Goal: Obtain resource: Obtain resource

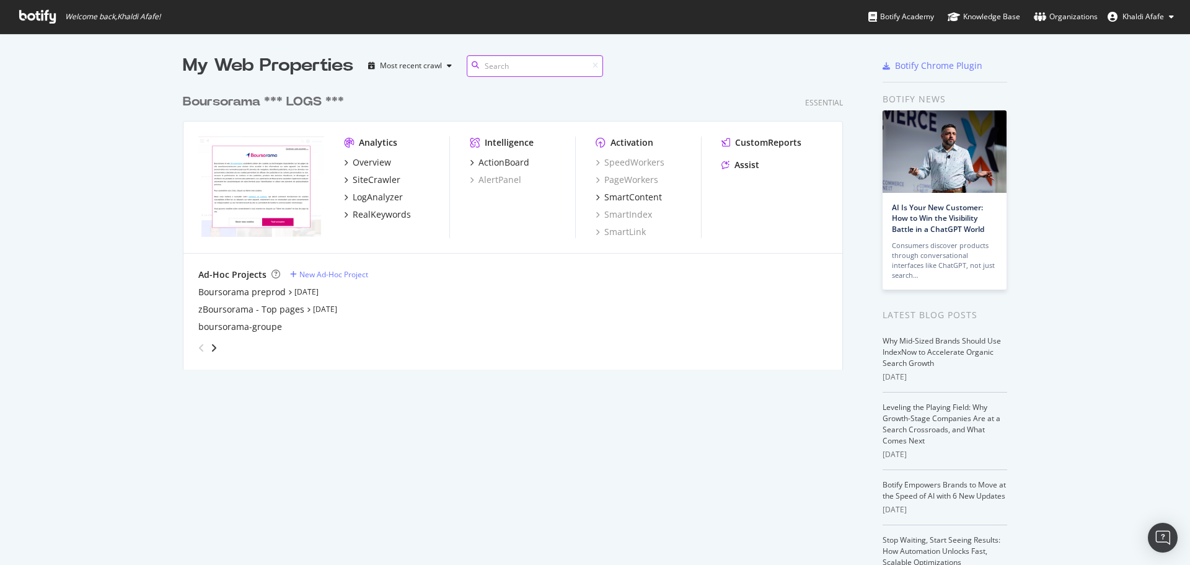
scroll to position [282, 661]
click at [374, 163] on div "Overview" at bounding box center [372, 162] width 38 height 12
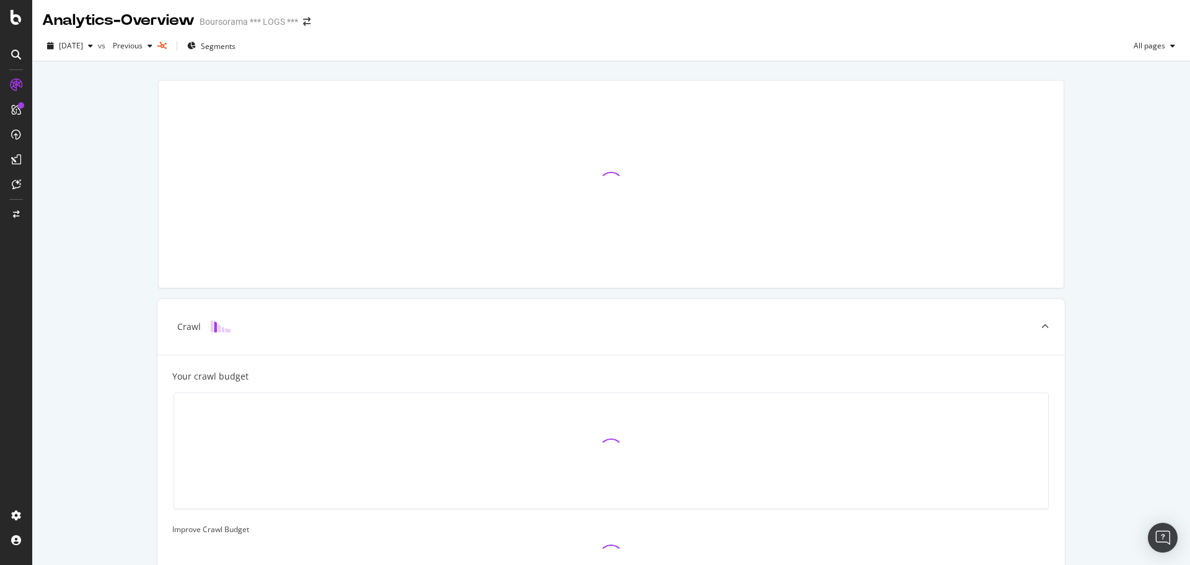
click at [20, 107] on div at bounding box center [21, 105] width 6 height 6
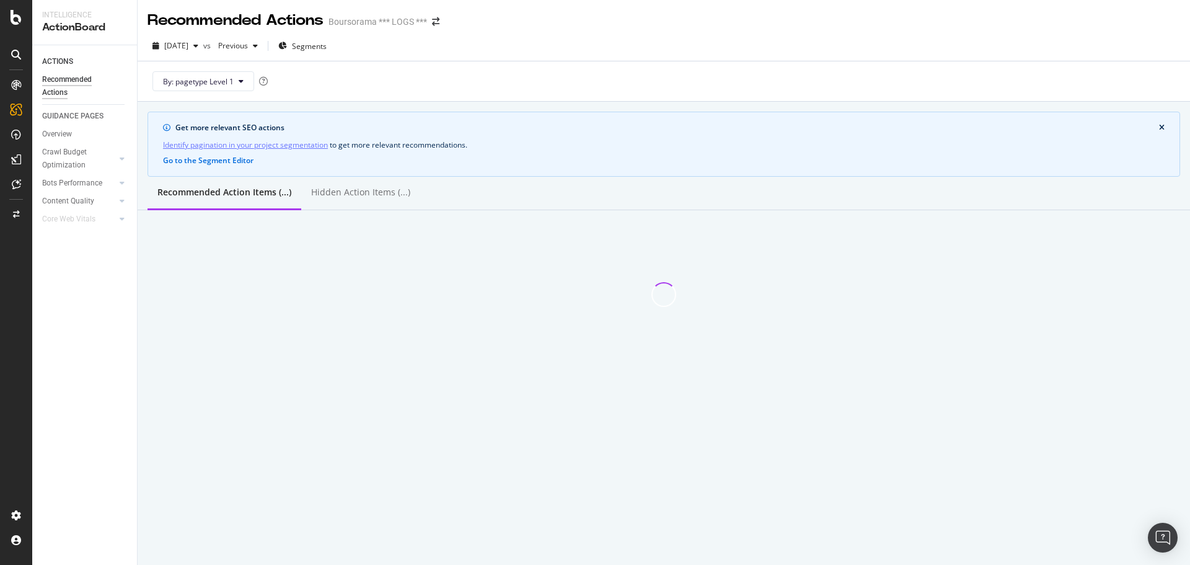
click at [8, 82] on div at bounding box center [16, 85] width 20 height 20
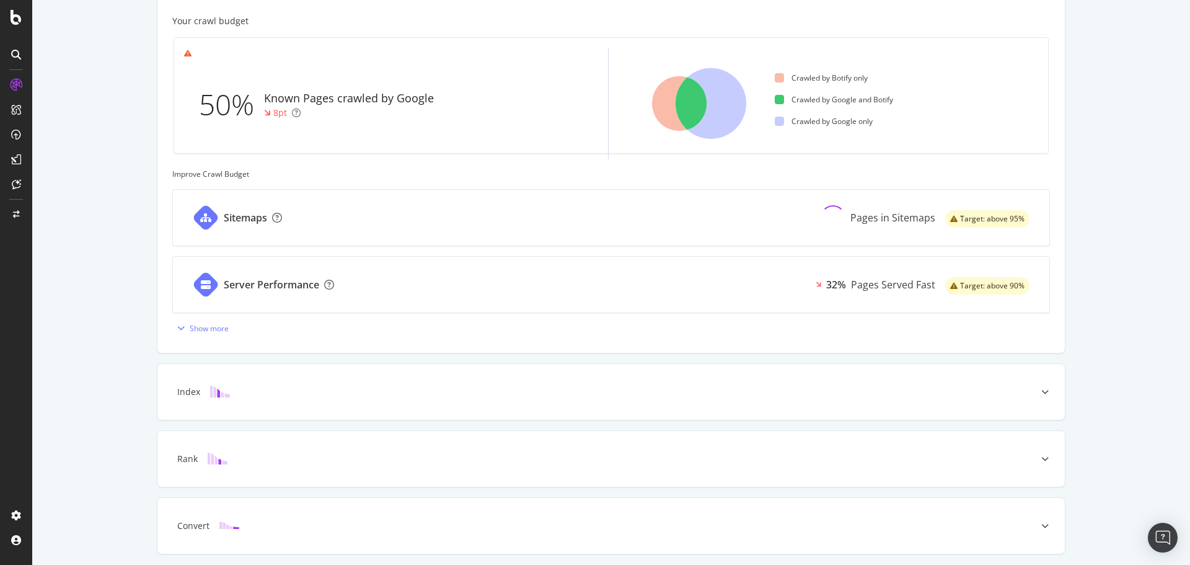
scroll to position [398, 0]
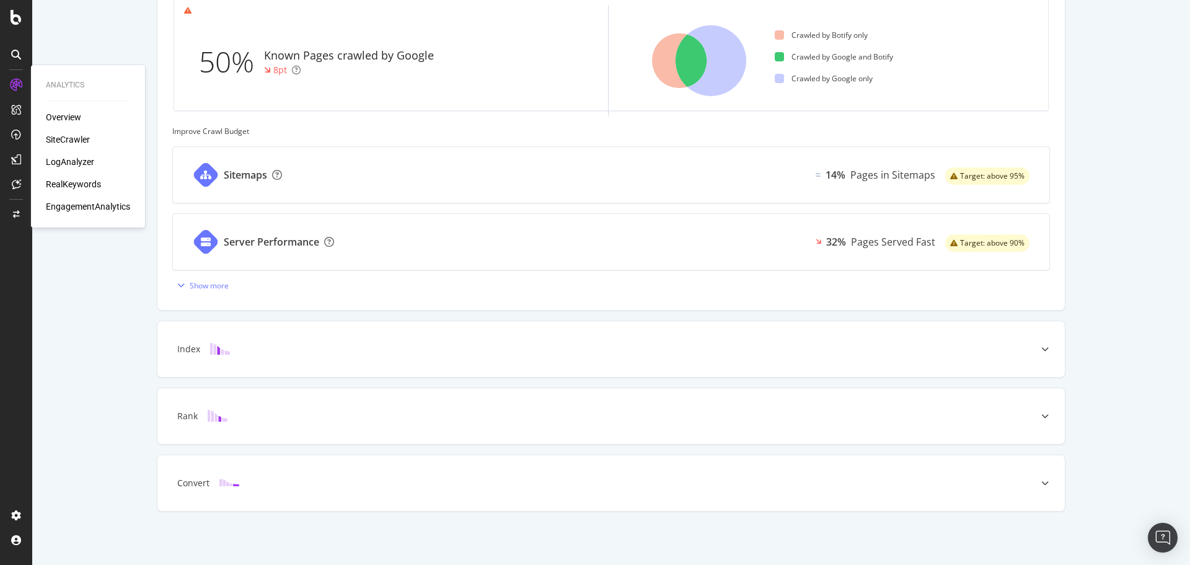
click at [78, 139] on div "SiteCrawler" at bounding box center [68, 139] width 44 height 12
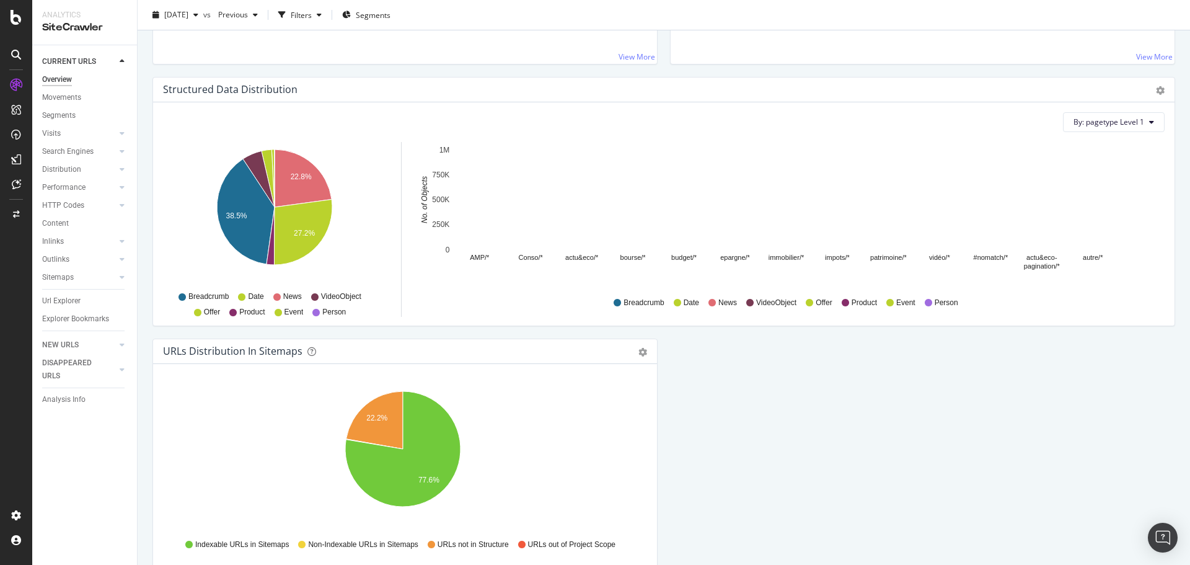
scroll to position [1234, 0]
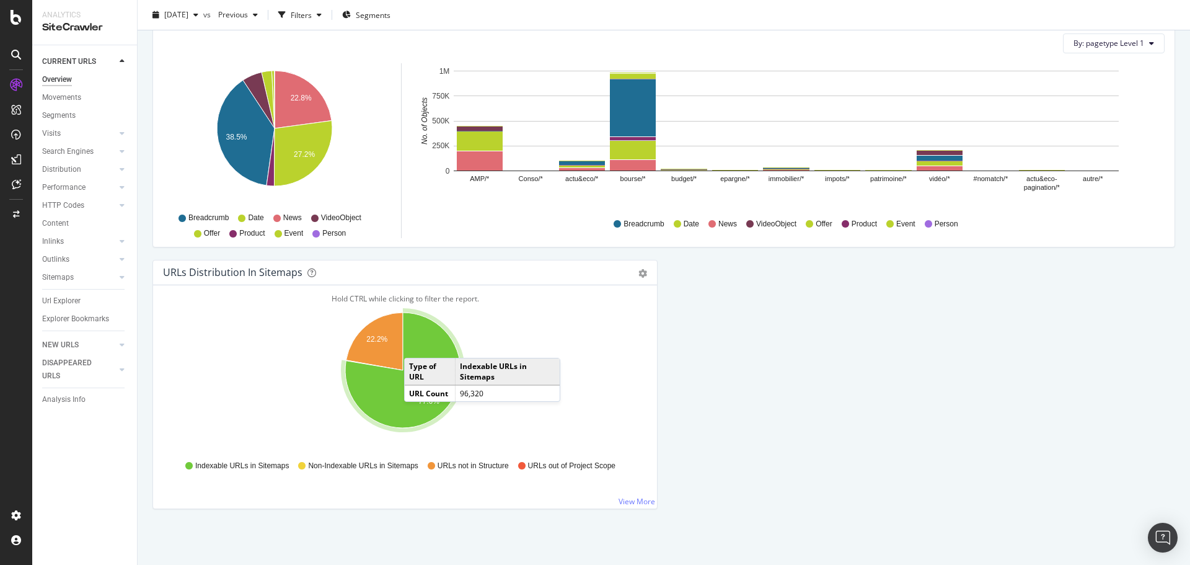
drag, startPoint x: 62, startPoint y: 102, endPoint x: 135, endPoint y: 14, distance: 114.5
click at [62, 102] on div "Movements" at bounding box center [61, 97] width 39 height 13
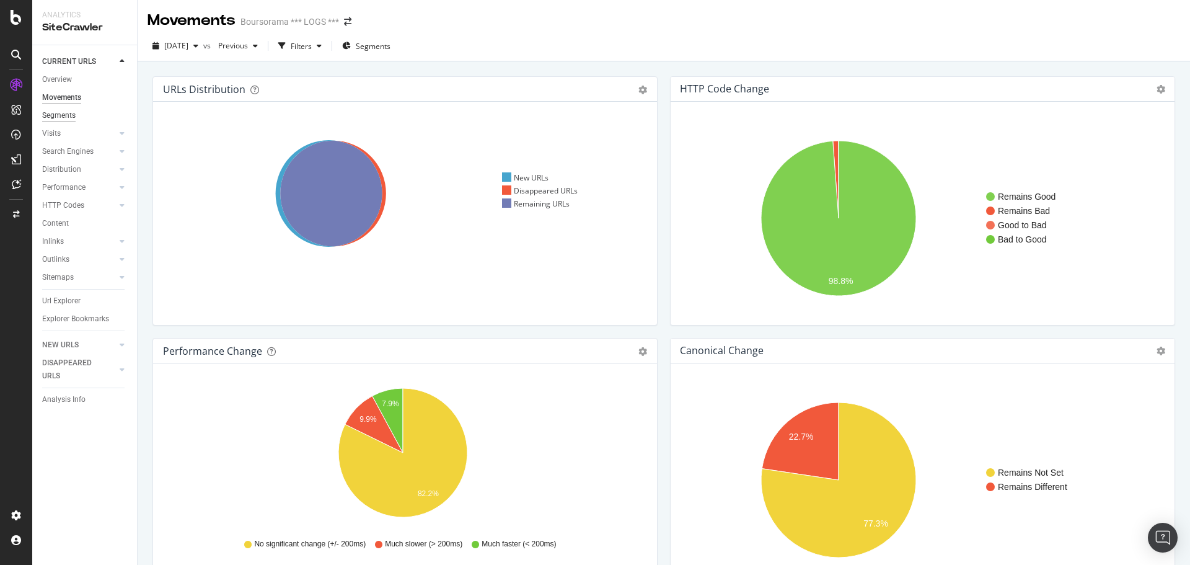
click at [58, 113] on div "Segments" at bounding box center [58, 115] width 33 height 13
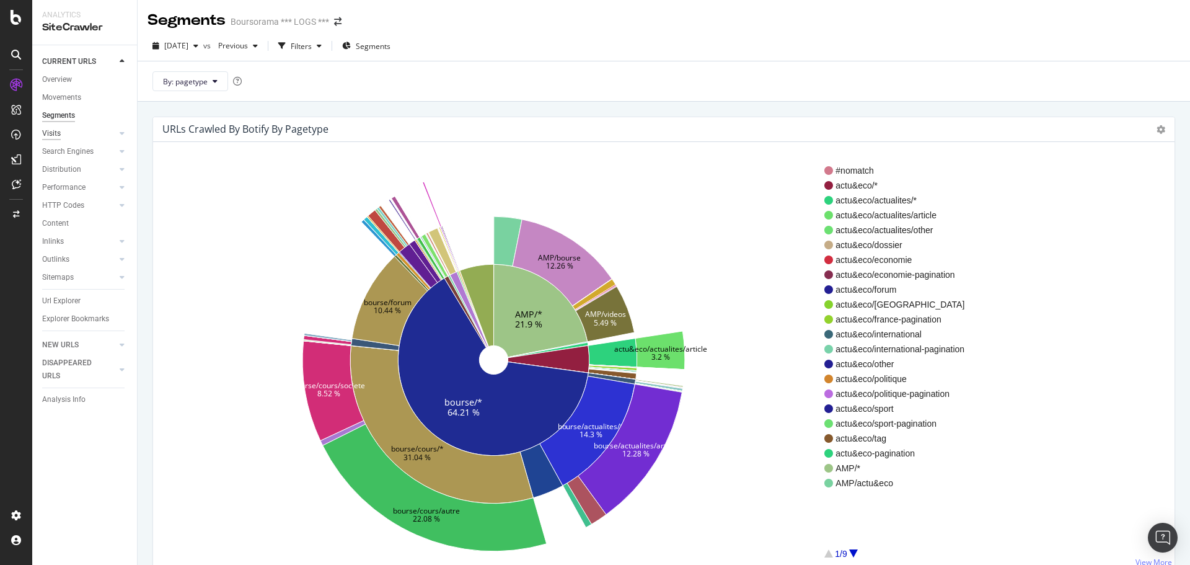
click at [55, 130] on div "Visits" at bounding box center [51, 133] width 19 height 13
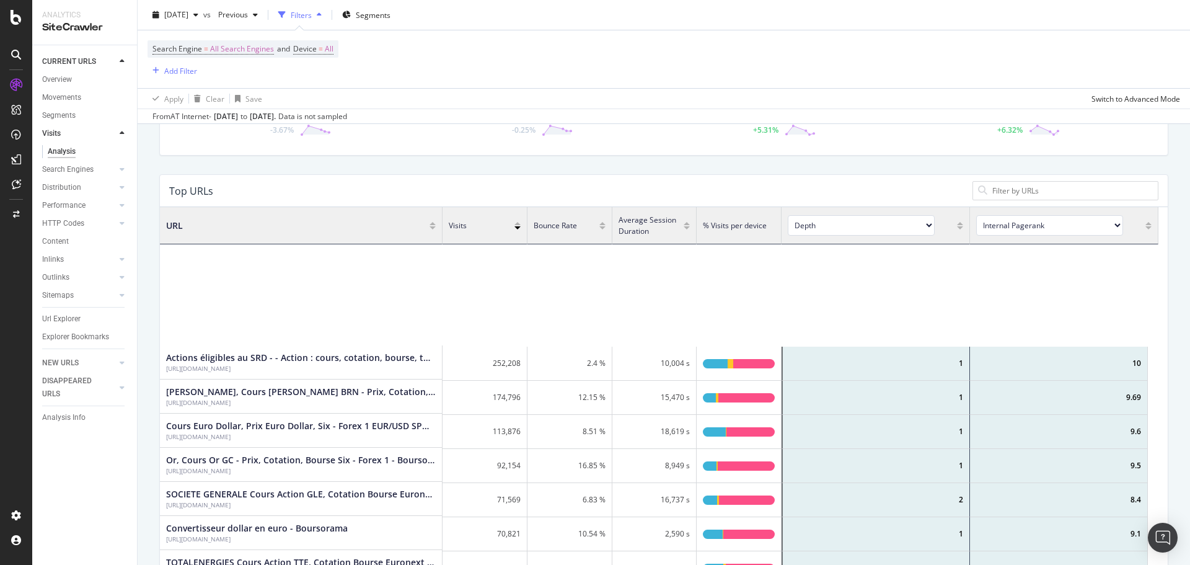
scroll to position [497, 0]
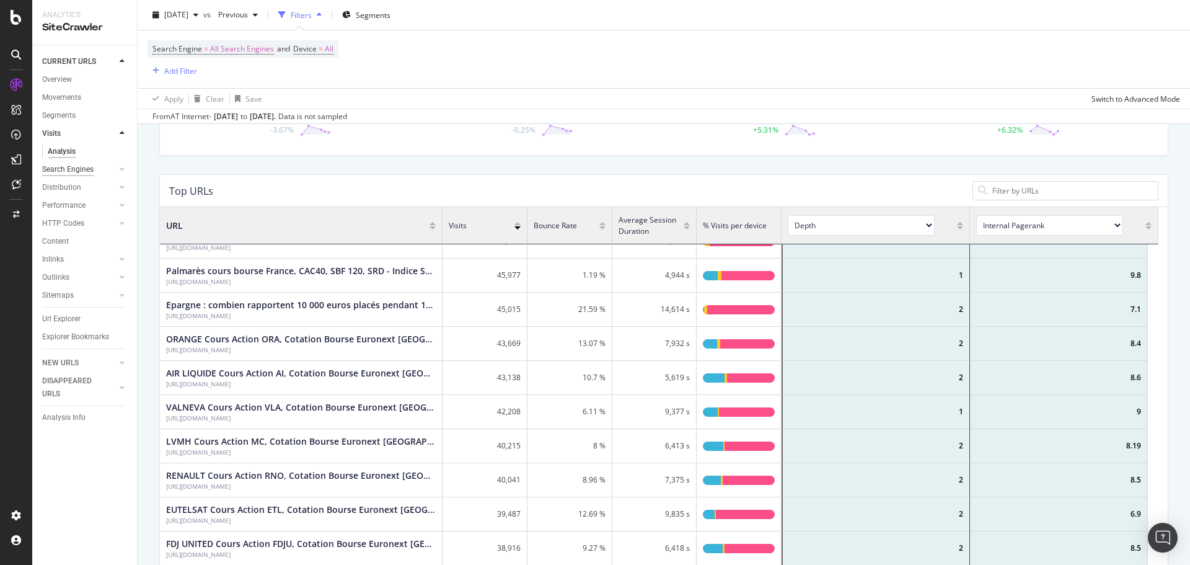
click at [84, 168] on div "Search Engines" at bounding box center [67, 169] width 51 height 13
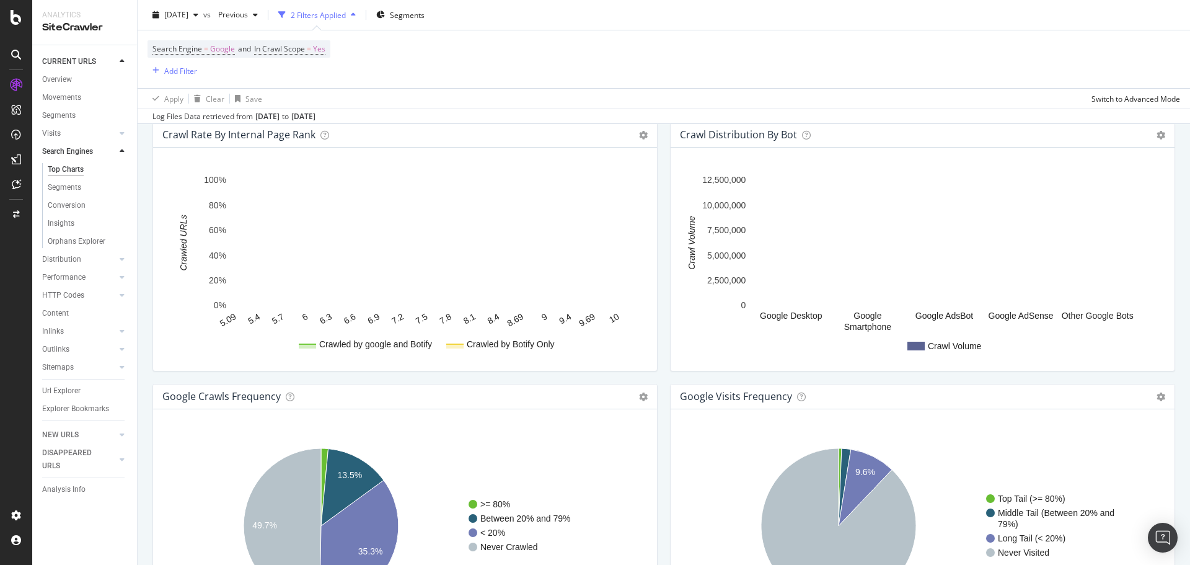
scroll to position [1400, 0]
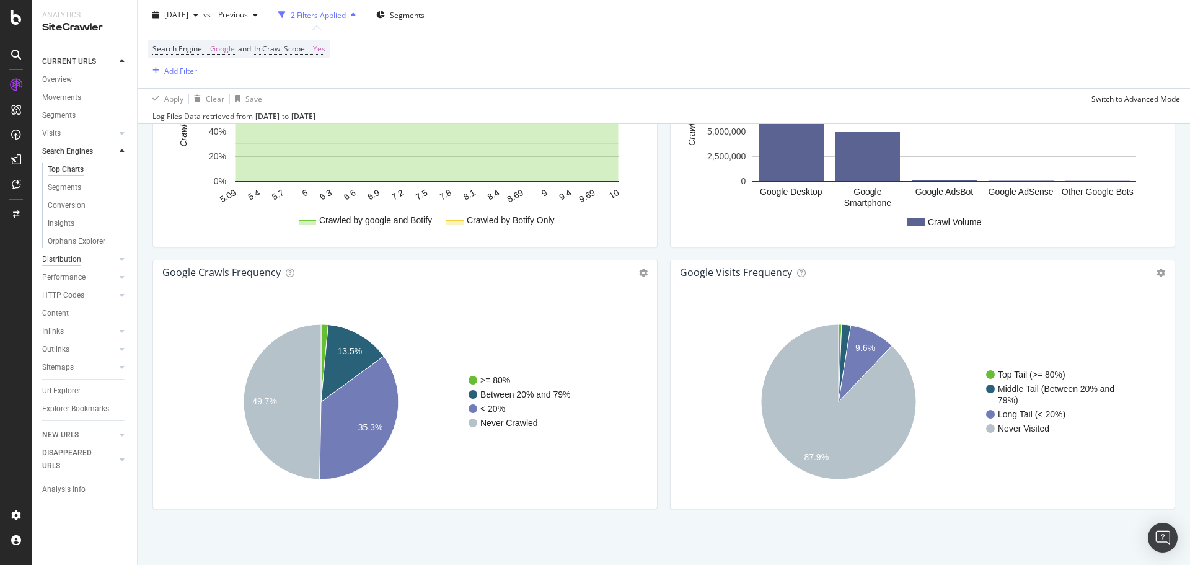
click at [67, 260] on div "Distribution" at bounding box center [61, 259] width 39 height 13
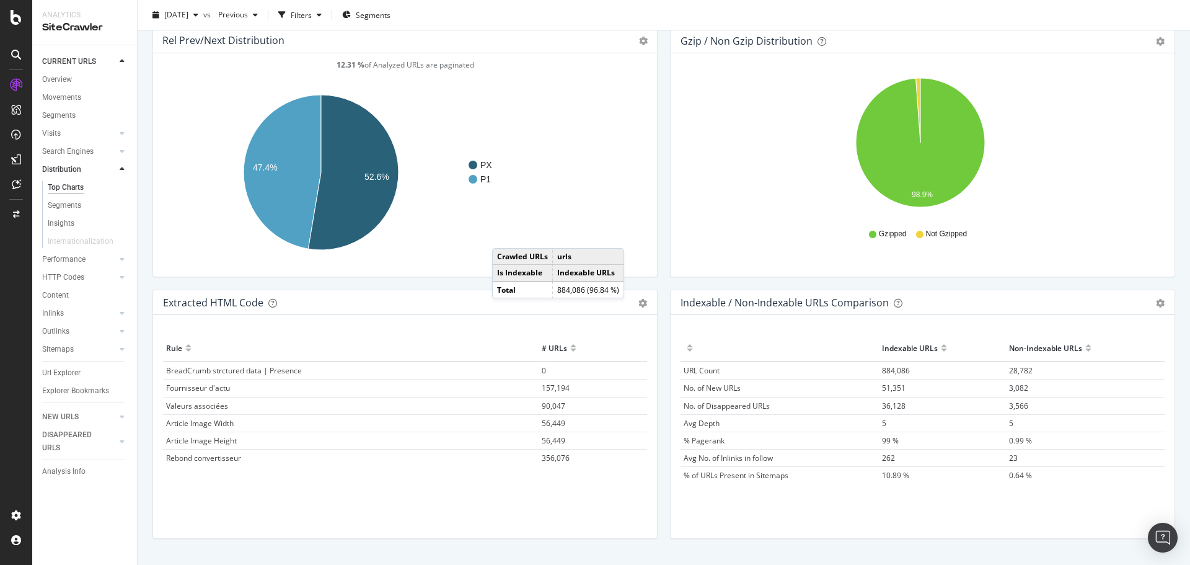
scroll to position [1739, 0]
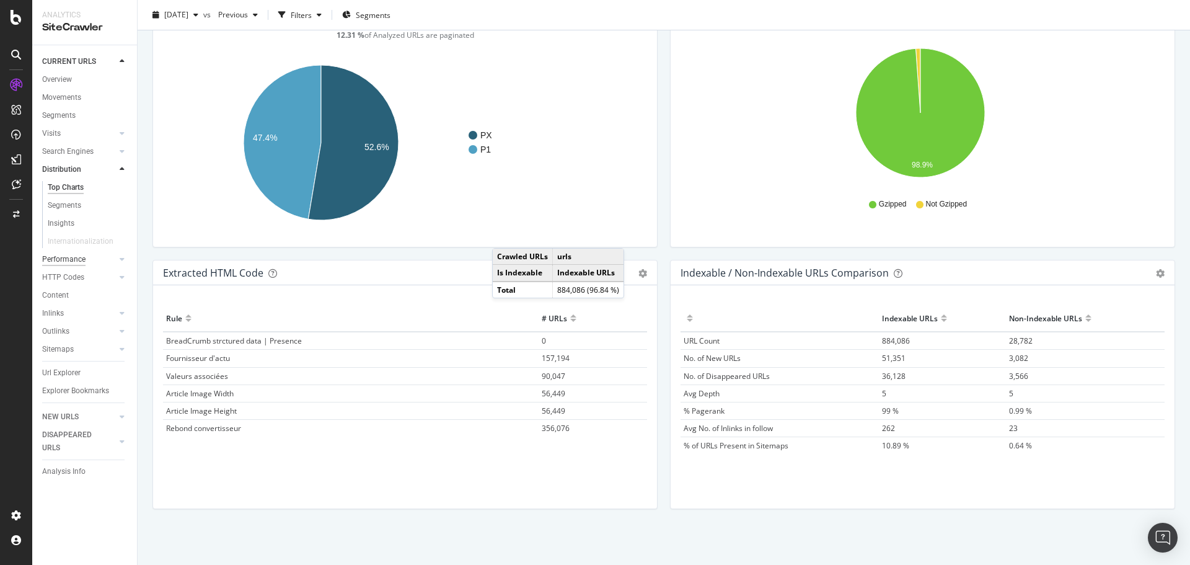
click at [57, 258] on div "Performance" at bounding box center [63, 259] width 43 height 13
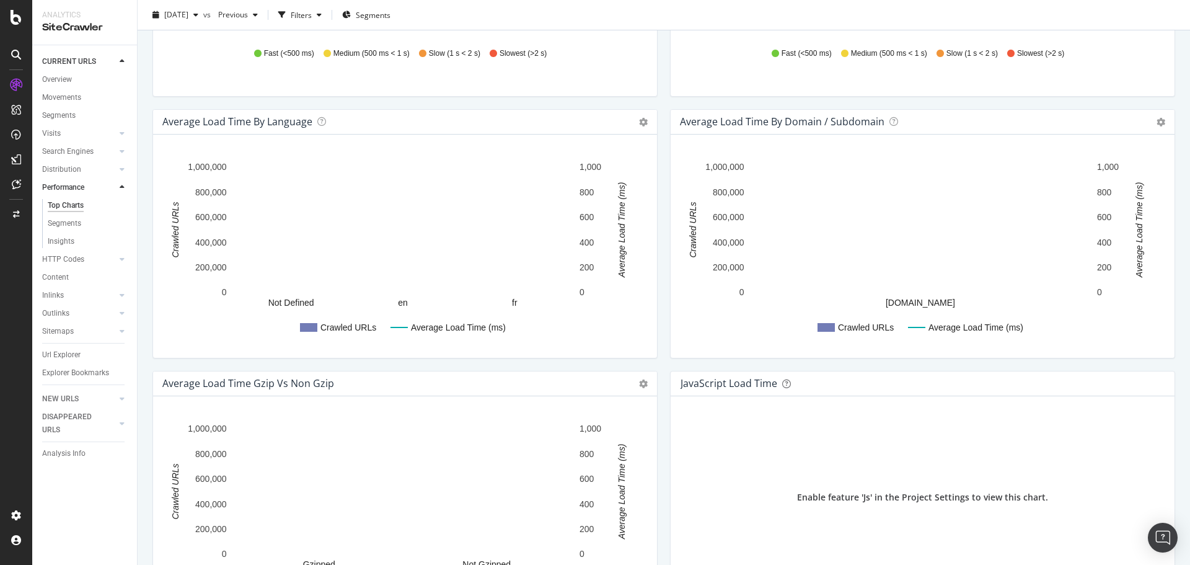
scroll to position [731, 0]
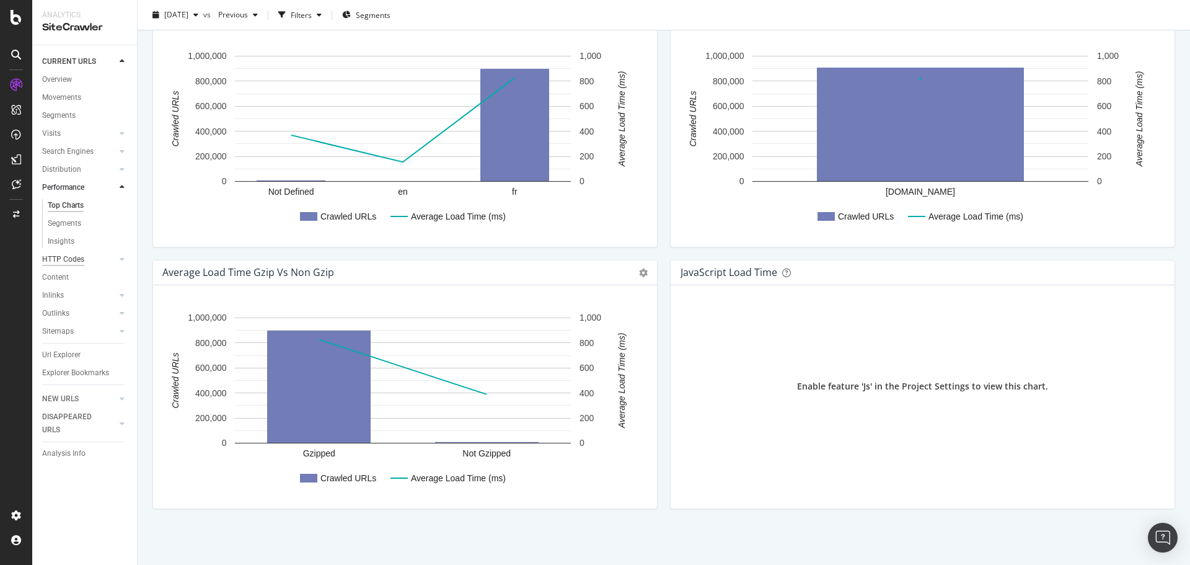
click at [57, 258] on div "HTTP Codes" at bounding box center [63, 259] width 42 height 13
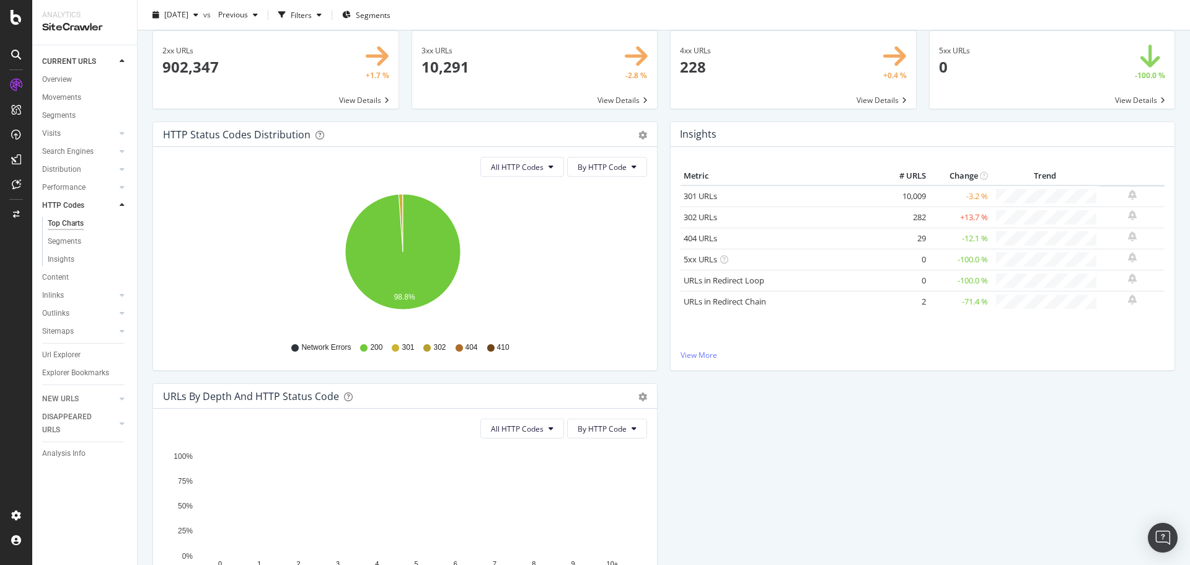
scroll to position [45, 0]
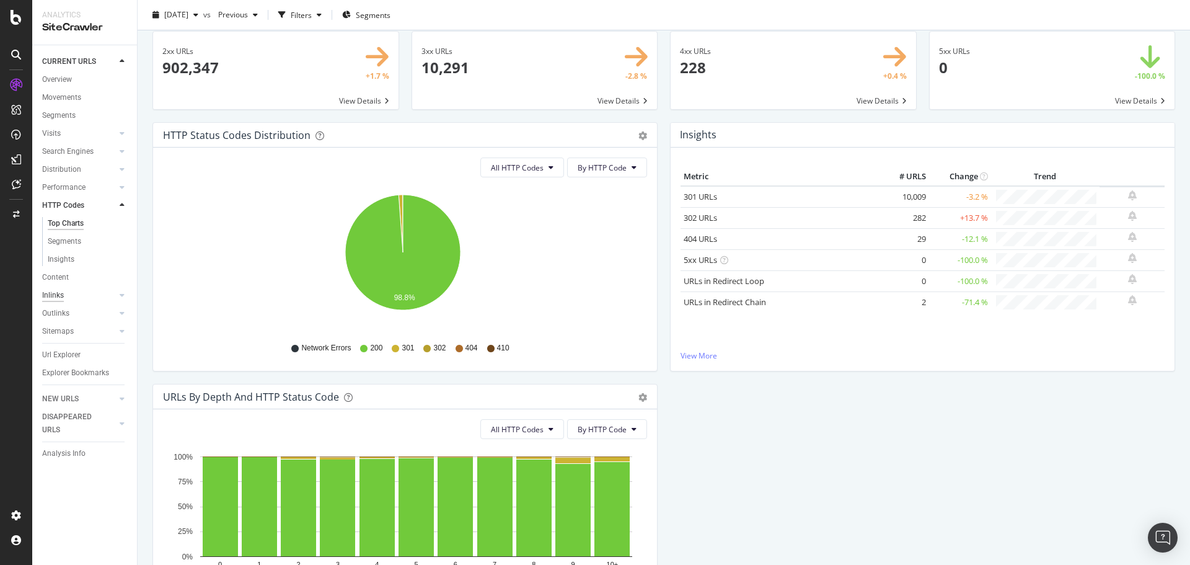
click at [58, 294] on div "Inlinks" at bounding box center [53, 295] width 22 height 13
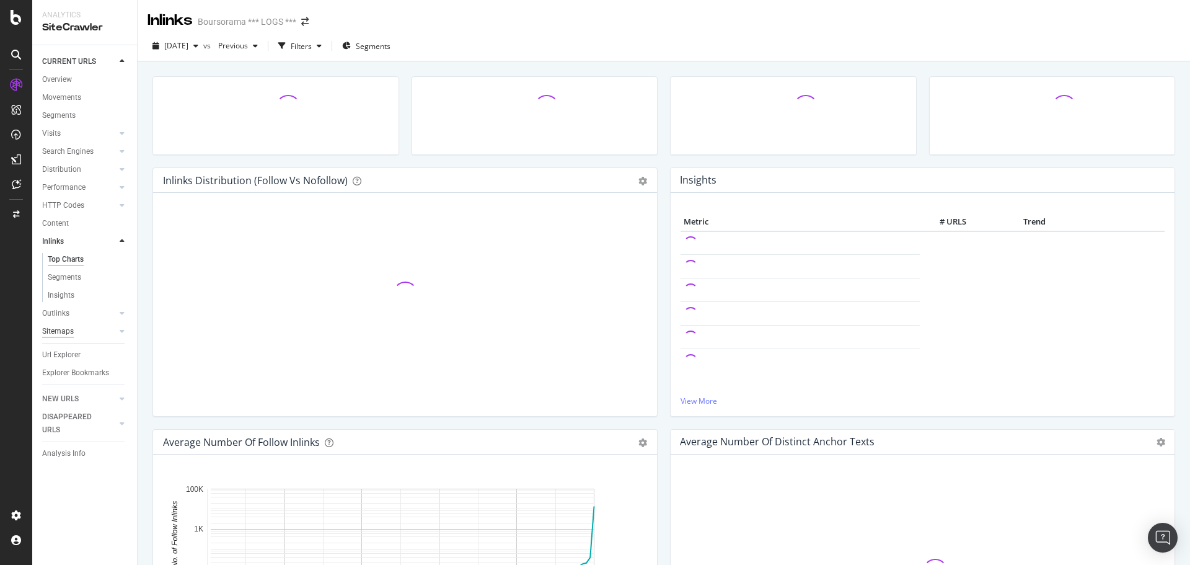
click at [61, 329] on div "Sitemaps" at bounding box center [58, 331] width 32 height 13
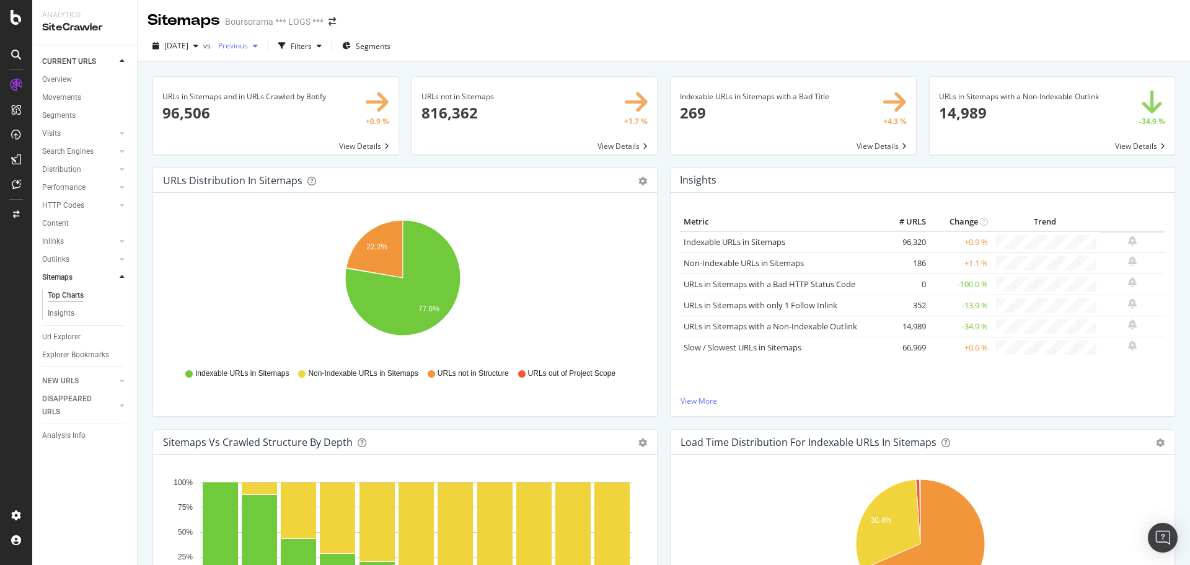
click at [248, 40] on span "Previous" at bounding box center [230, 45] width 35 height 11
click at [473, 34] on div "[DATE] vs Previous Filters Segments" at bounding box center [664, 46] width 1053 height 30
click at [263, 42] on div "button" at bounding box center [255, 45] width 15 height 7
click at [643, 314] on div "Hold CTRL while clicking to filter the report. 22.2% 77.6% Type of URL URL Coun…" at bounding box center [405, 304] width 504 height 223
click at [61, 74] on div "Overview" at bounding box center [57, 79] width 30 height 13
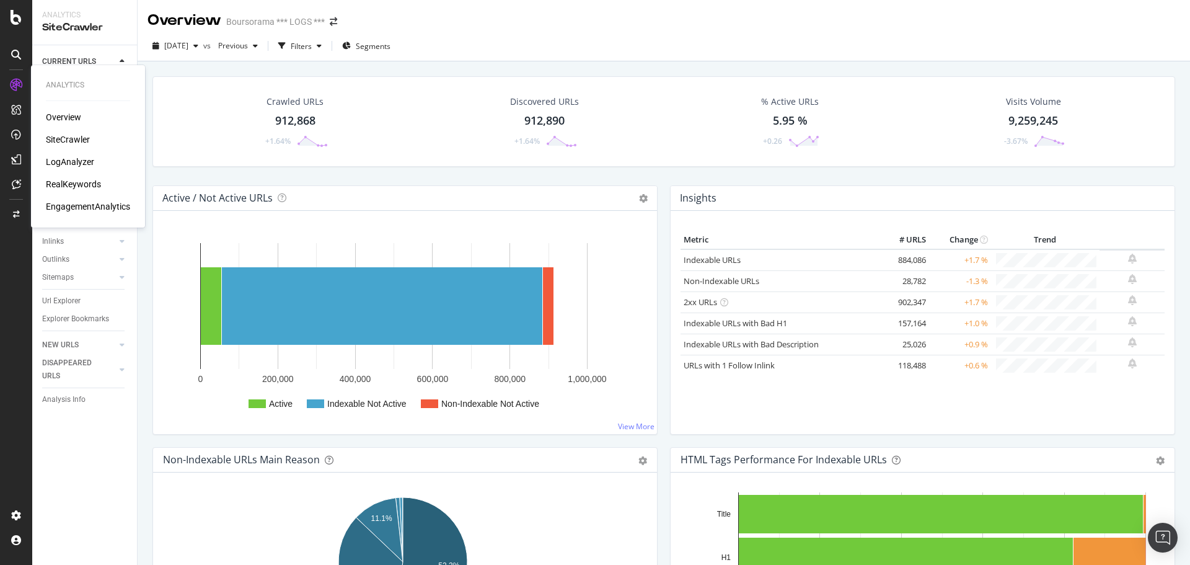
click at [59, 160] on div "LogAnalyzer" at bounding box center [70, 162] width 48 height 12
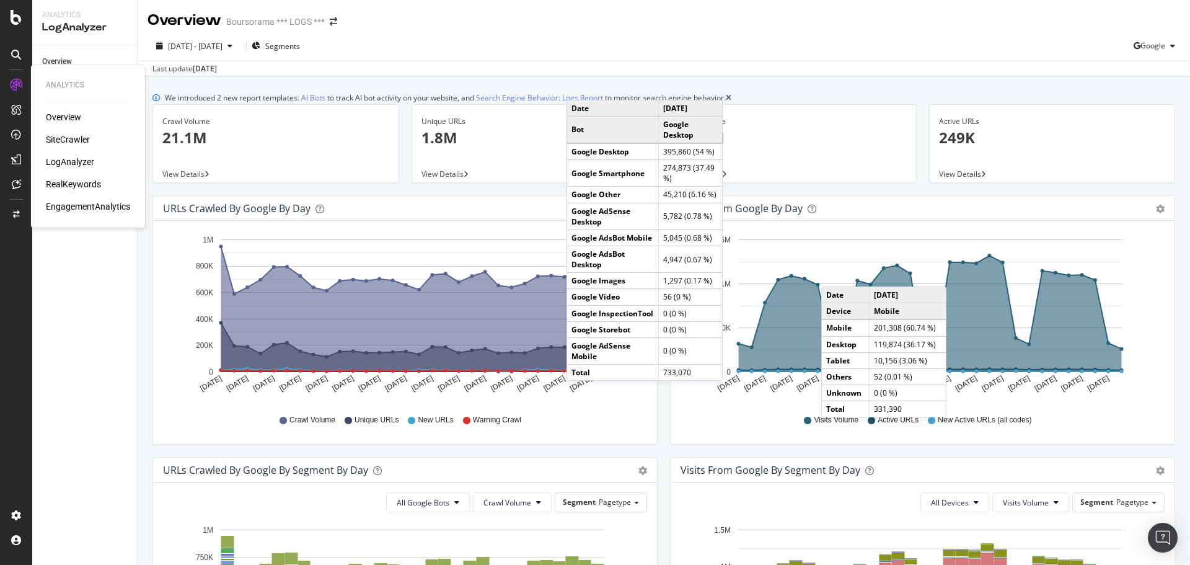
click at [7, 84] on div at bounding box center [16, 85] width 20 height 20
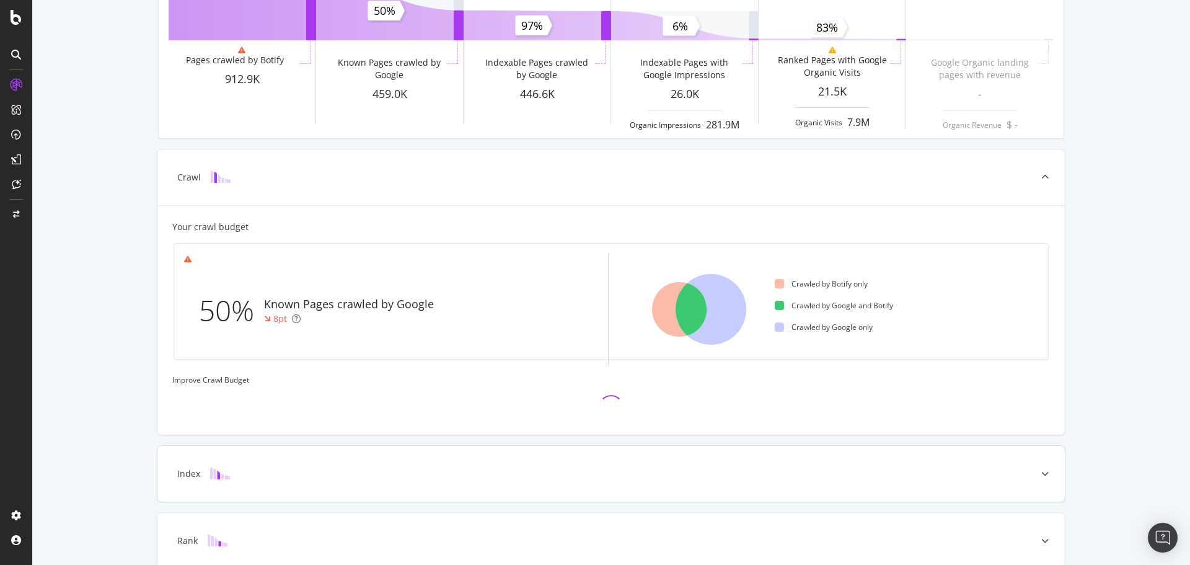
scroll to position [274, 0]
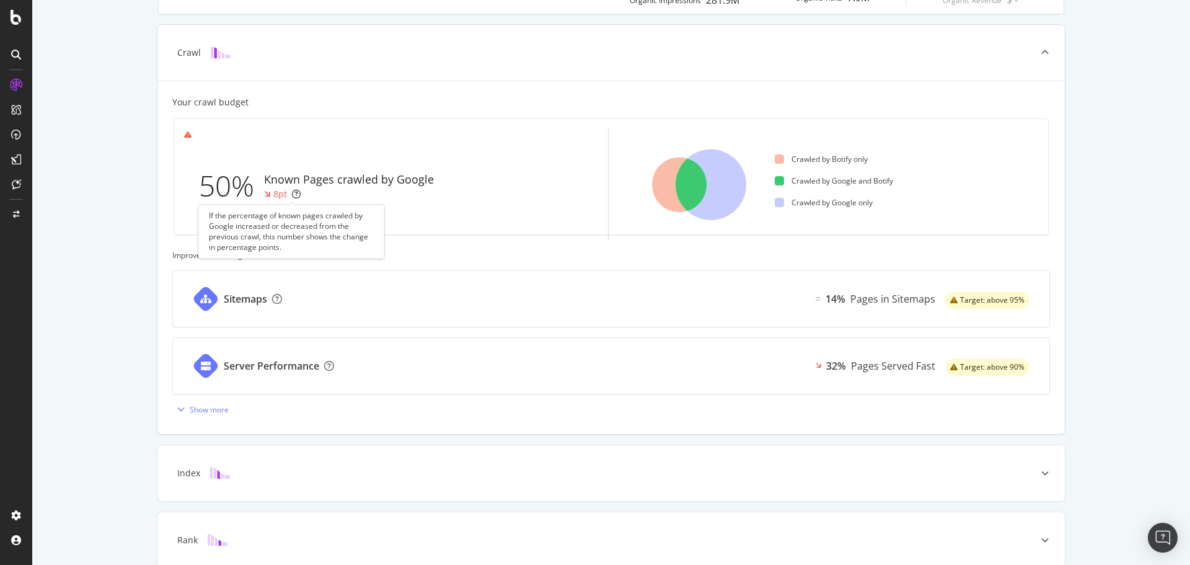
click at [292, 192] on icon at bounding box center [296, 194] width 9 height 9
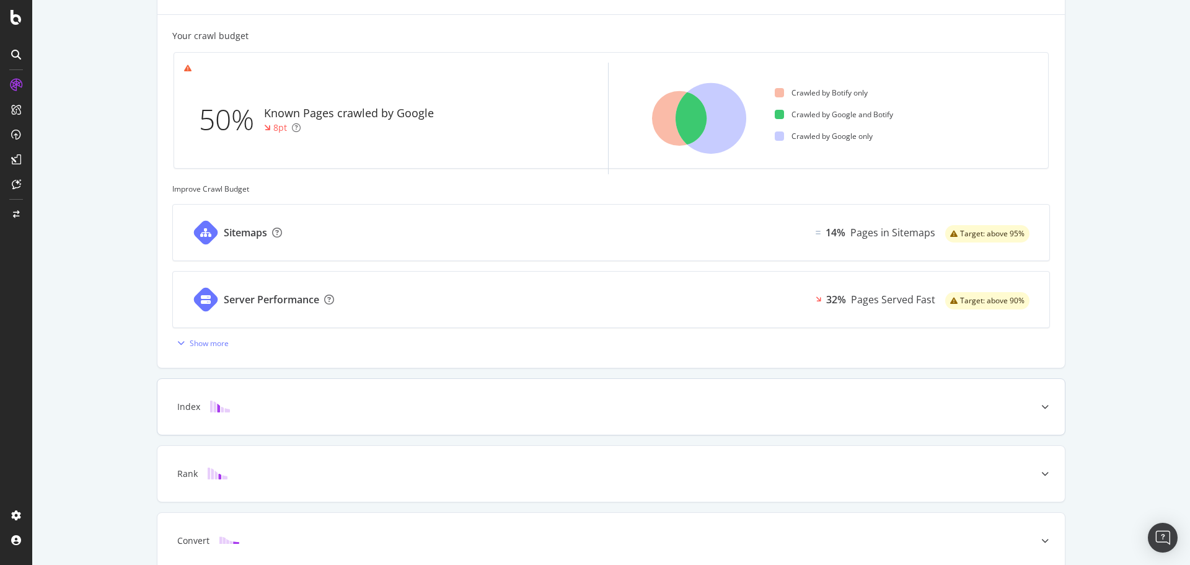
scroll to position [398, 0]
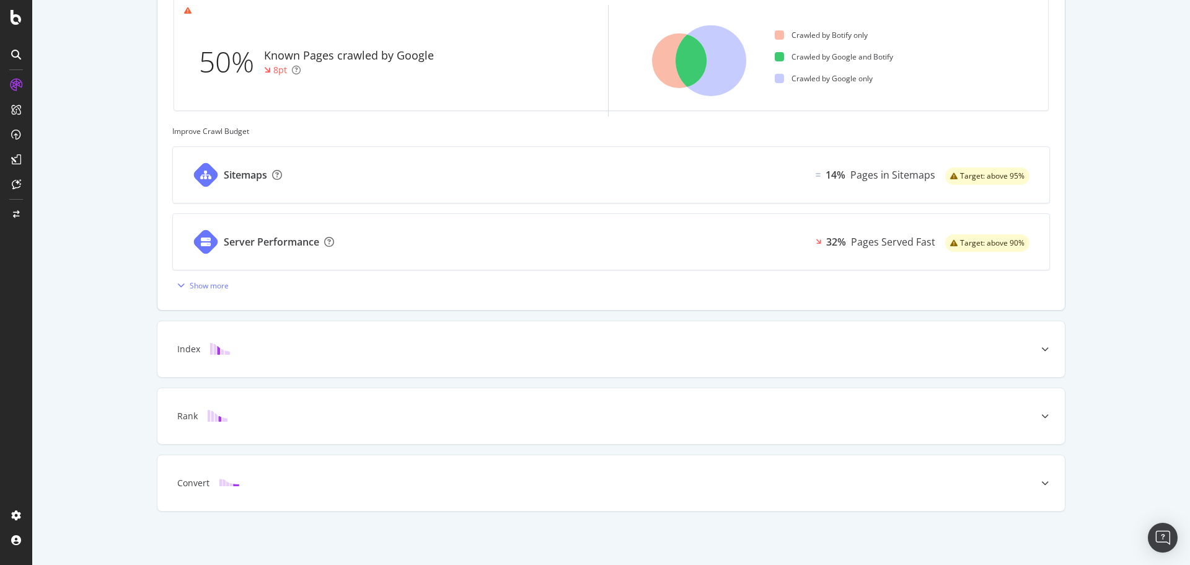
click at [358, 146] on div "Sitemaps 14% Pages in Sitemaps Target: above 95%" at bounding box center [611, 174] width 878 height 57
click at [374, 346] on div "Index" at bounding box center [591, 349] width 859 height 12
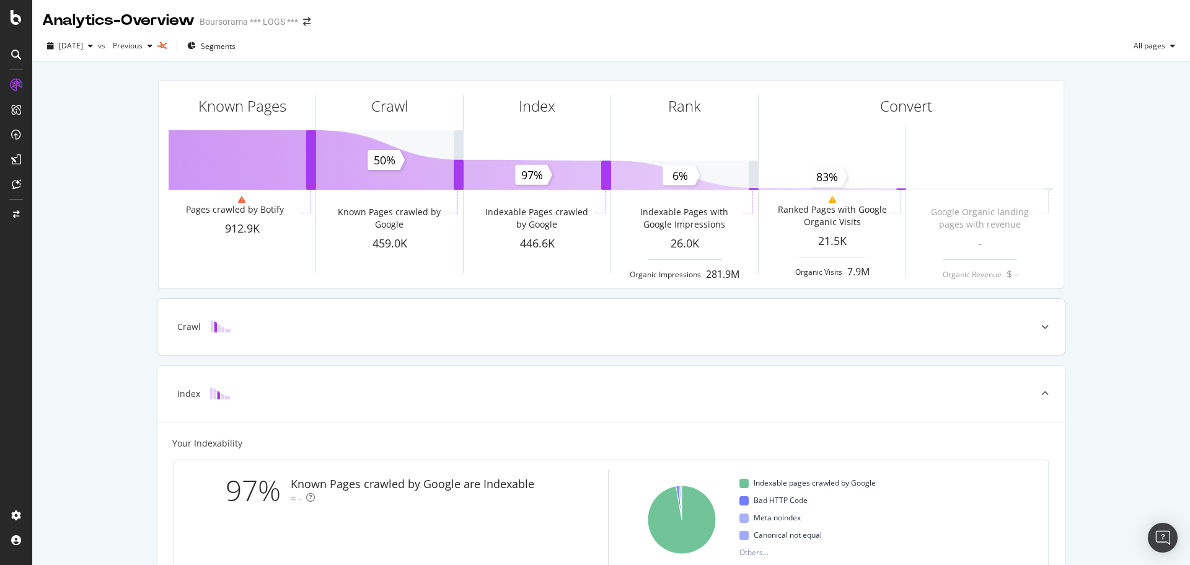
click at [572, 338] on div "Crawl" at bounding box center [611, 327] width 908 height 56
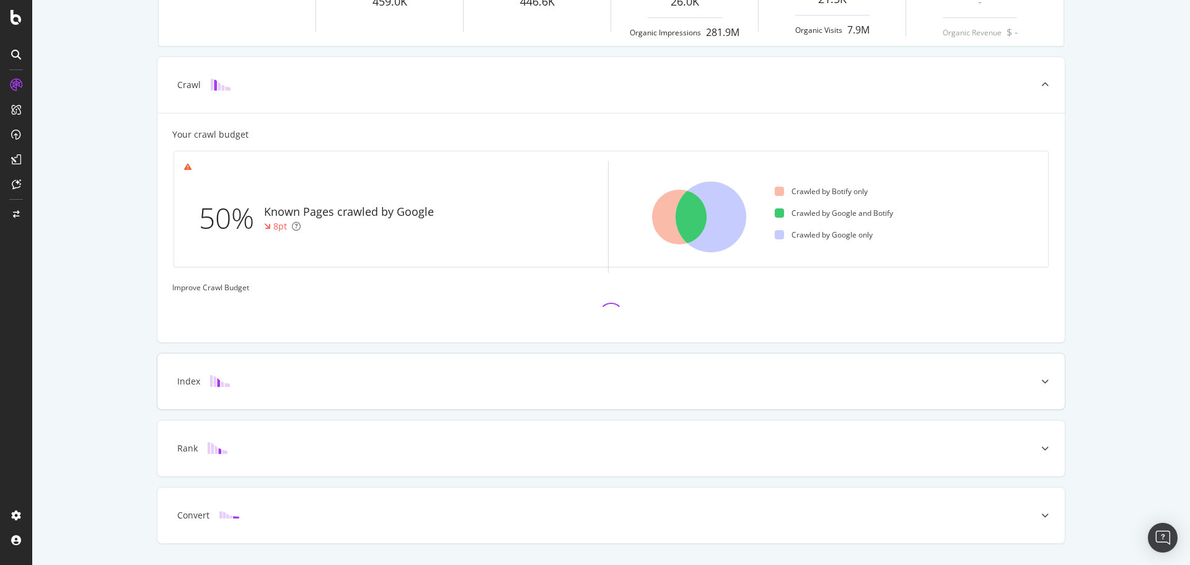
scroll to position [274, 0]
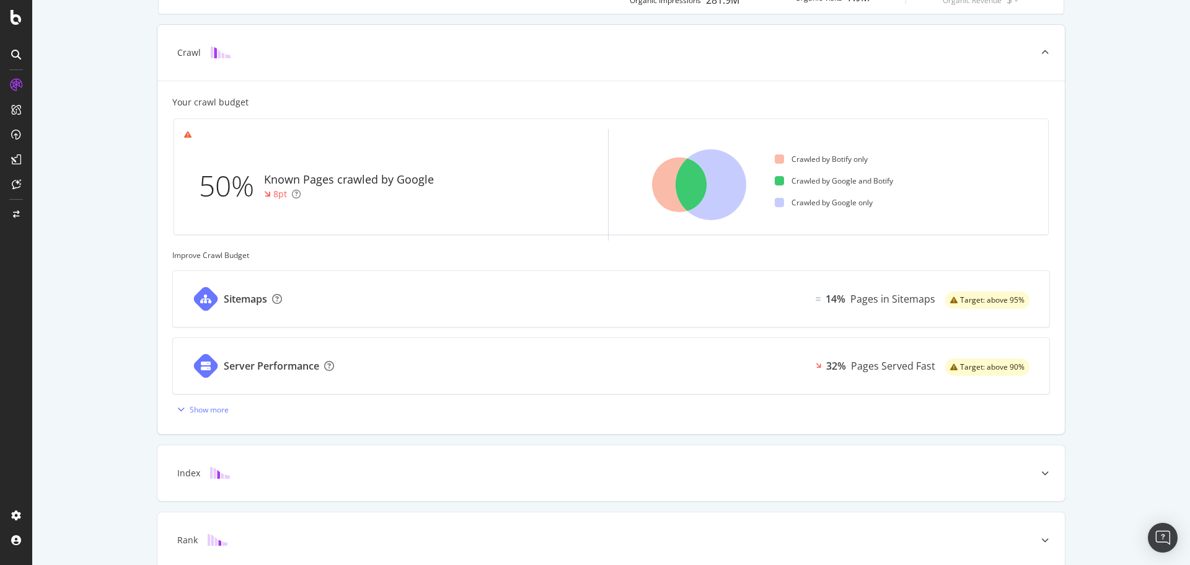
click at [368, 348] on div "Sitemaps 14% Pages in Sitemaps Target: above 95% Server Performance 32% Pages S…" at bounding box center [611, 344] width 878 height 149
click at [366, 356] on div "Server Performance 32% Pages Served Fast Target: above 90%" at bounding box center [611, 366] width 877 height 56
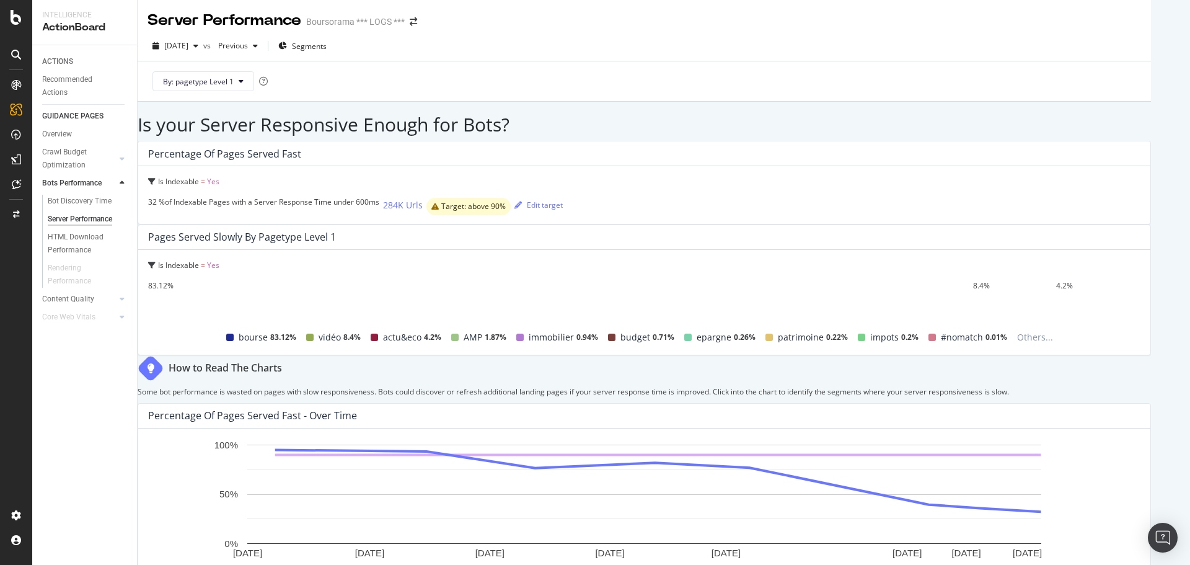
click at [15, 2] on div at bounding box center [16, 282] width 32 height 565
click at [14, 34] on div at bounding box center [16, 282] width 32 height 565
click at [9, 12] on div at bounding box center [16, 17] width 30 height 15
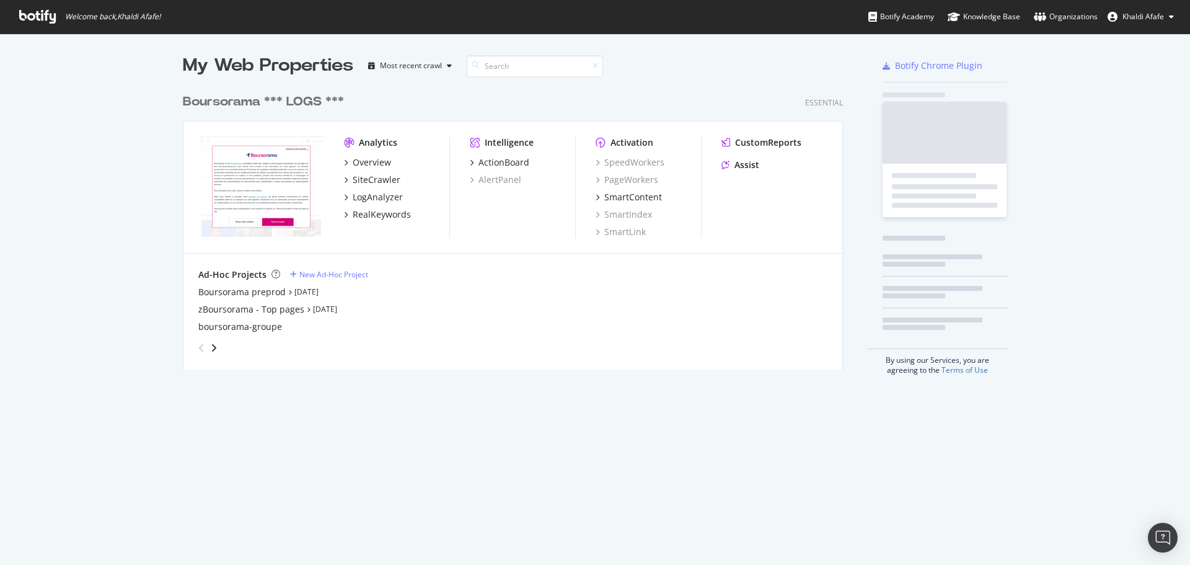
scroll to position [555, 1172]
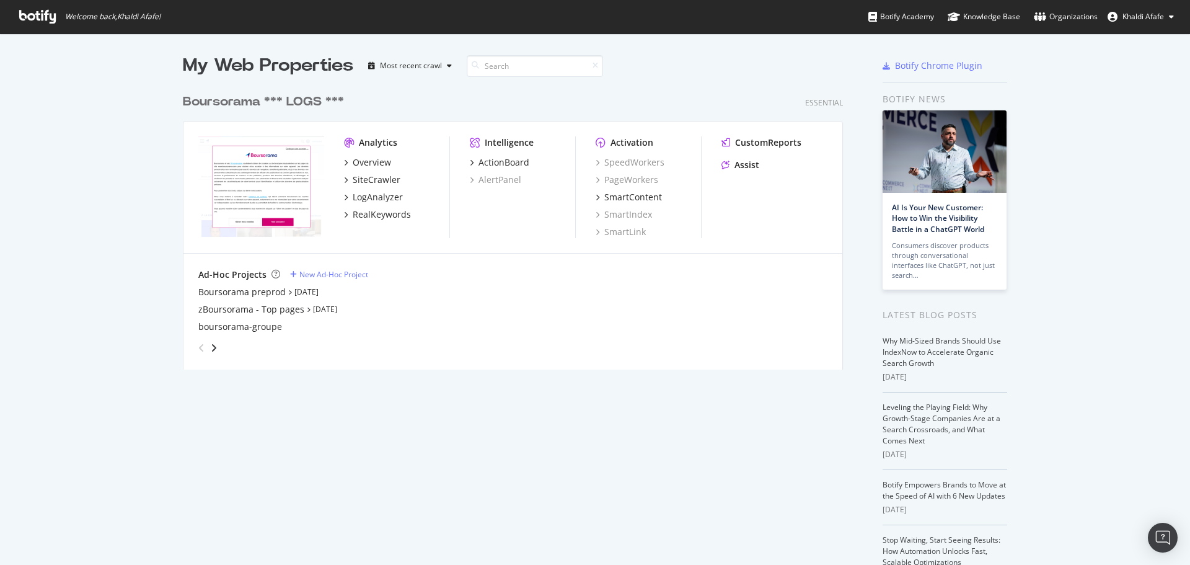
click at [1178, 15] on button "Khaldi Afafe" at bounding box center [1141, 17] width 86 height 20
click at [1121, 109] on div "Log Out" at bounding box center [1129, 96] width 108 height 27
click at [1103, 100] on link "Log Out" at bounding box center [1129, 96] width 108 height 19
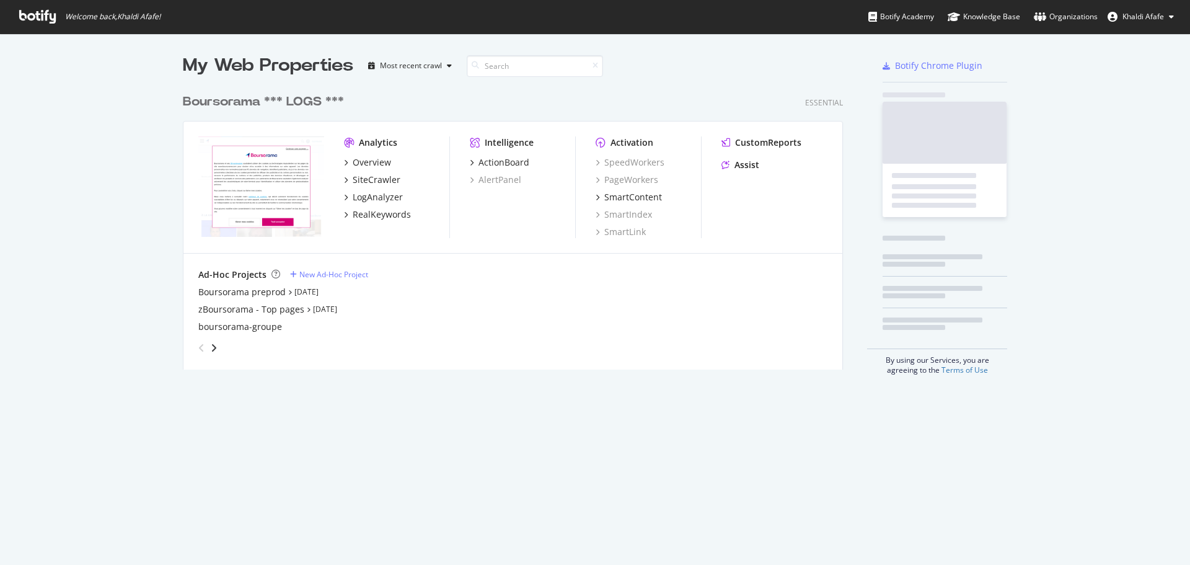
scroll to position [555, 1172]
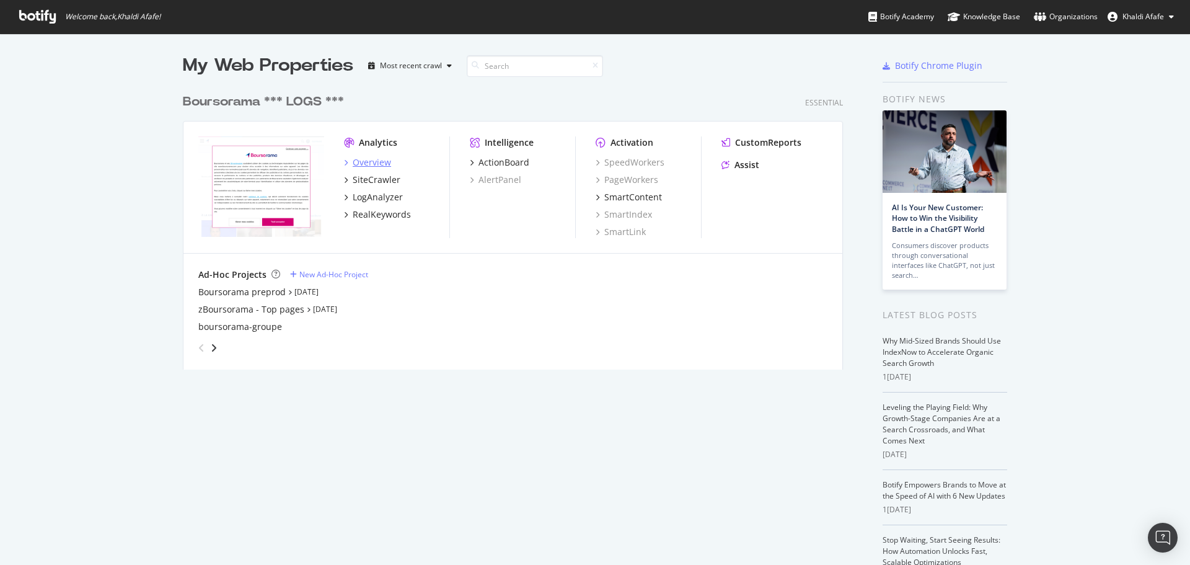
click at [367, 157] on div "Overview" at bounding box center [372, 162] width 38 height 12
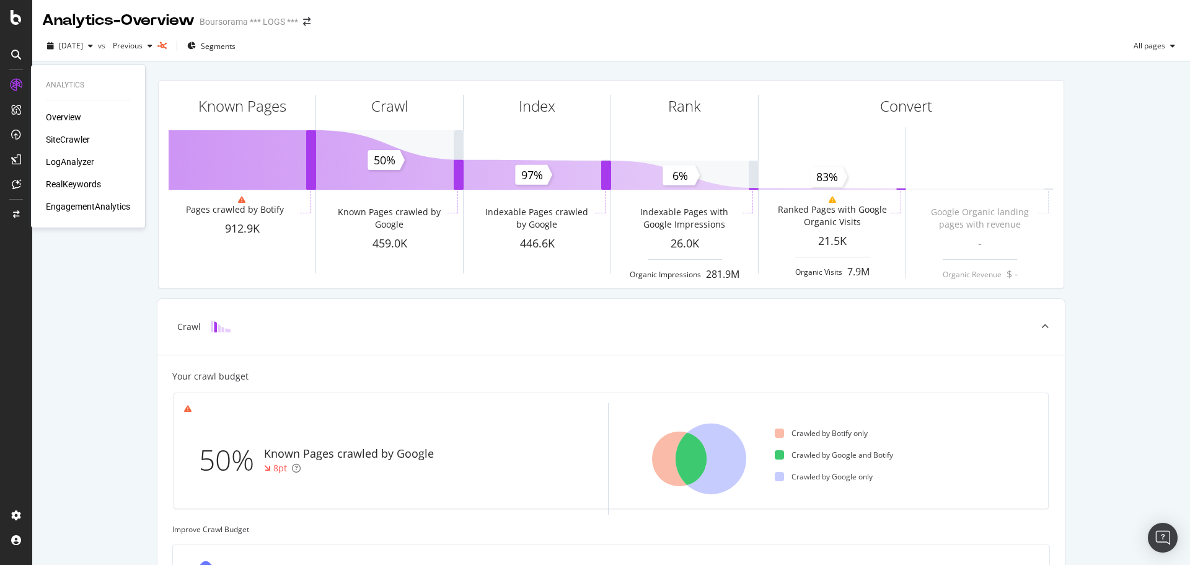
click at [75, 140] on div "SiteCrawler" at bounding box center [68, 139] width 44 height 12
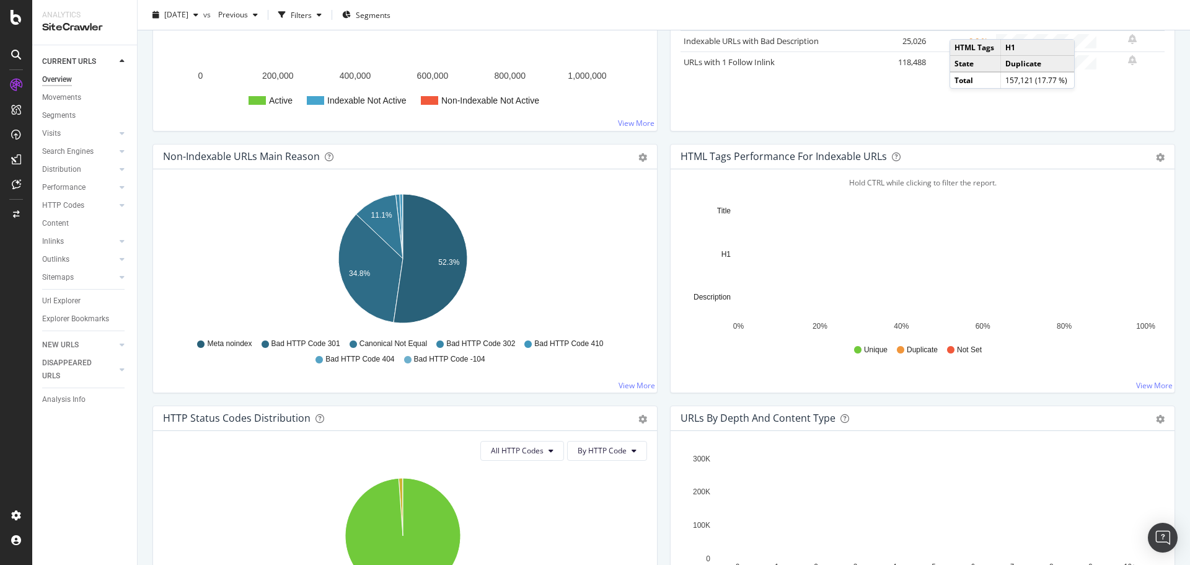
scroll to position [124, 0]
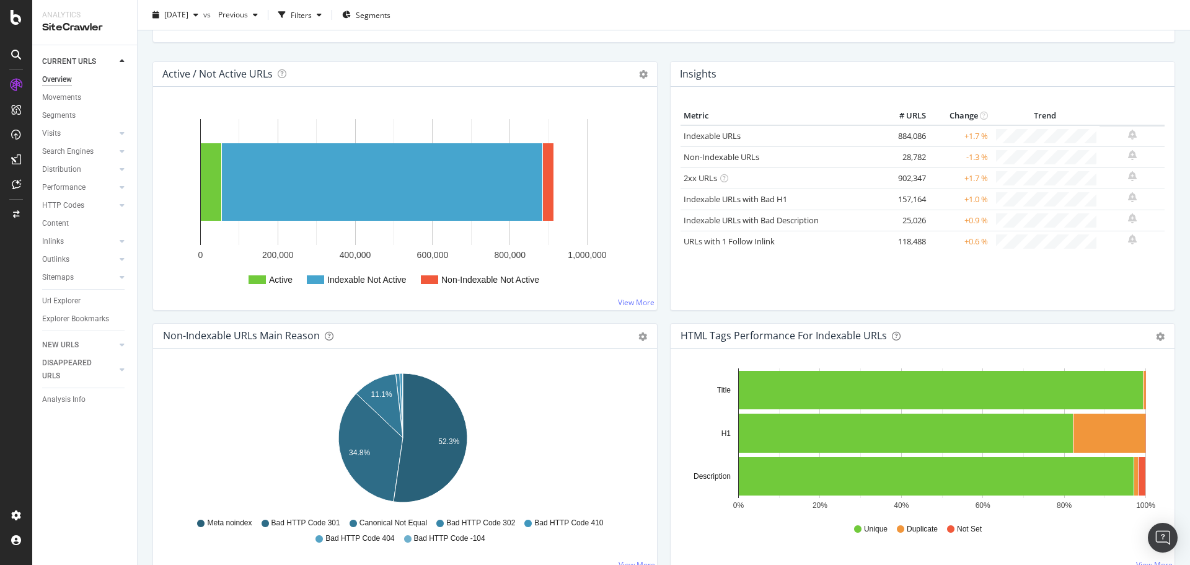
click at [1151, 345] on div "HTML Tags Performance for Indexable URLs Bar Bar (by Percentage) Table Export a…" at bounding box center [923, 336] width 504 height 25
click at [1156, 341] on div "Bar Bar (by Percentage) Table Export as CSV Add to Custom Report" at bounding box center [1160, 335] width 9 height 12
click at [1156, 337] on icon "gear" at bounding box center [1160, 336] width 9 height 9
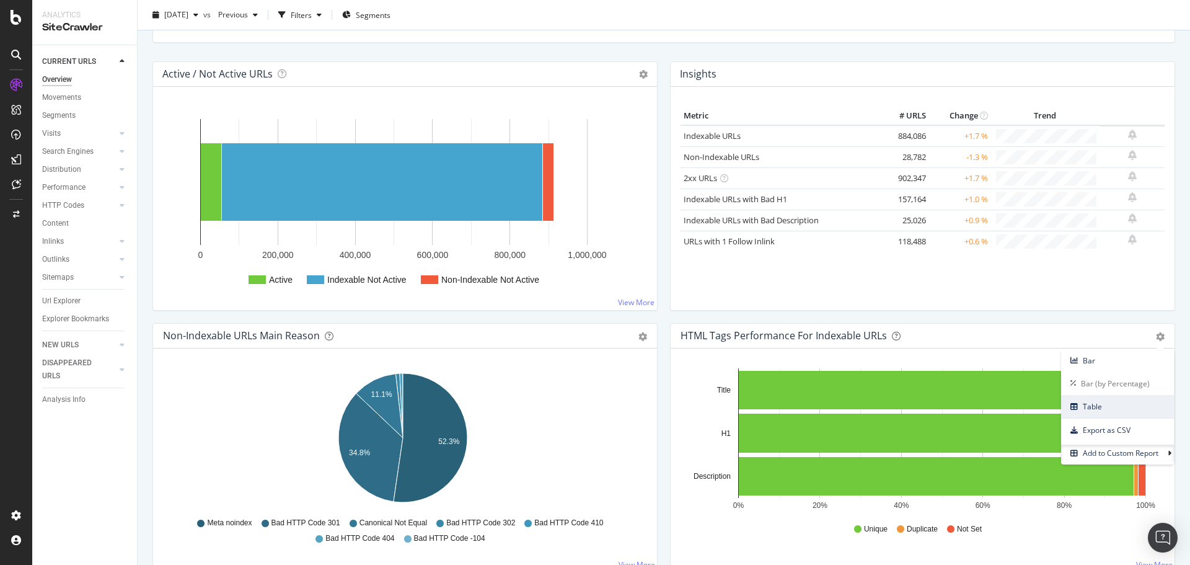
click at [1089, 411] on span "Table" at bounding box center [1117, 406] width 113 height 17
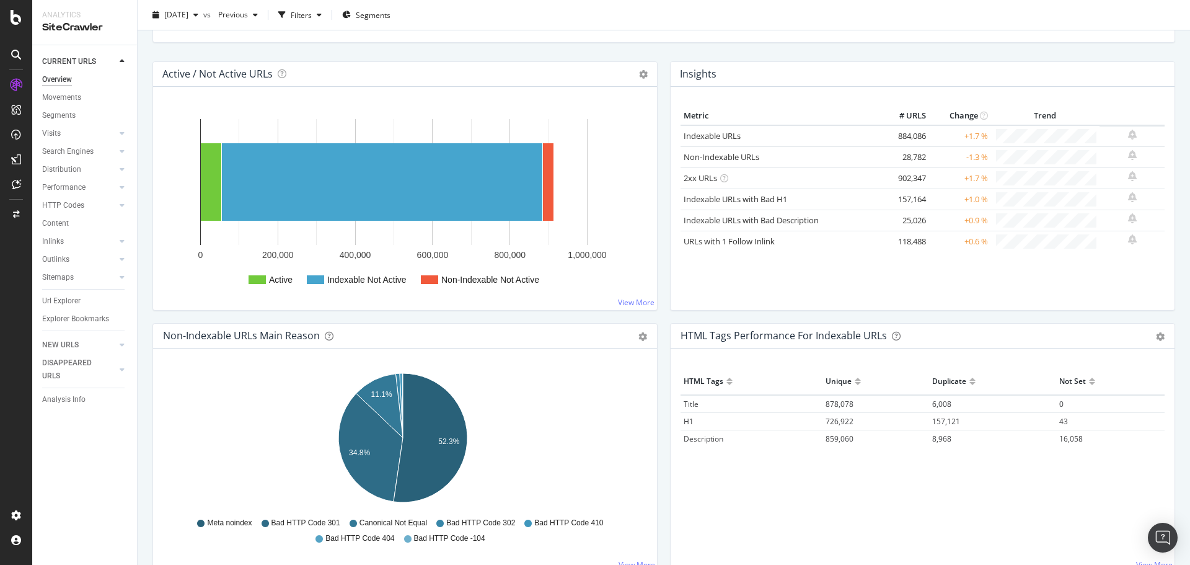
click at [1156, 340] on div "HTML Tags Performance for Indexable URLs Bar Bar (by Percentage) Table Export a…" at bounding box center [923, 336] width 504 height 25
click at [1156, 337] on icon "gear" at bounding box center [1160, 336] width 9 height 9
click at [1122, 435] on span "Export as CSV" at bounding box center [1117, 430] width 113 height 17
click at [22, 100] on div at bounding box center [16, 110] width 20 height 20
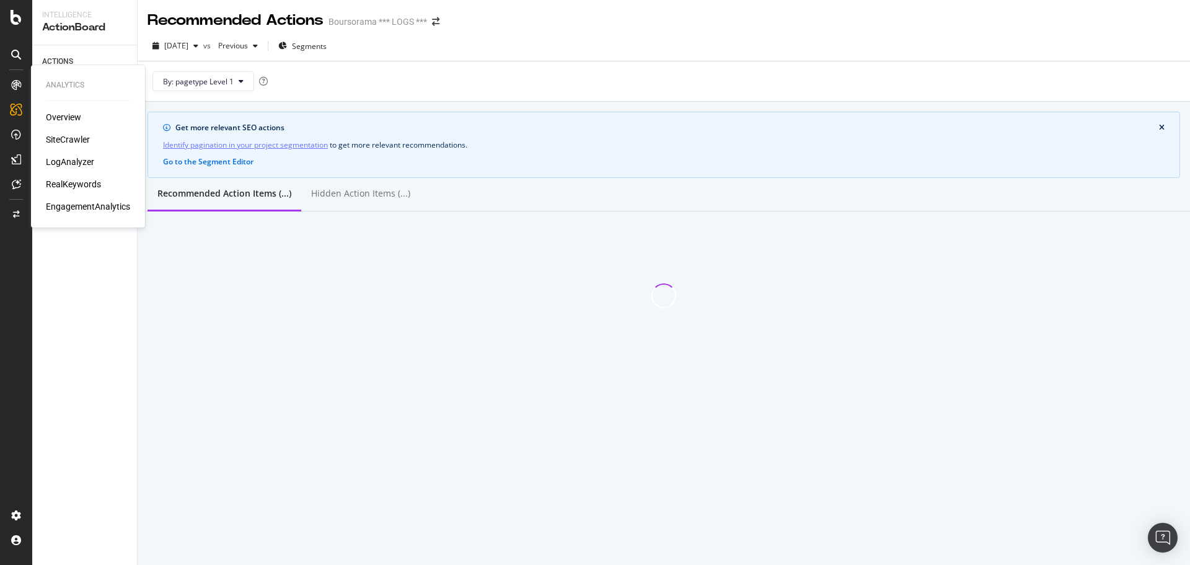
click at [12, 86] on icon at bounding box center [16, 85] width 10 height 10
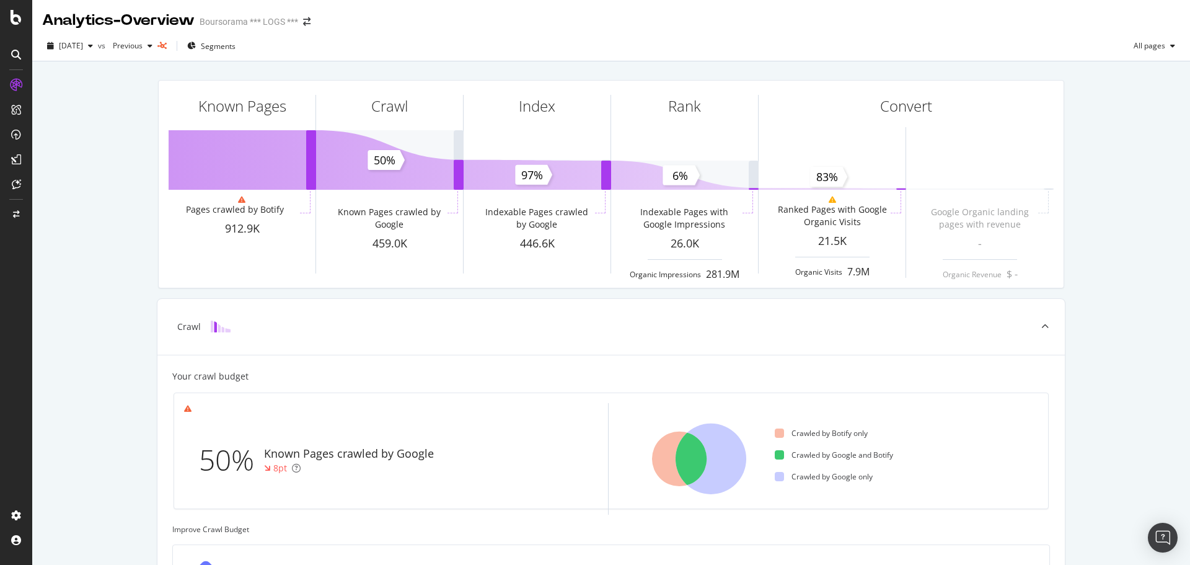
click at [15, 81] on icon at bounding box center [16, 85] width 12 height 12
click at [111, 95] on div "Known Pages Pages crawled by Botify 912.9K Crawl Known Pages crawled by Google …" at bounding box center [611, 511] width 1158 height 901
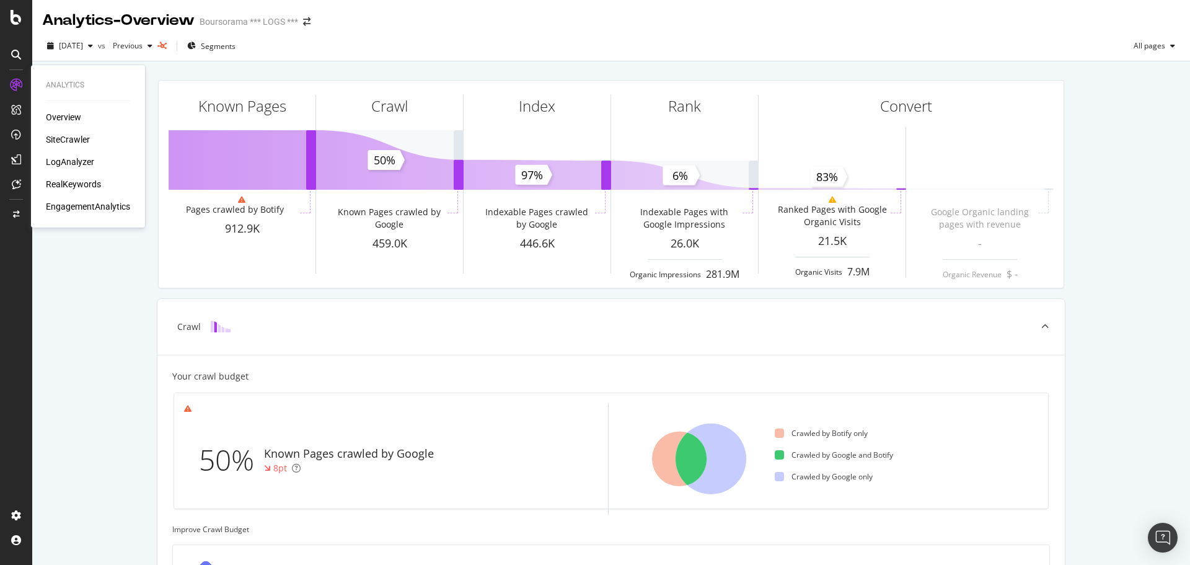
click at [63, 133] on div "SiteCrawler" at bounding box center [68, 139] width 44 height 12
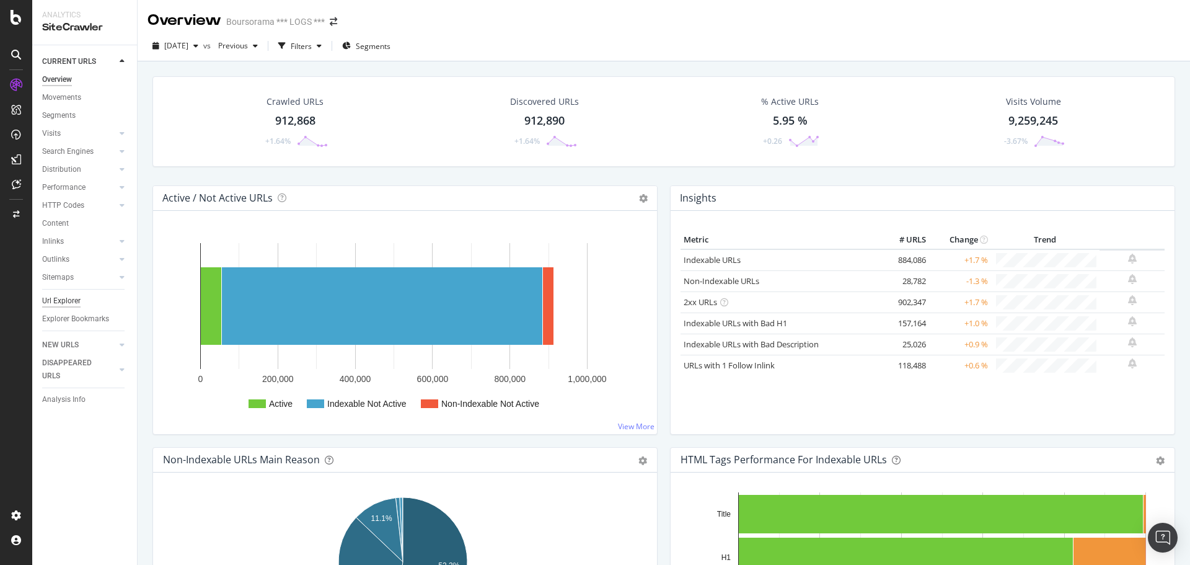
click at [64, 303] on div "Url Explorer" at bounding box center [61, 300] width 38 height 13
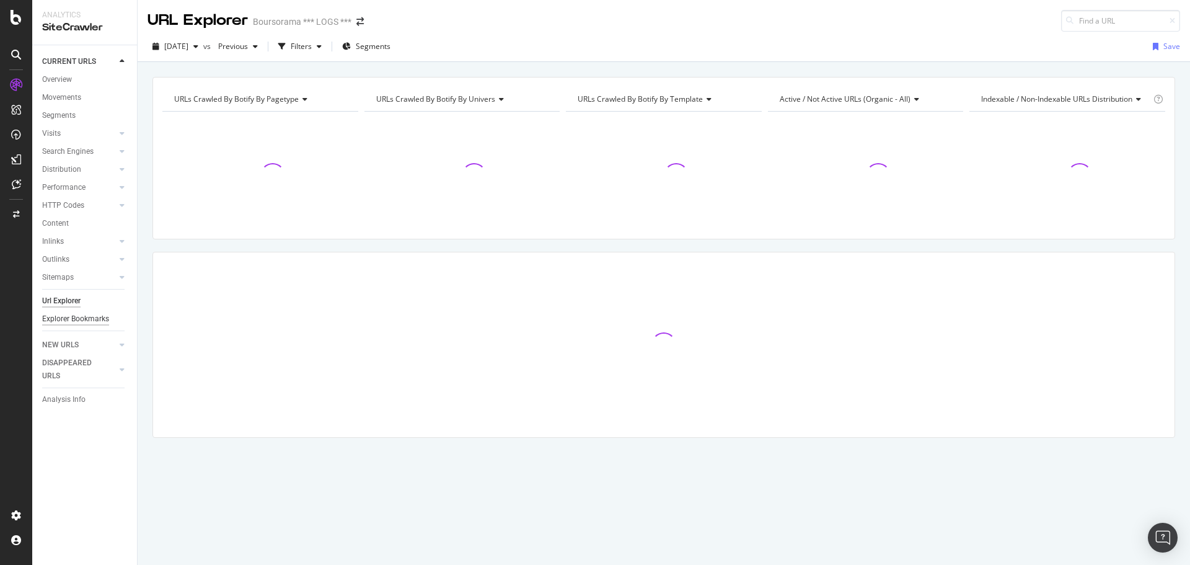
click at [76, 323] on div "Explorer Bookmarks" at bounding box center [75, 318] width 67 height 13
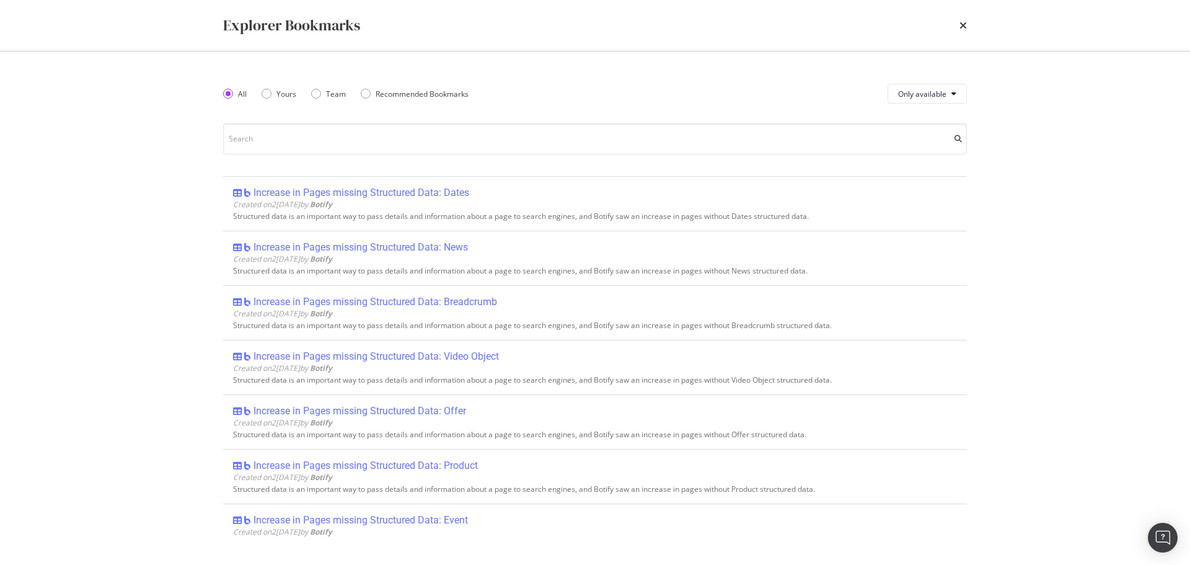
scroll to position [1860, 0]
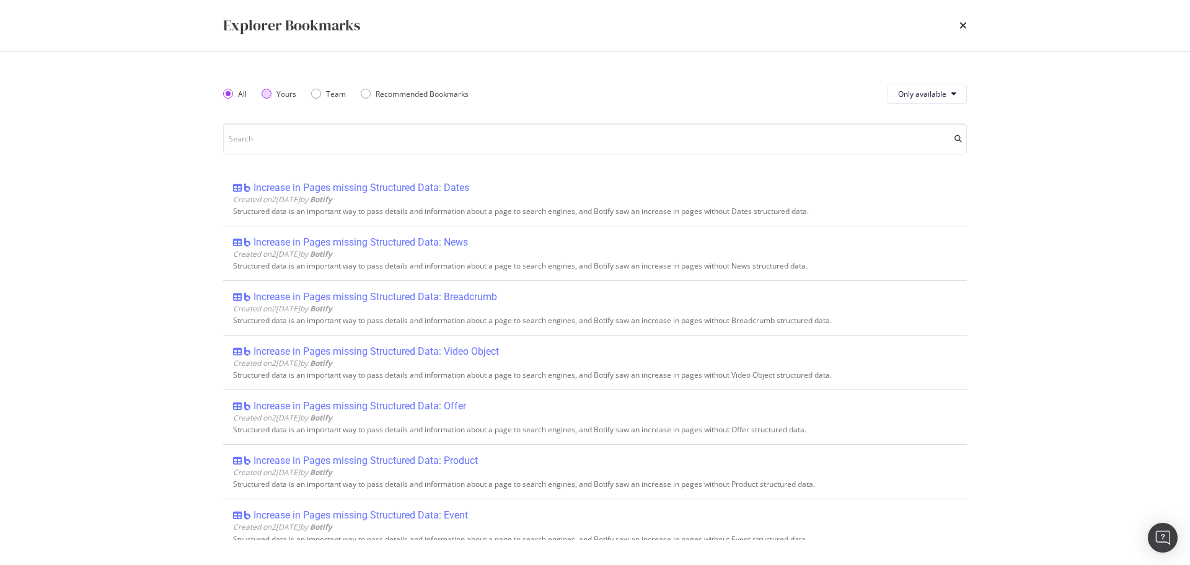
click at [283, 97] on div "Yours" at bounding box center [286, 94] width 20 height 11
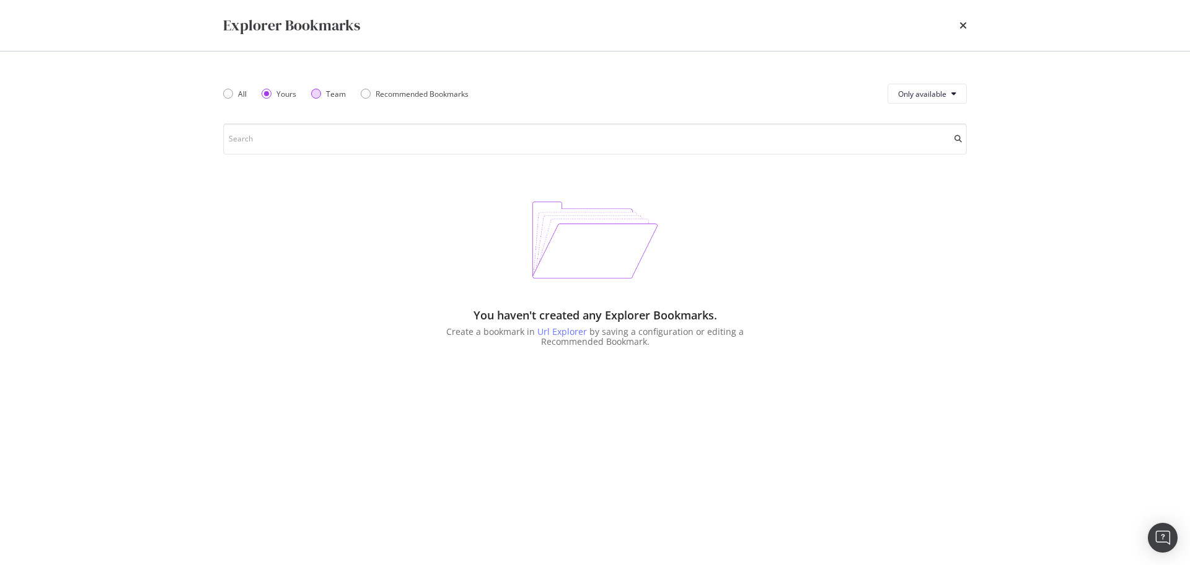
click at [329, 92] on div "Team" at bounding box center [336, 94] width 20 height 11
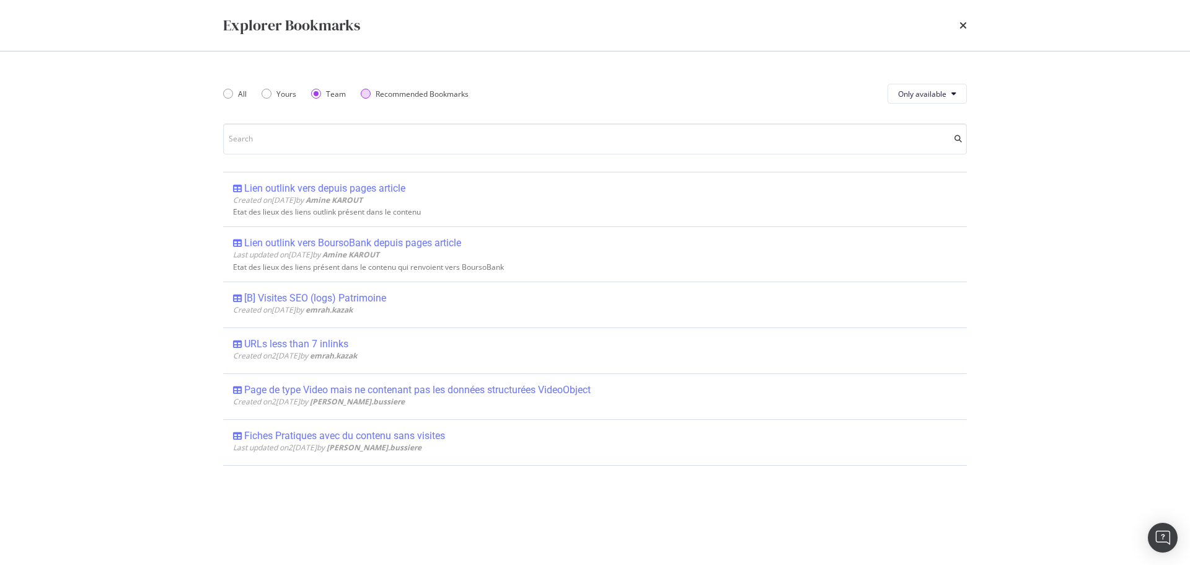
click at [430, 94] on div "Recommended Bookmarks" at bounding box center [422, 94] width 93 height 11
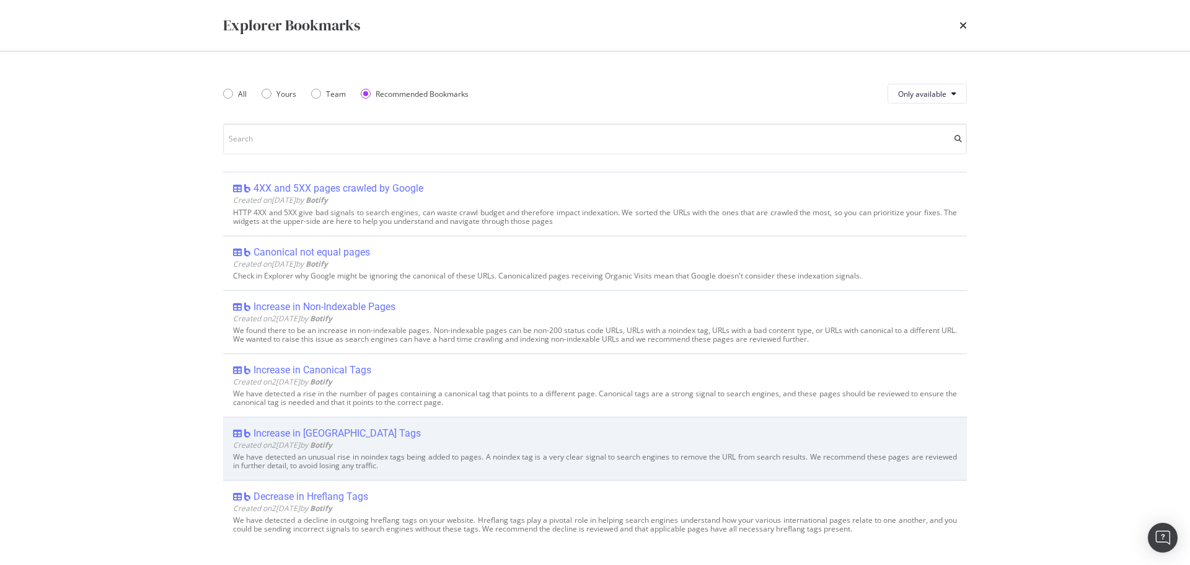
scroll to position [496, 0]
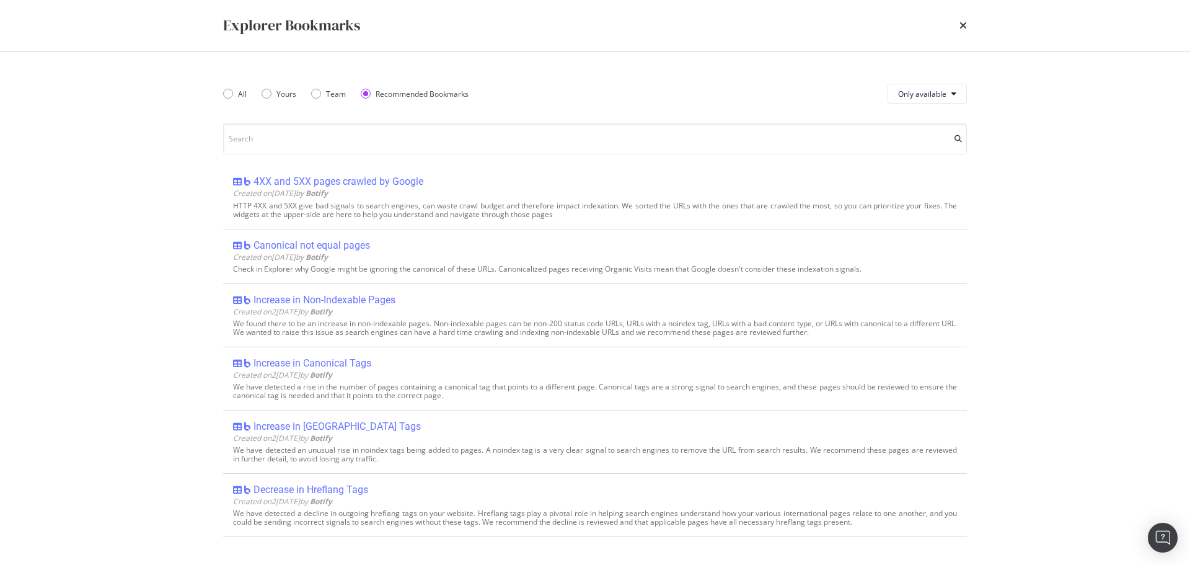
click at [247, 90] on div "All Yours Team Recommended Bookmarks" at bounding box center [353, 93] width 260 height 35
click at [242, 92] on div "All" at bounding box center [242, 94] width 9 height 11
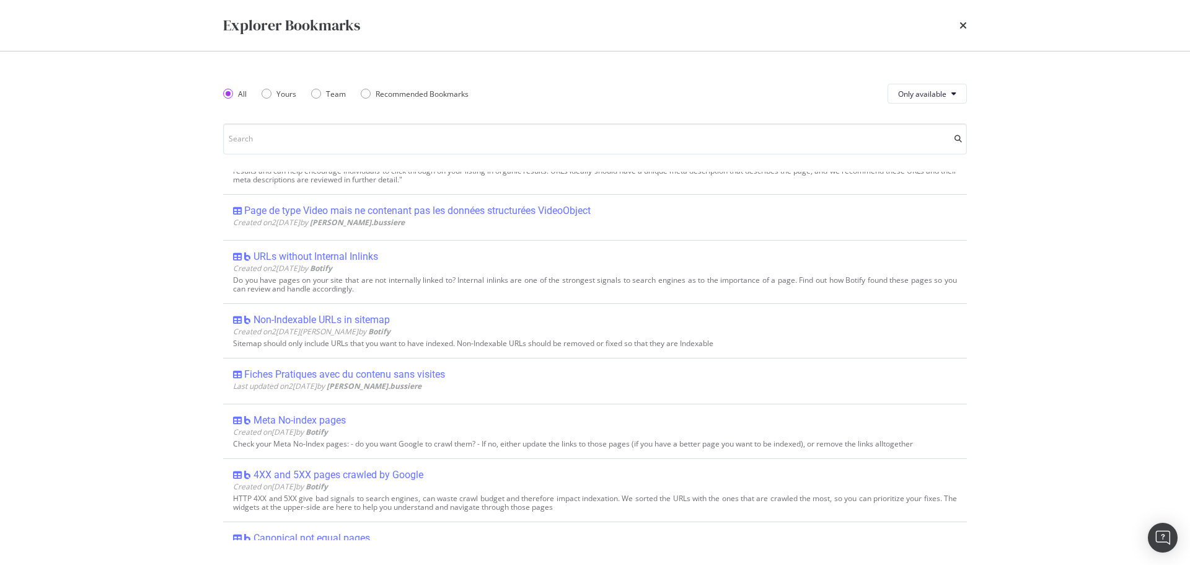
scroll to position [789, 0]
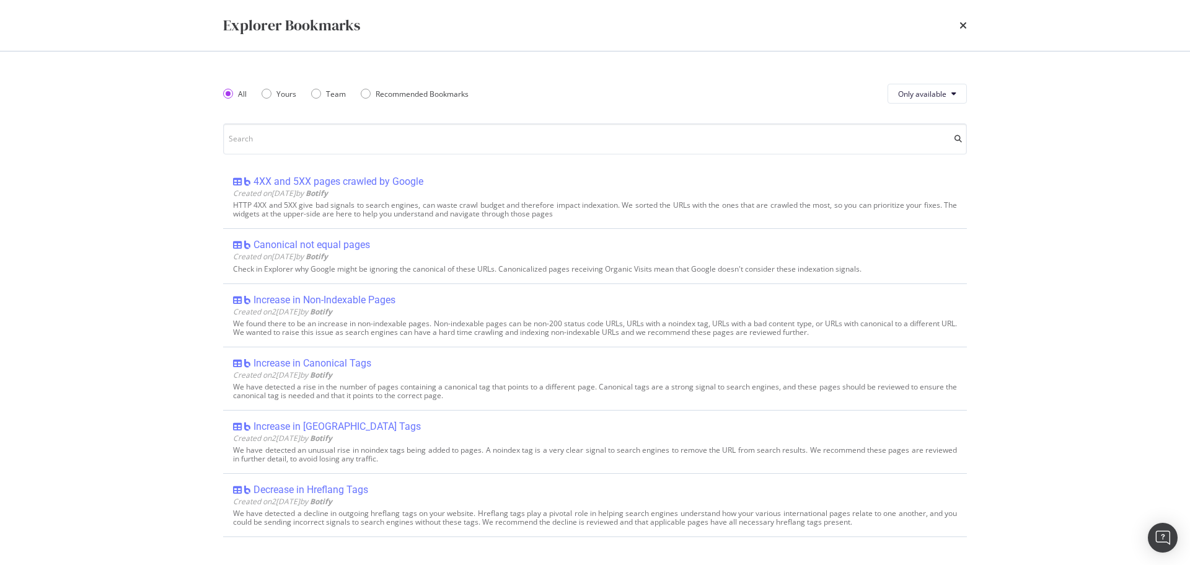
click at [963, 19] on div "times" at bounding box center [963, 25] width 7 height 21
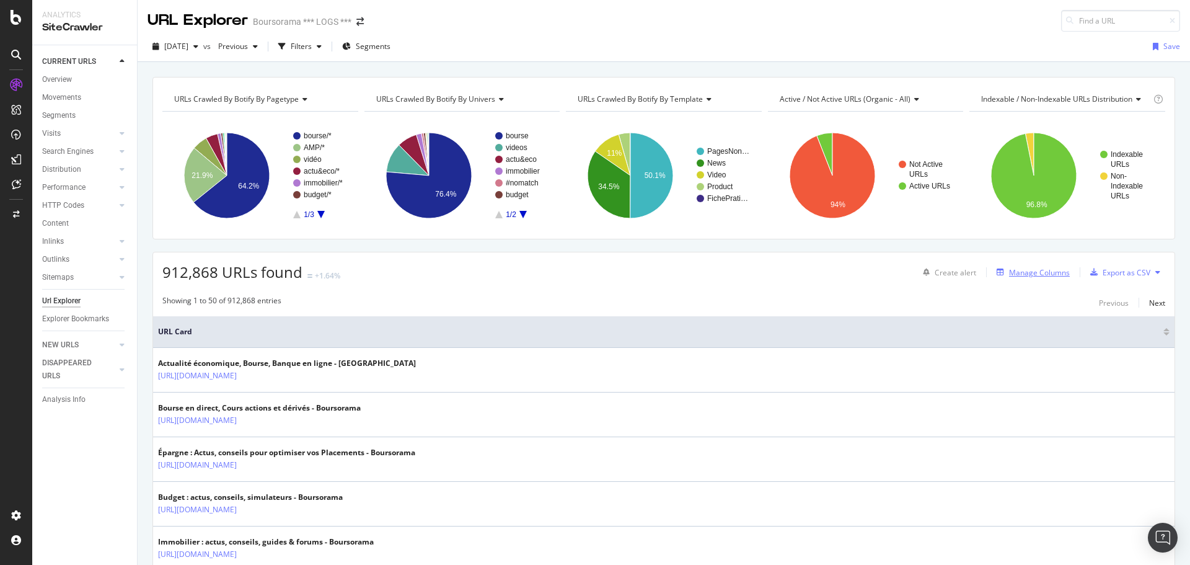
click at [1041, 269] on div "Manage Columns" at bounding box center [1039, 272] width 61 height 11
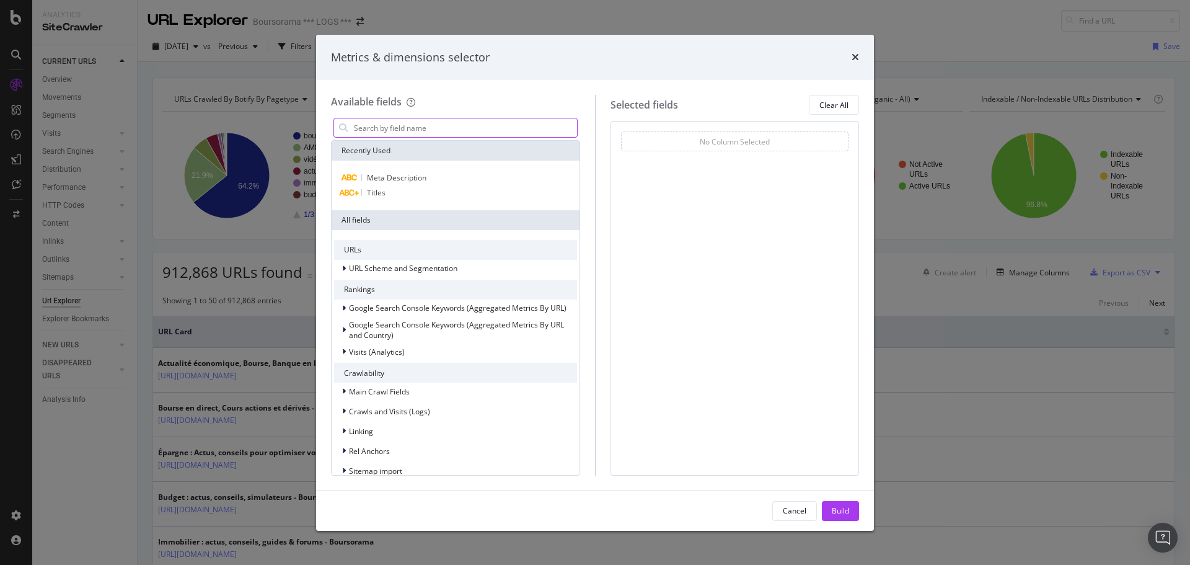
click at [441, 125] on input "modal" at bounding box center [465, 127] width 224 height 19
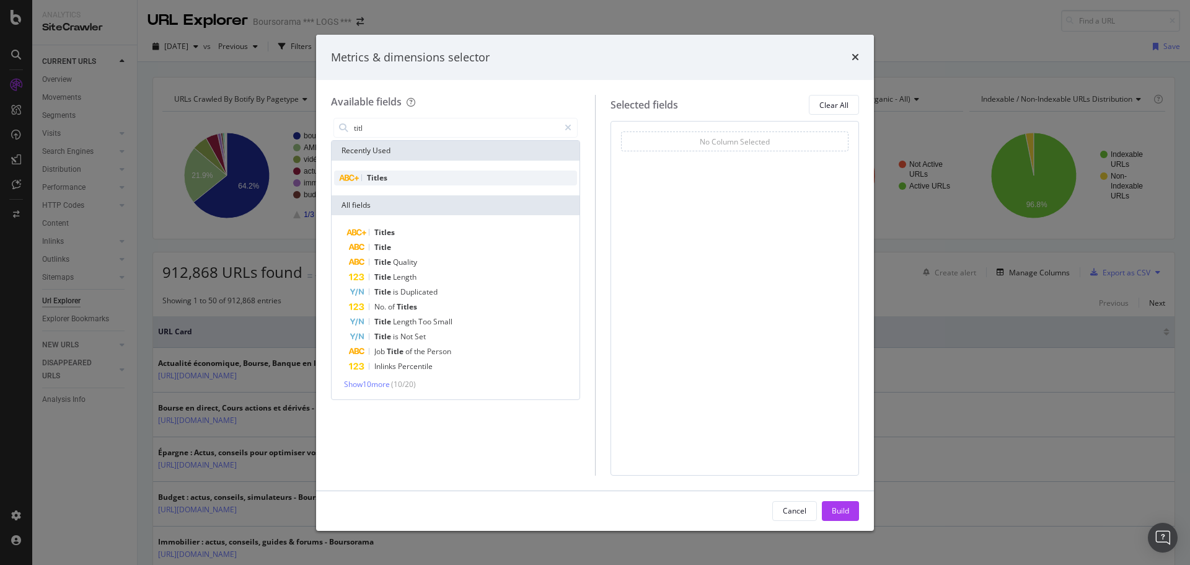
click at [420, 175] on div "Titles" at bounding box center [455, 177] width 243 height 15
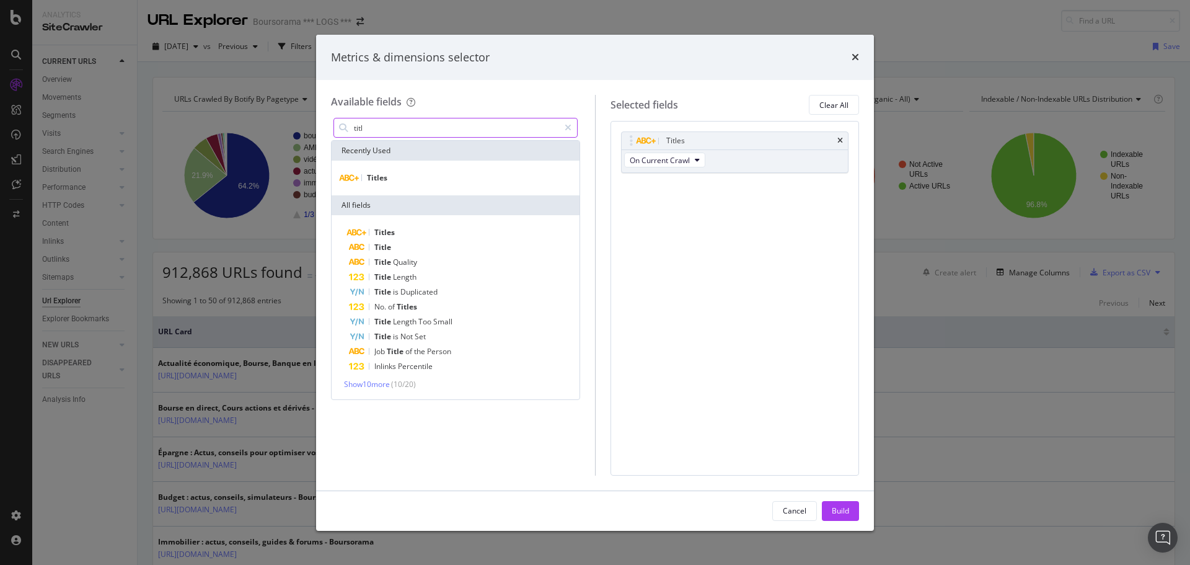
click at [456, 128] on input "titl" at bounding box center [456, 127] width 206 height 19
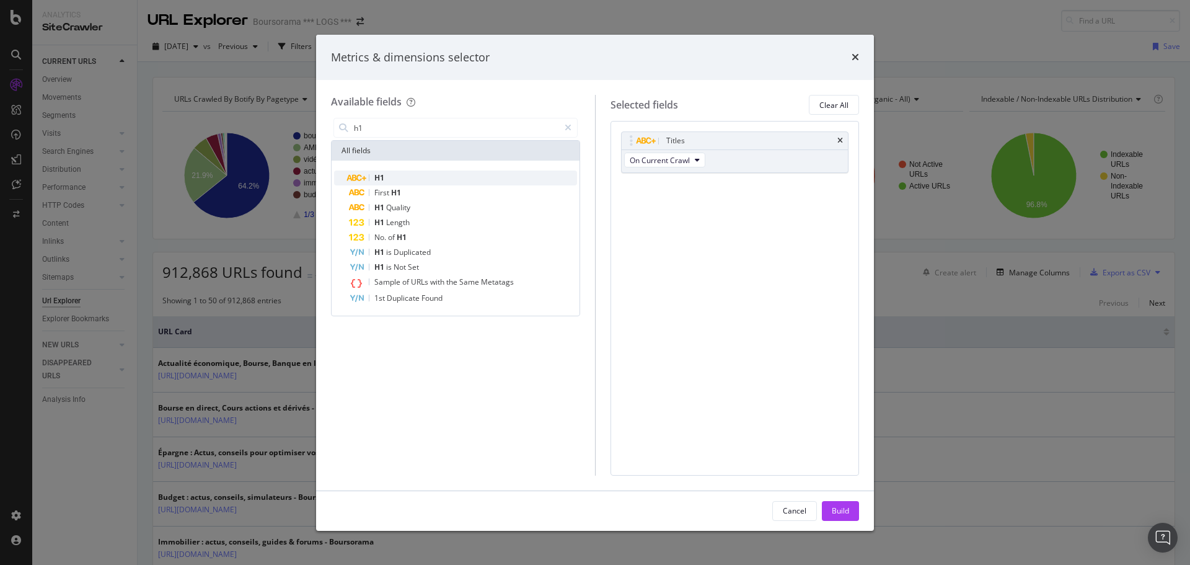
click at [424, 181] on div "H1" at bounding box center [463, 177] width 228 height 15
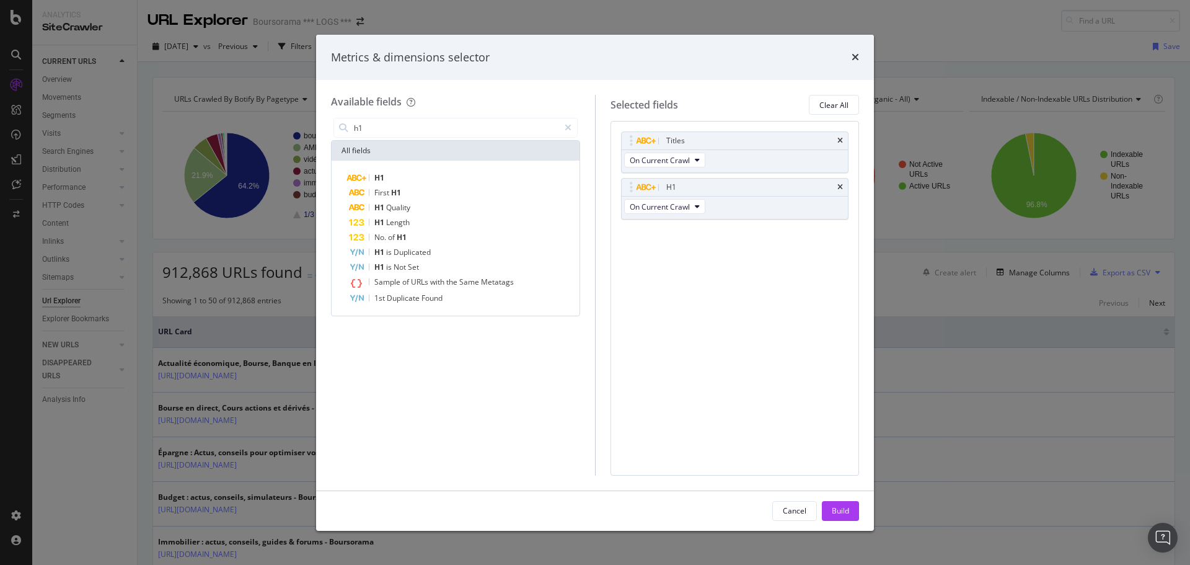
click at [405, 141] on div "All fields" at bounding box center [456, 151] width 248 height 20
click at [404, 133] on input "h1" at bounding box center [456, 127] width 206 height 19
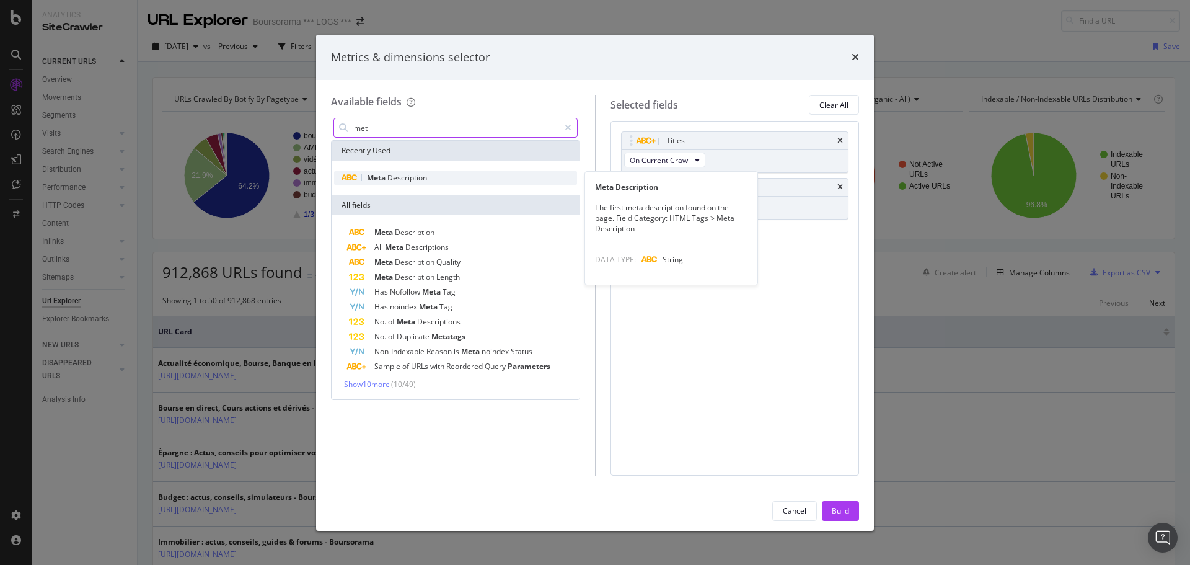
type input "met"
click at [422, 174] on span "Description" at bounding box center [407, 177] width 40 height 11
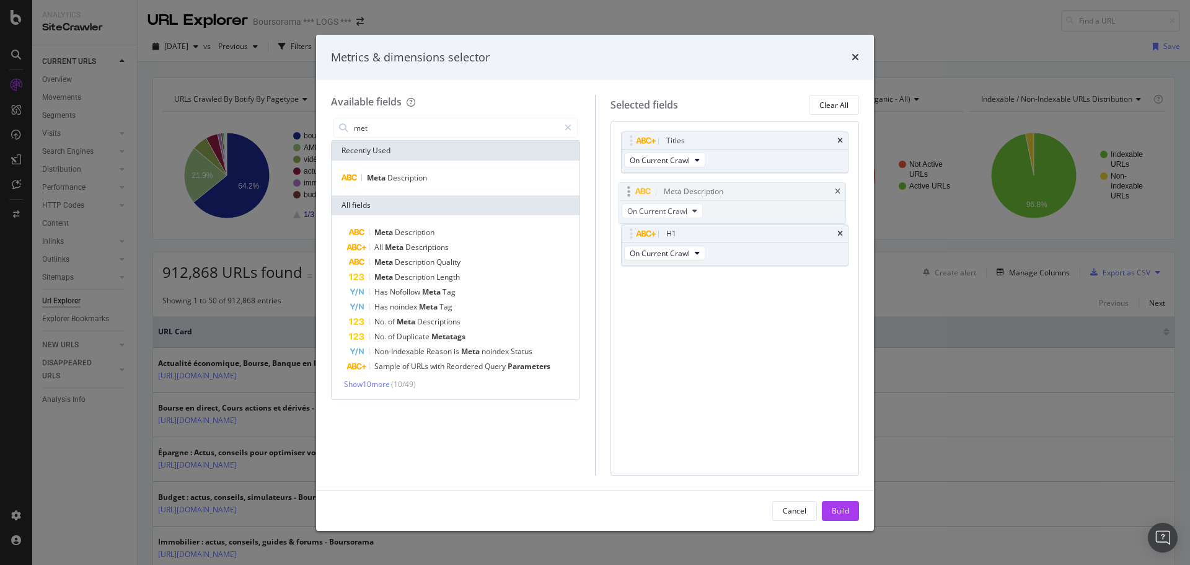
drag, startPoint x: 702, startPoint y: 229, endPoint x: 700, endPoint y: 180, distance: 49.0
click at [700, 180] on body "Analytics SiteCrawler CURRENT URLS Overview Movements Segments Visits Analysis …" at bounding box center [595, 282] width 1190 height 565
click at [837, 507] on div "Build" at bounding box center [840, 510] width 17 height 11
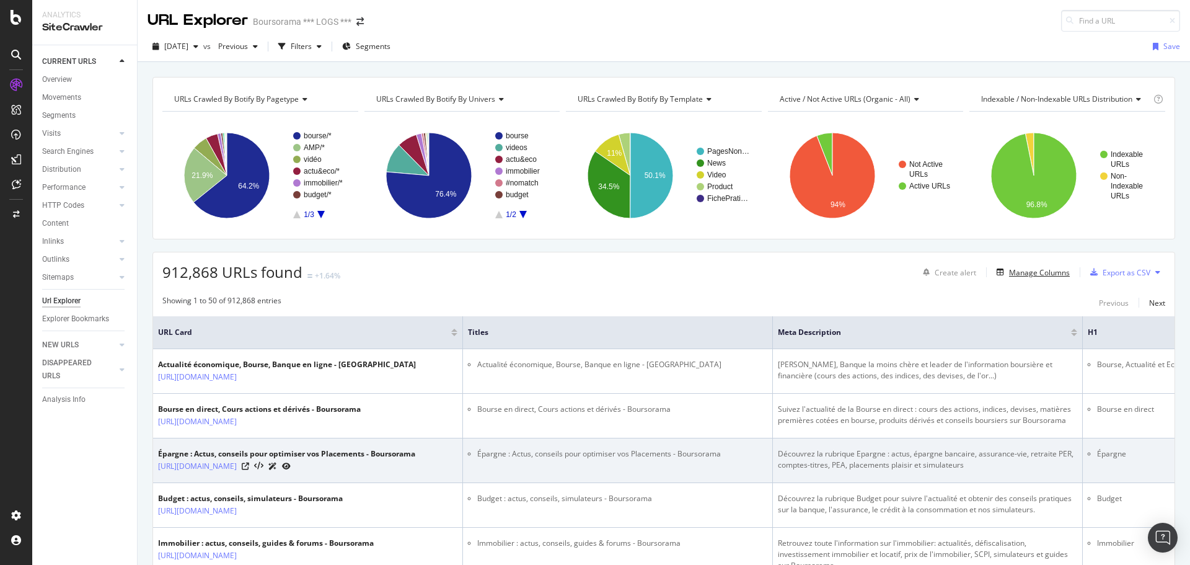
scroll to position [53, 0]
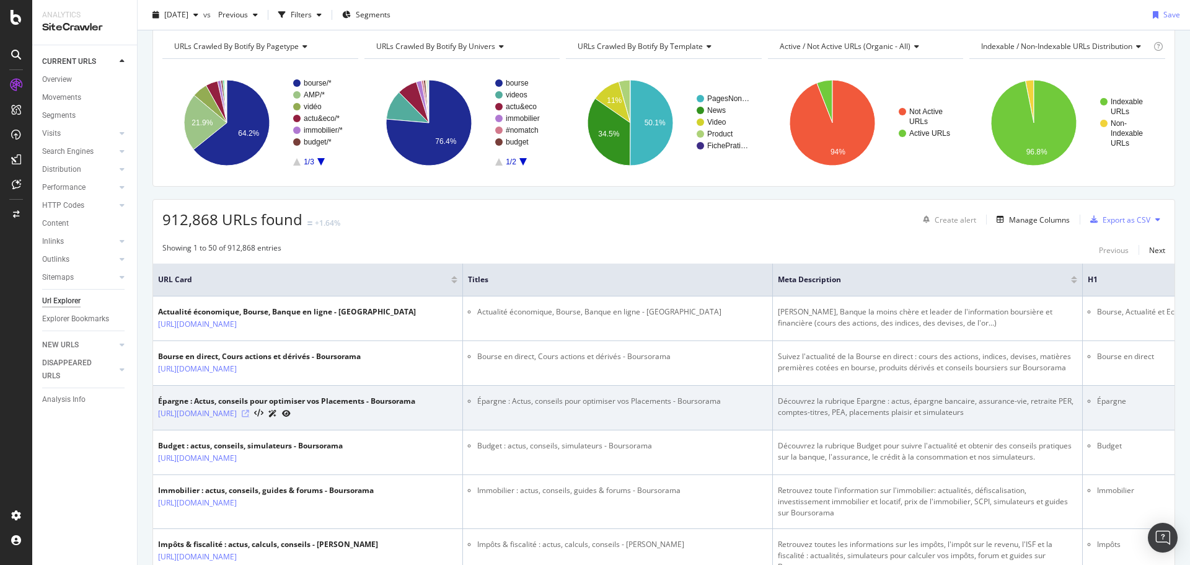
click at [249, 412] on icon at bounding box center [245, 413] width 7 height 7
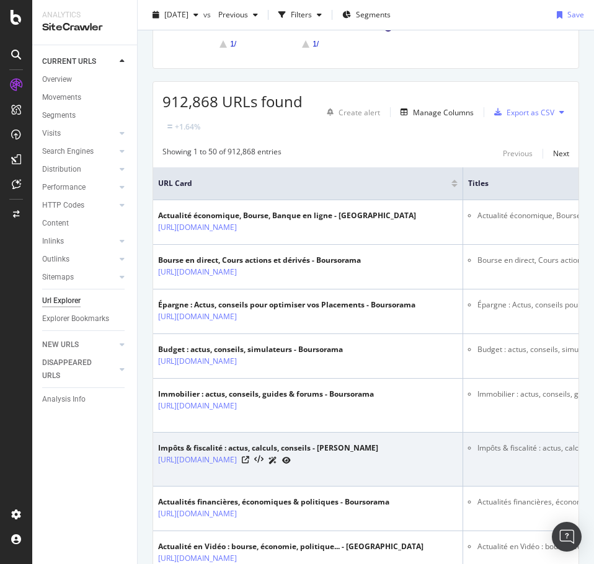
scroll to position [198, 0]
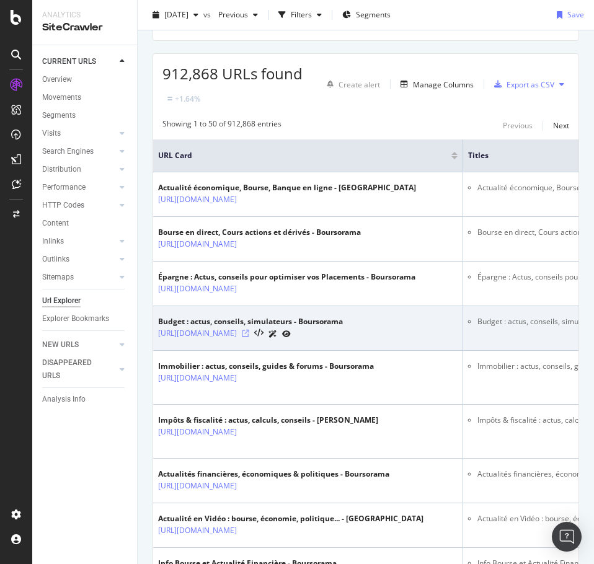
click at [249, 332] on icon at bounding box center [245, 333] width 7 height 7
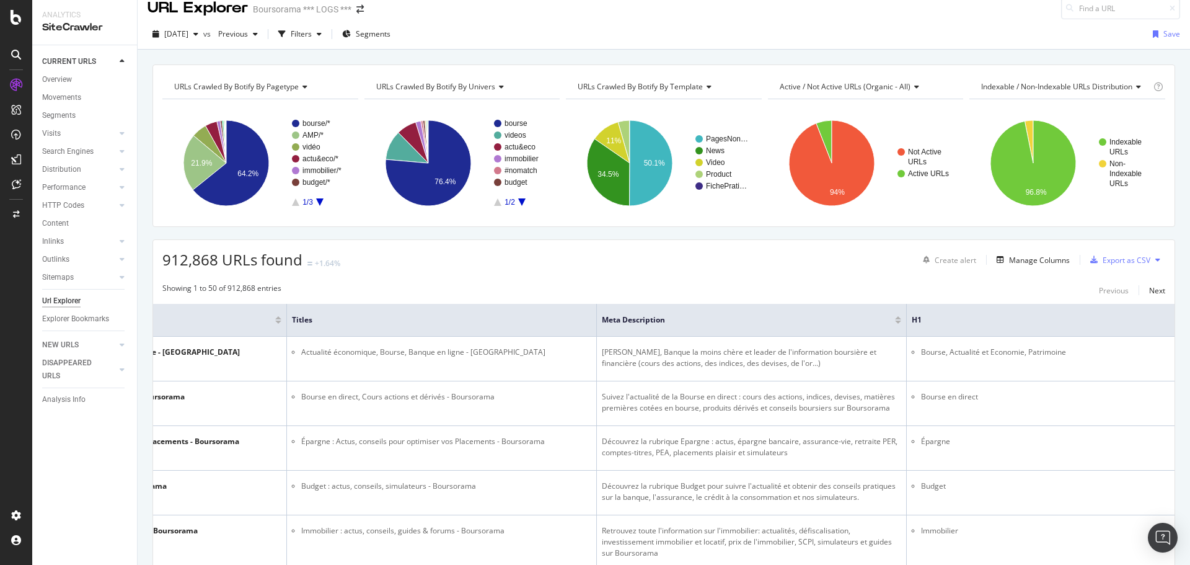
scroll to position [0, 0]
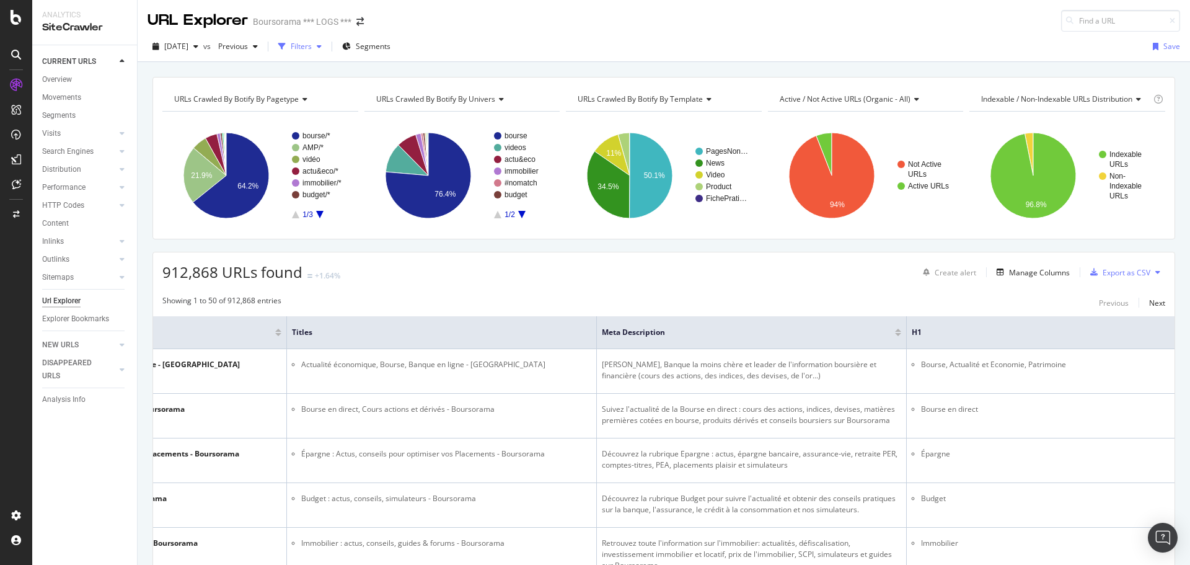
click at [312, 46] on div "Filters" at bounding box center [301, 46] width 21 height 11
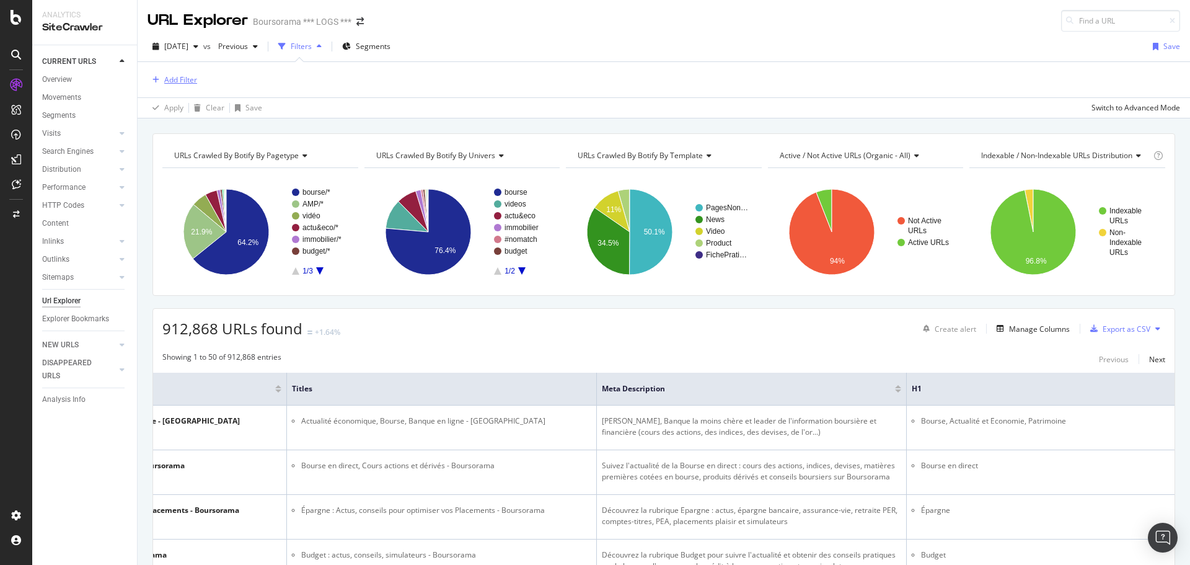
click at [176, 76] on div "Add Filter" at bounding box center [180, 79] width 33 height 11
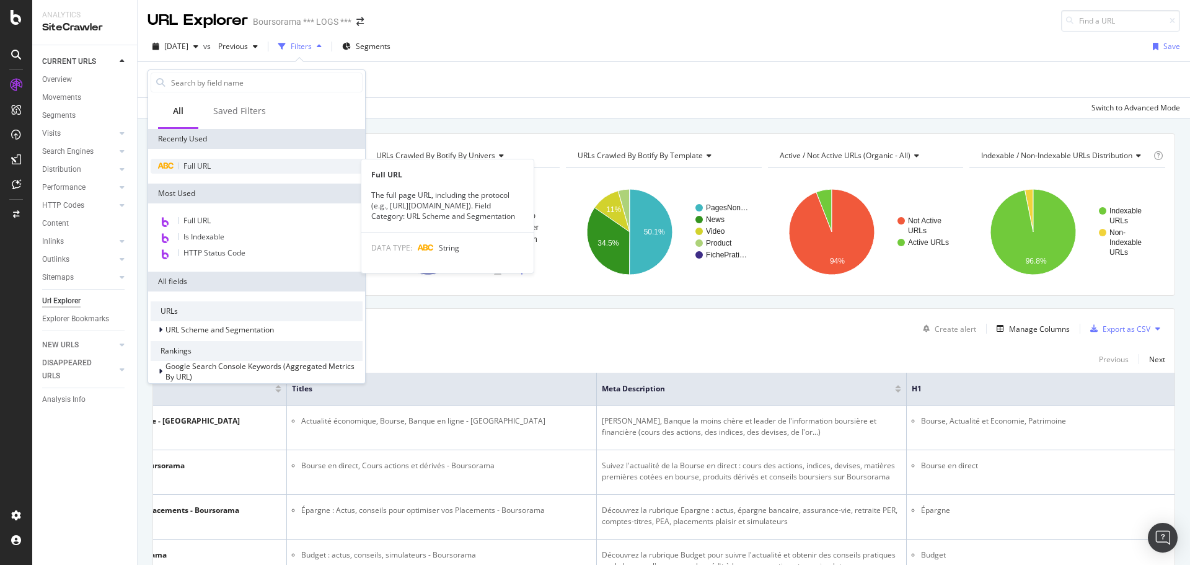
click at [197, 162] on span "Full URL" at bounding box center [197, 166] width 27 height 11
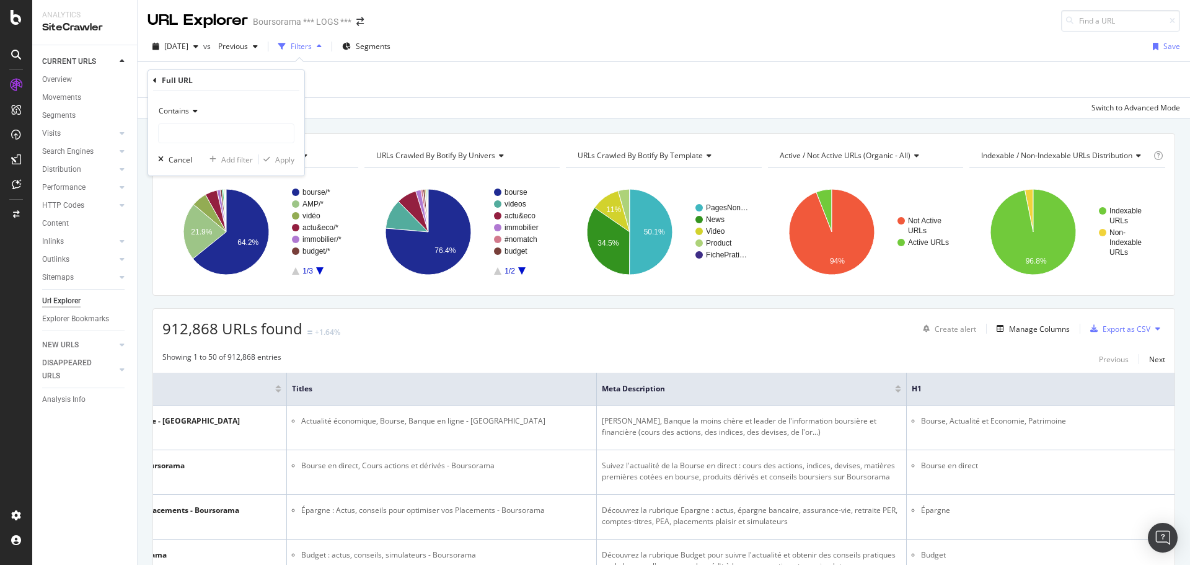
click at [181, 109] on span "Contains" at bounding box center [174, 110] width 30 height 11
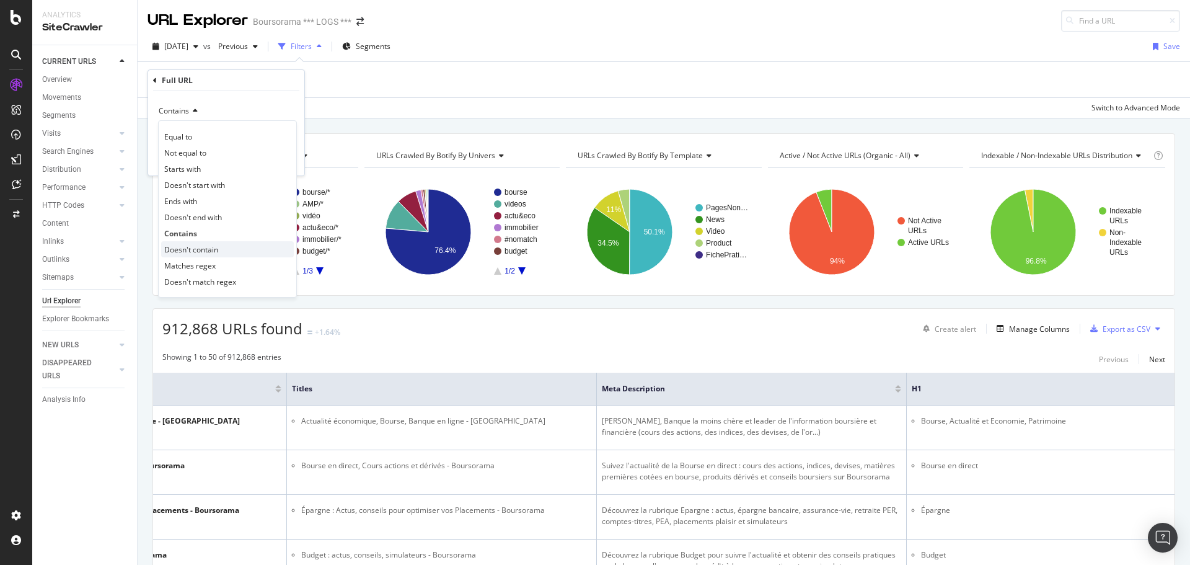
click at [231, 247] on div "Doesn't contain" at bounding box center [227, 249] width 133 height 16
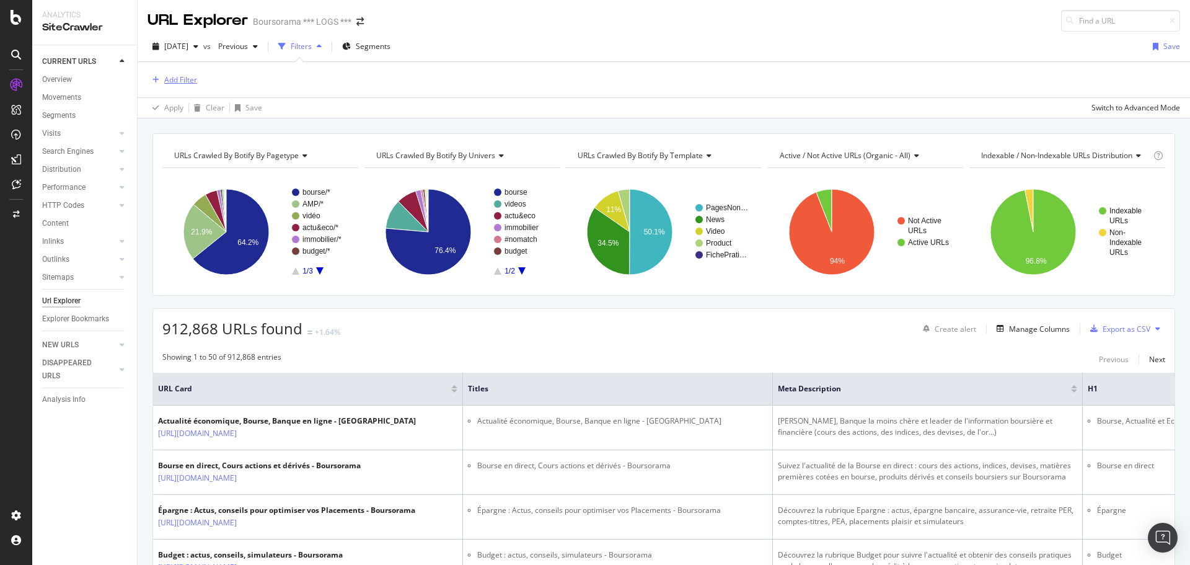
click at [182, 79] on div "Add Filter" at bounding box center [180, 79] width 33 height 11
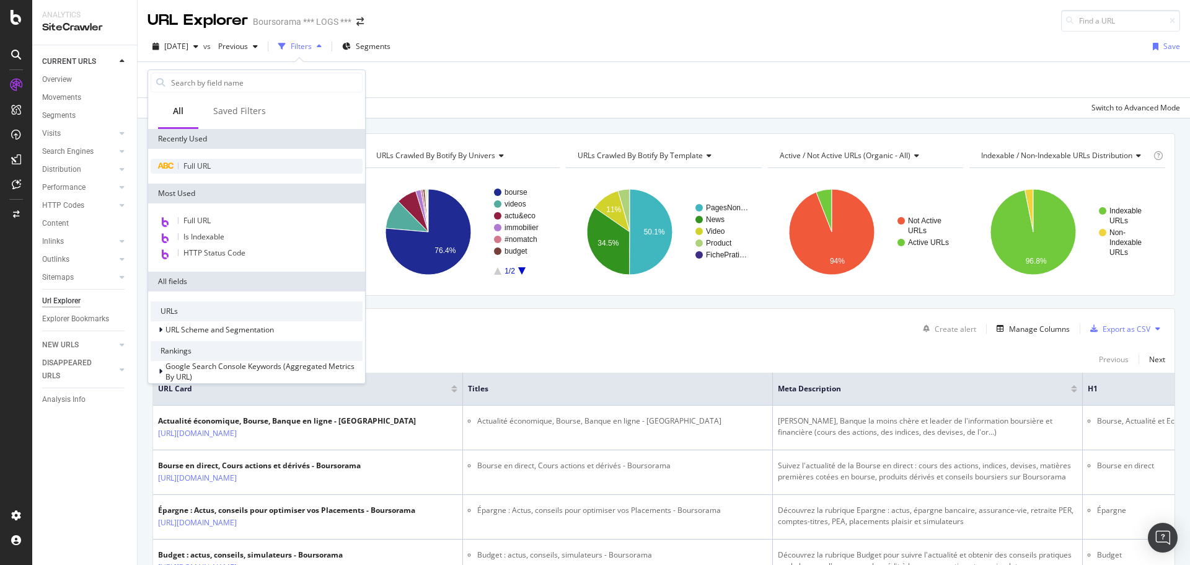
click at [238, 162] on div "Full URL" at bounding box center [257, 166] width 212 height 15
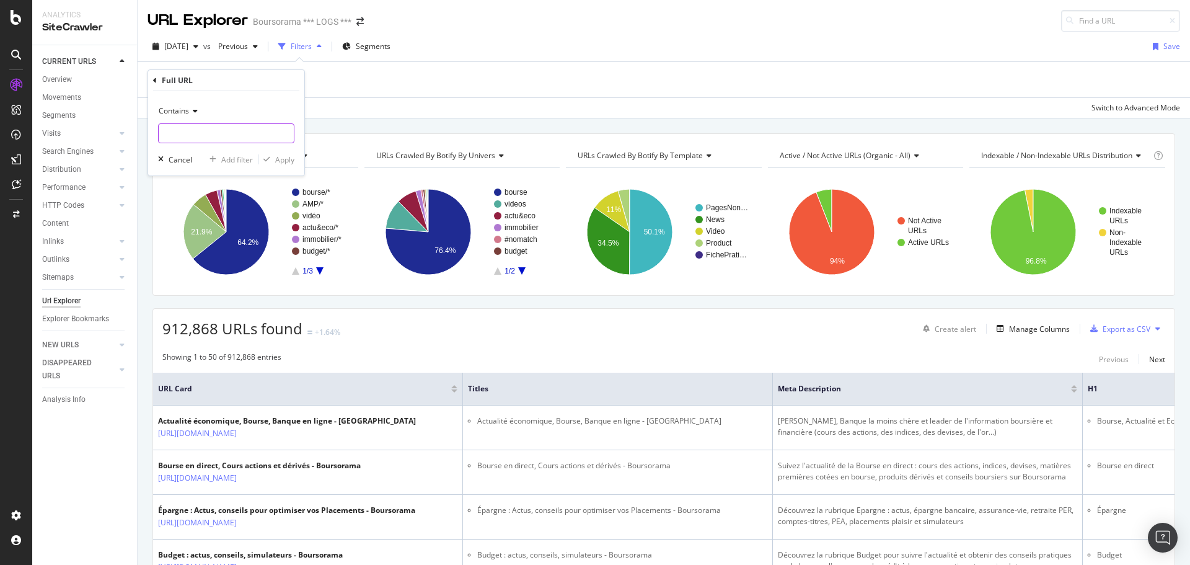
click at [185, 135] on input "text" at bounding box center [226, 133] width 135 height 20
click at [183, 109] on span "Contains" at bounding box center [174, 110] width 30 height 11
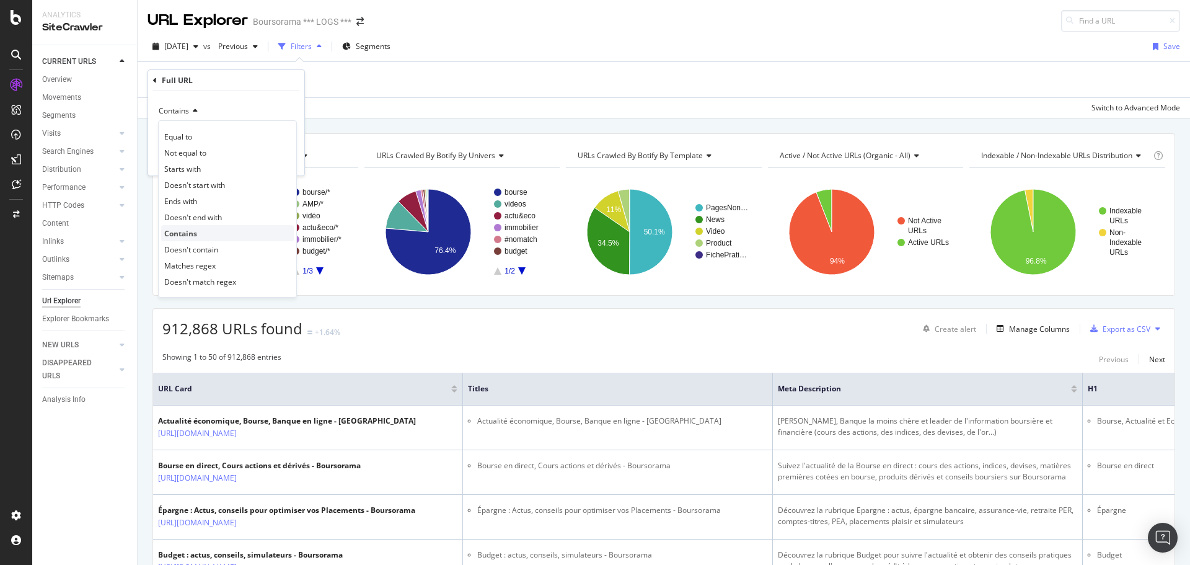
click at [208, 241] on div "Contains" at bounding box center [227, 233] width 133 height 16
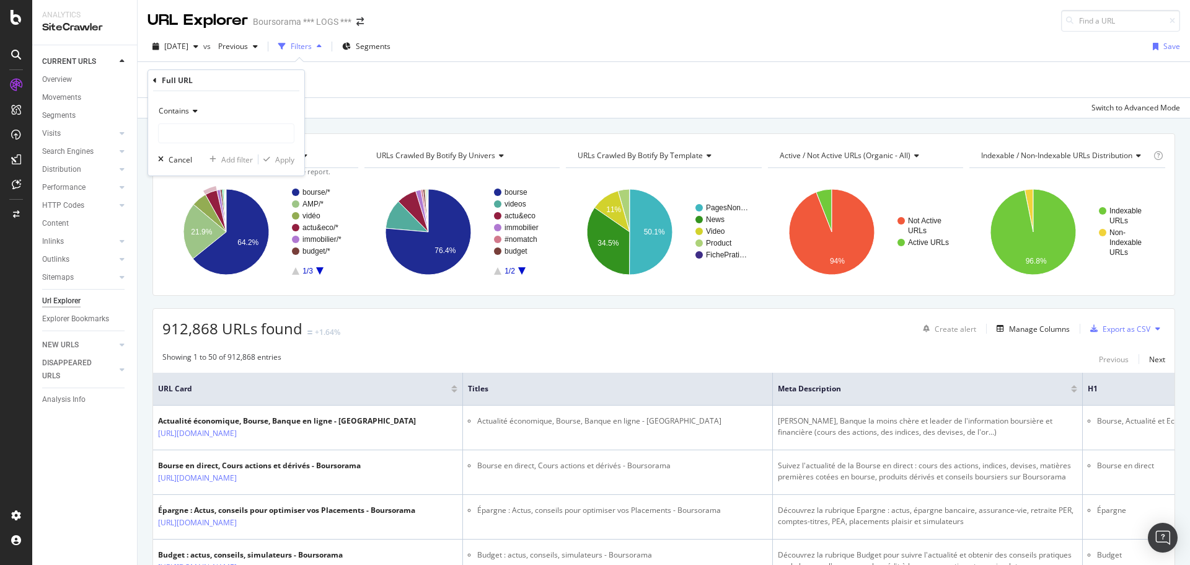
click at [196, 116] on div "Contains" at bounding box center [226, 111] width 136 height 20
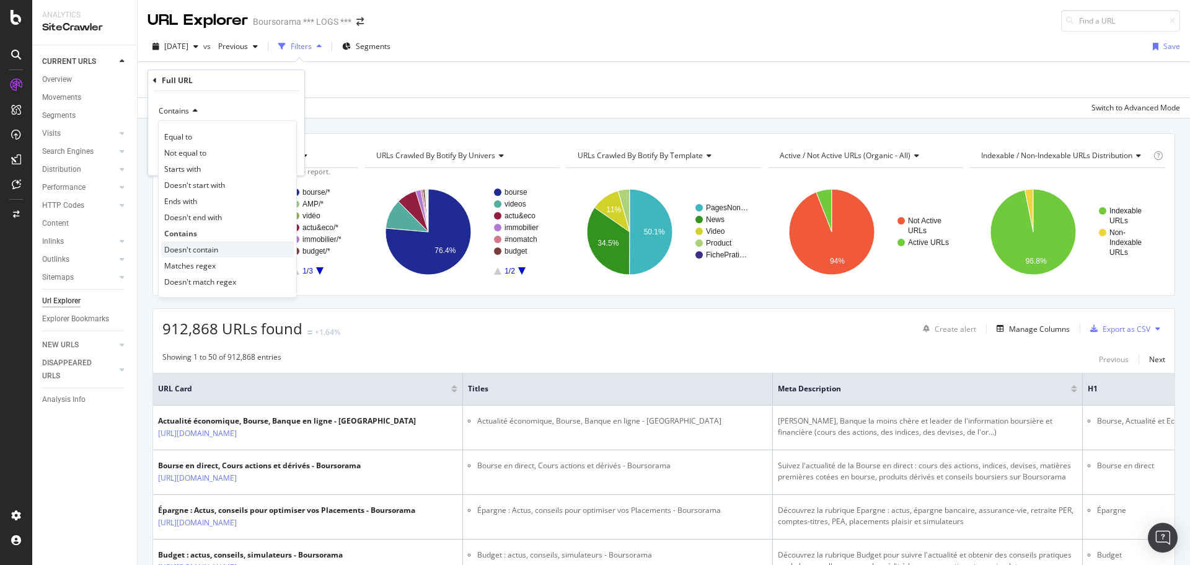
click at [195, 243] on div "Doesn't contain" at bounding box center [227, 249] width 133 height 16
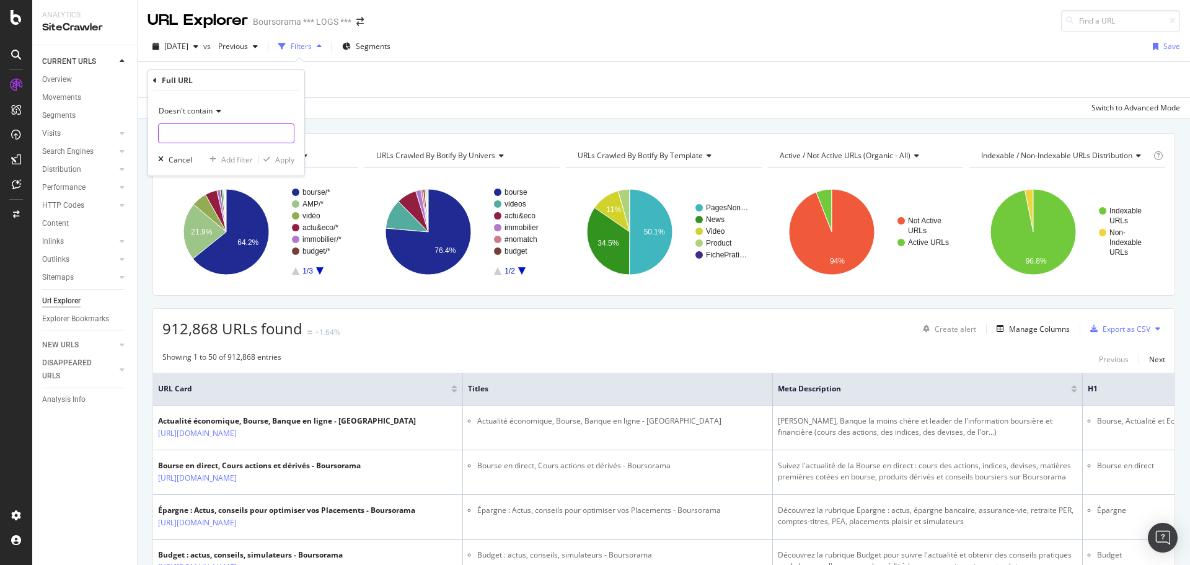
click at [194, 137] on input "text" at bounding box center [226, 133] width 135 height 20
type input "/bourse/"
click at [276, 159] on div "Apply" at bounding box center [284, 159] width 19 height 11
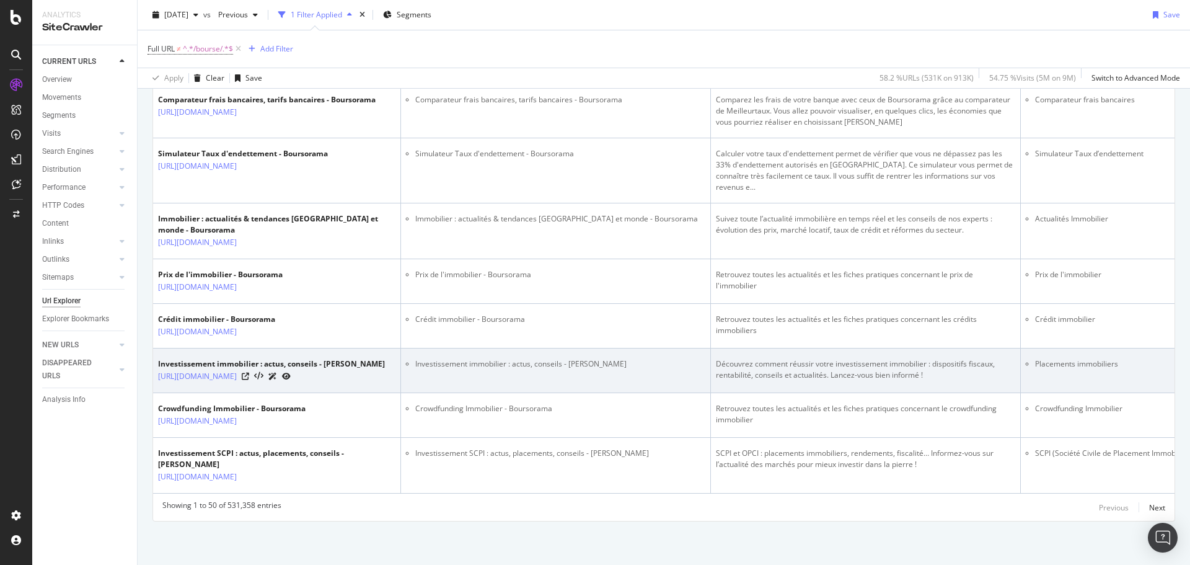
scroll to position [2674, 0]
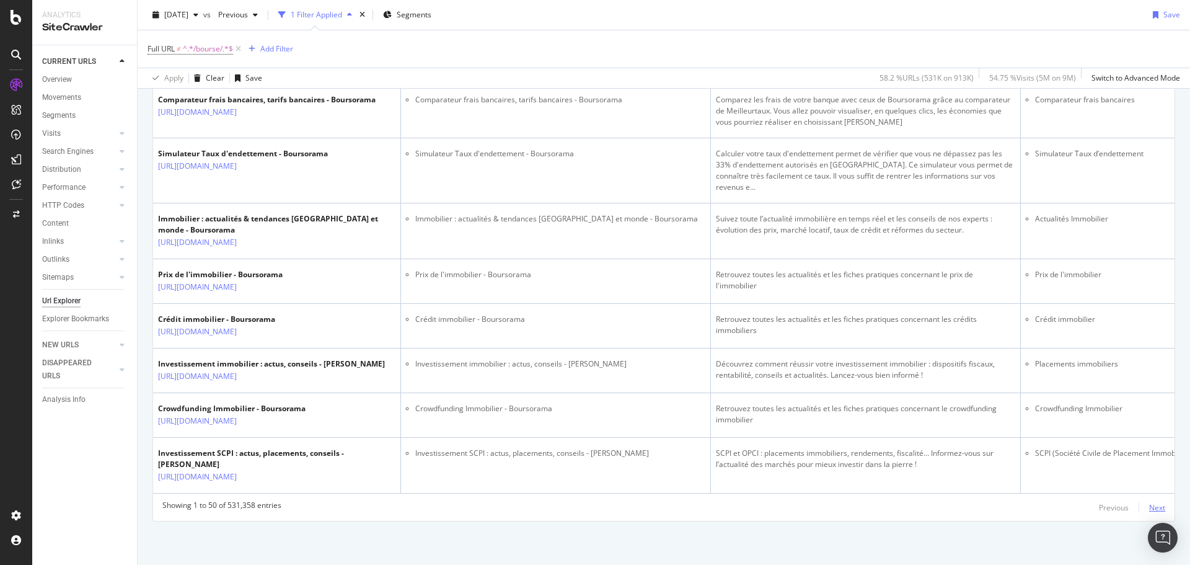
click at [1151, 505] on div "Next" at bounding box center [1157, 507] width 16 height 11
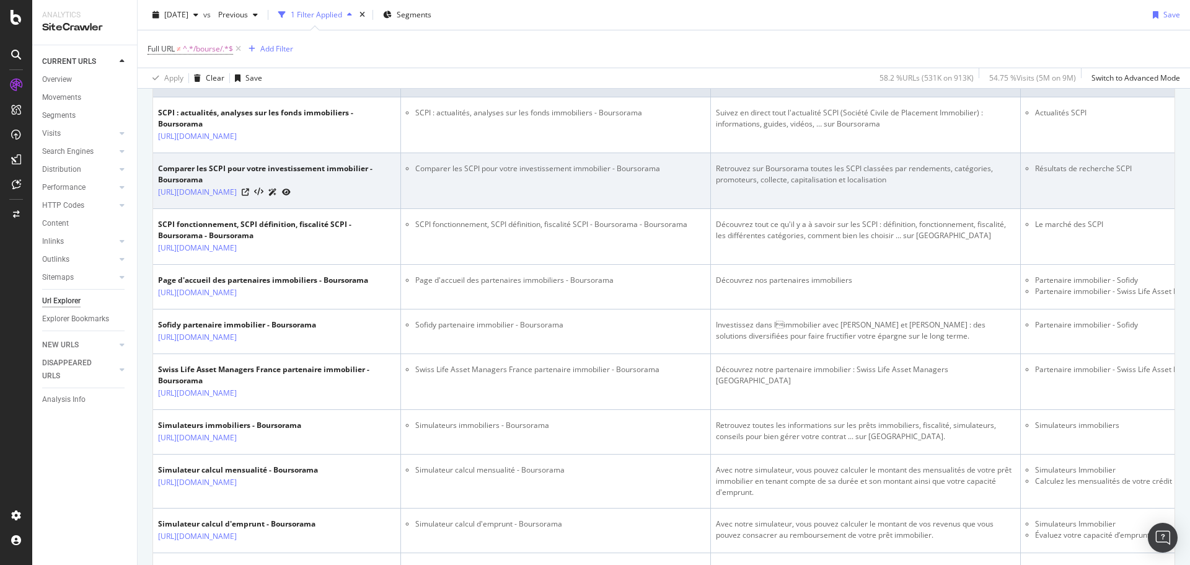
scroll to position [0, 0]
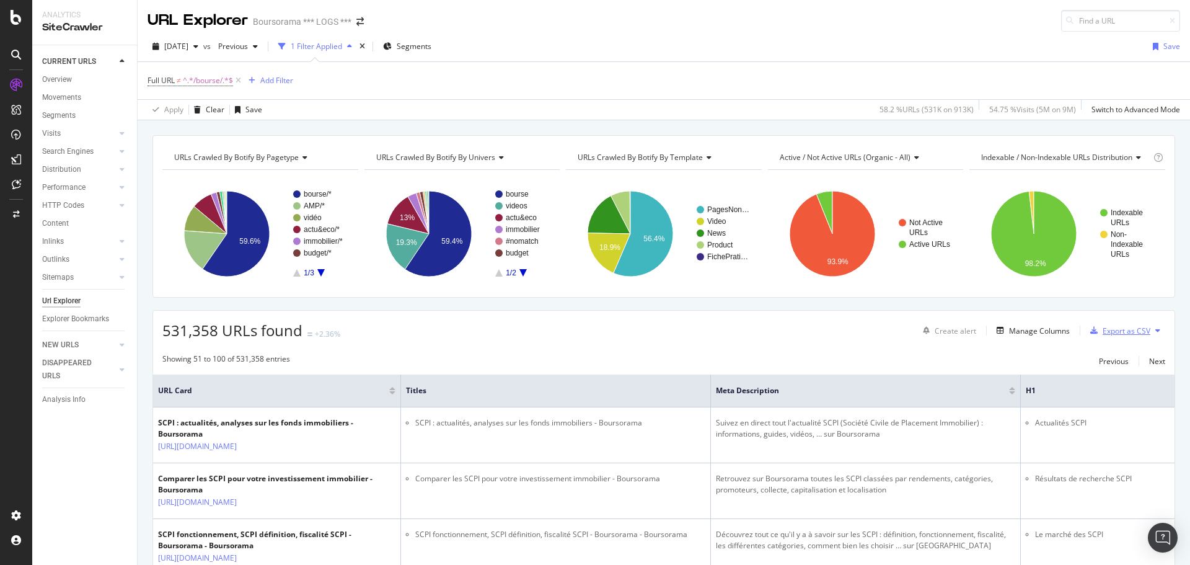
click at [1129, 331] on div "Export as CSV" at bounding box center [1127, 330] width 48 height 11
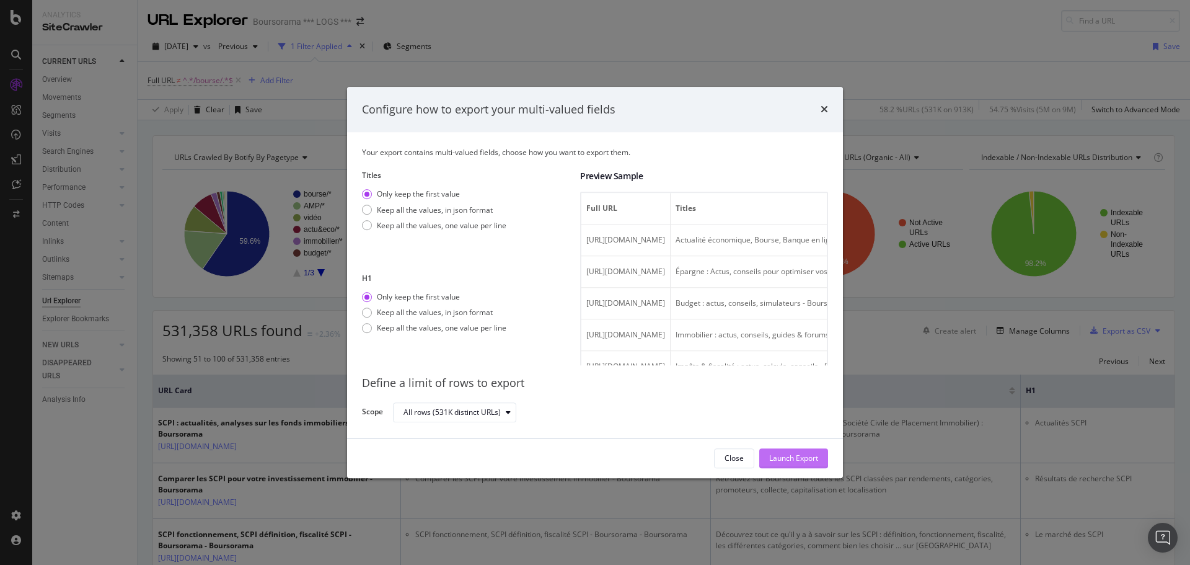
click at [818, 454] on button "Launch Export" at bounding box center [793, 458] width 69 height 20
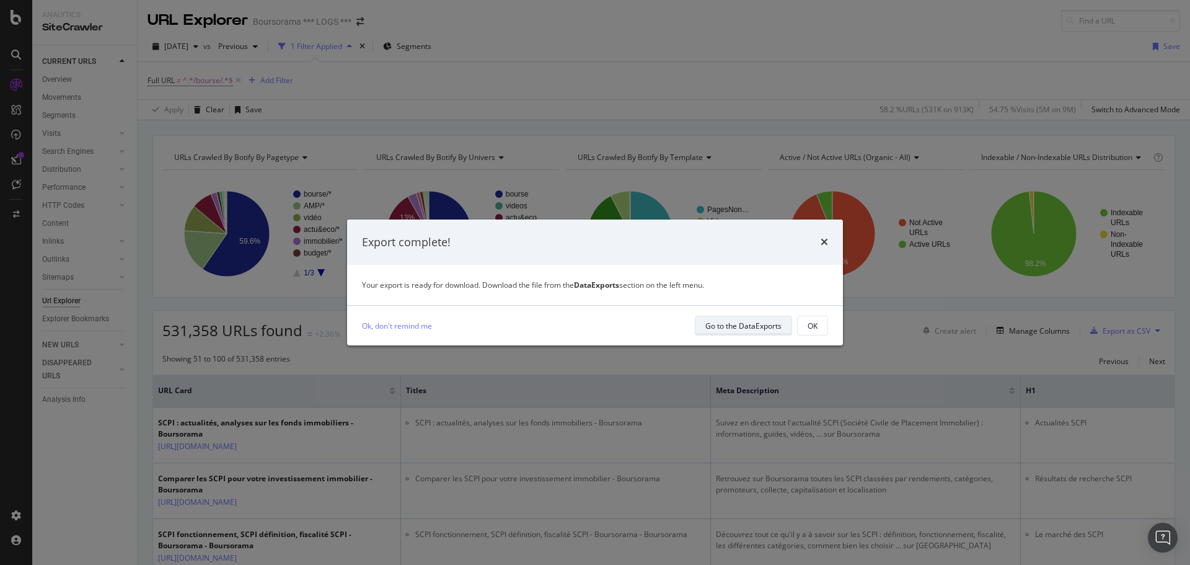
click at [744, 321] on div "Go to the DataExports" at bounding box center [743, 326] width 76 height 11
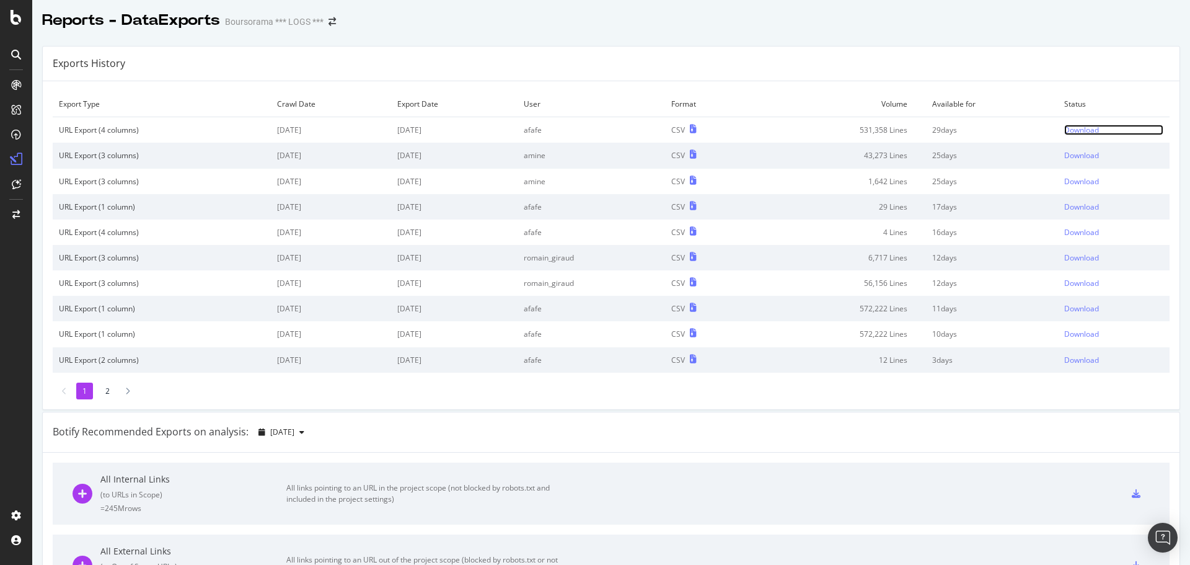
click at [1064, 128] on div "Download" at bounding box center [1081, 130] width 35 height 11
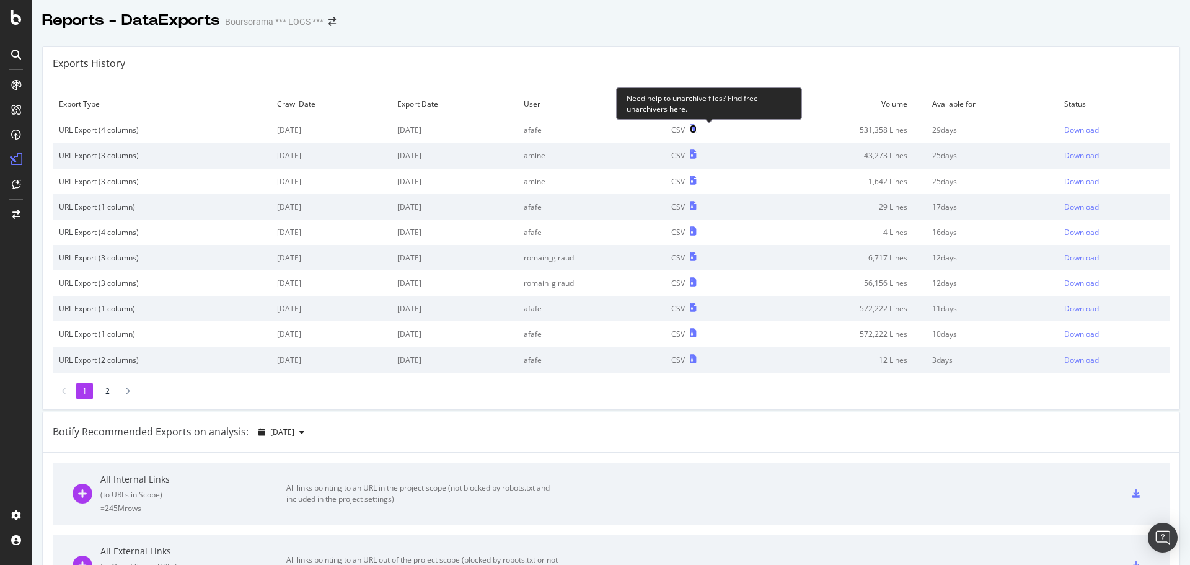
click at [697, 131] on icon at bounding box center [693, 129] width 7 height 9
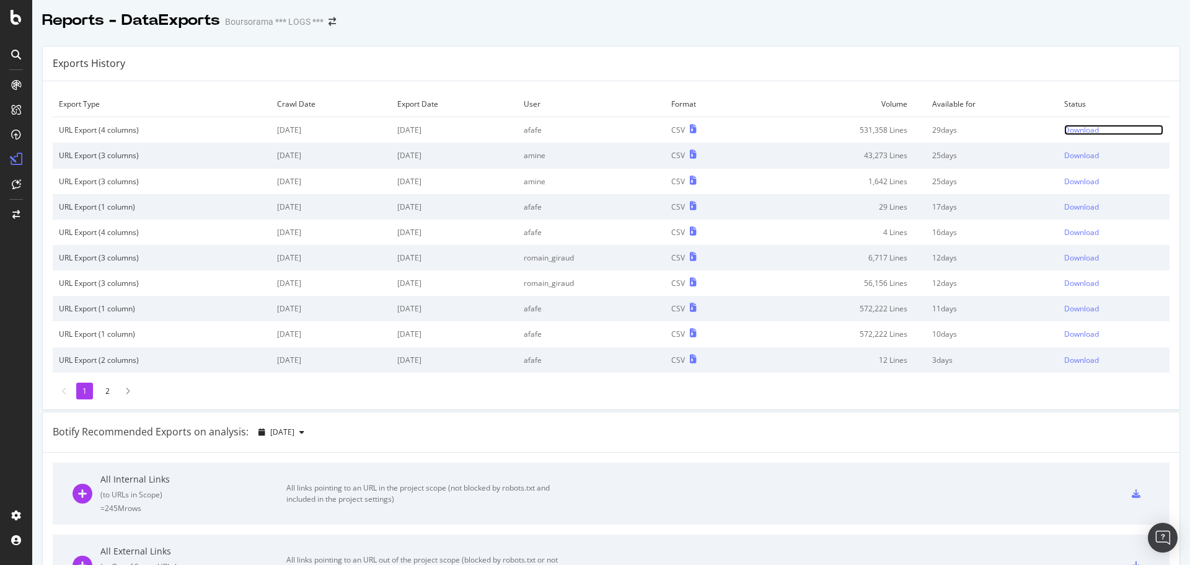
click at [1065, 133] on div "Download" at bounding box center [1081, 130] width 35 height 11
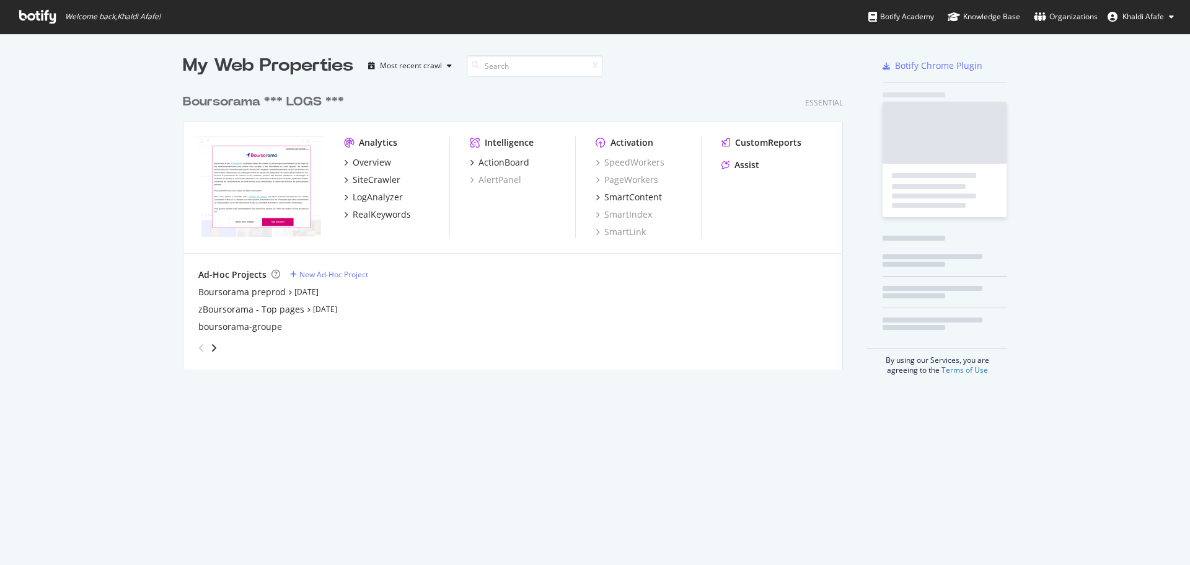
scroll to position [555, 1172]
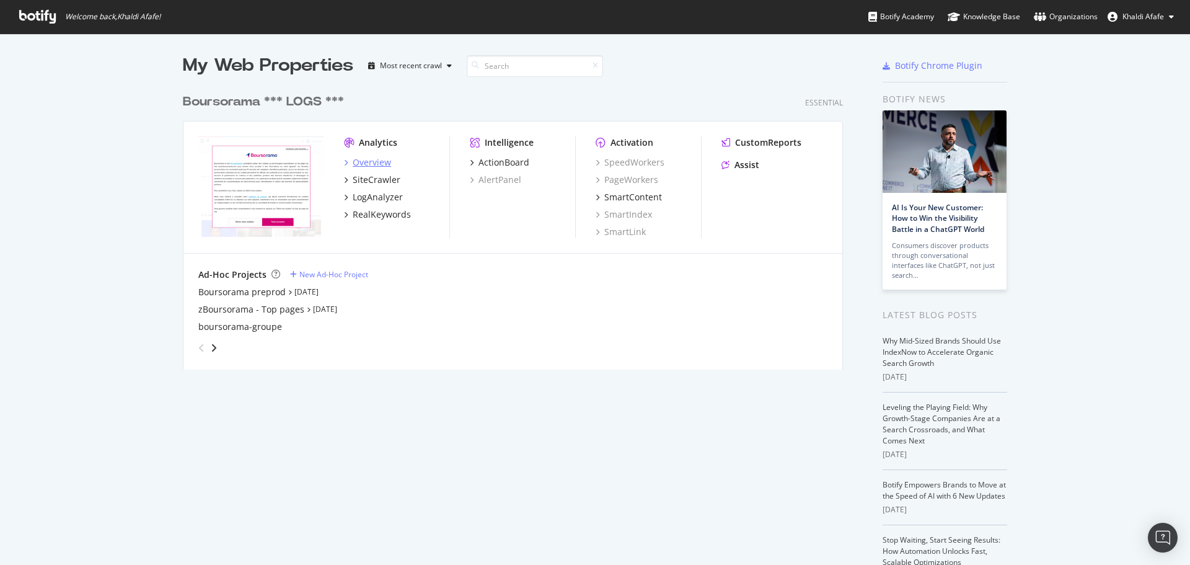
click at [367, 161] on div "Overview" at bounding box center [372, 162] width 38 height 12
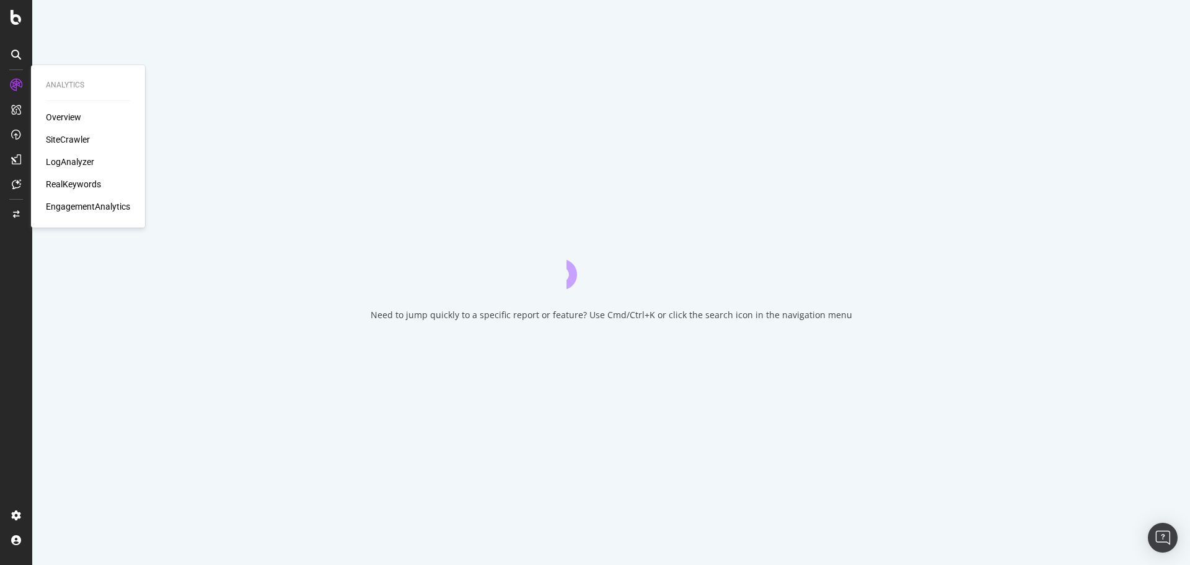
click at [67, 138] on div "SiteCrawler" at bounding box center [68, 139] width 44 height 12
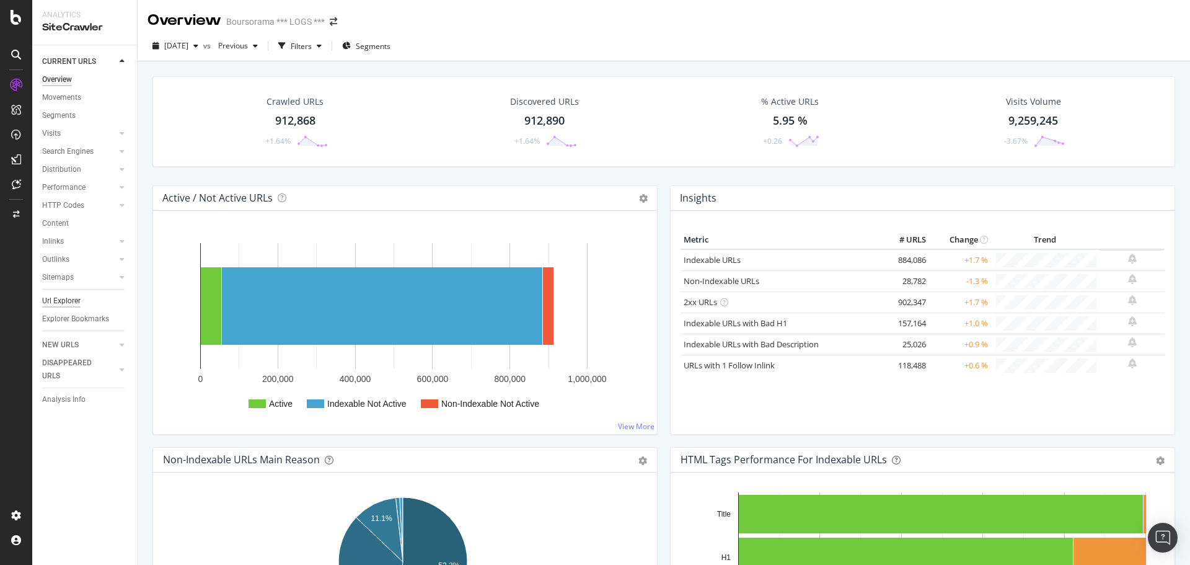
click at [62, 294] on div "Url Explorer" at bounding box center [61, 300] width 38 height 13
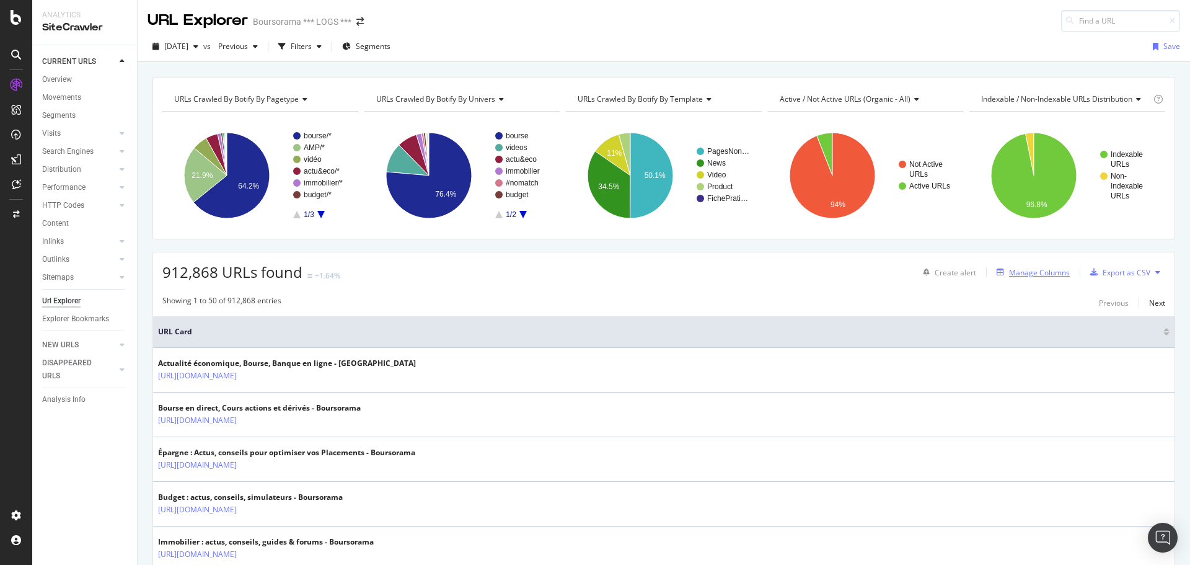
click at [1026, 272] on div "Manage Columns" at bounding box center [1039, 272] width 61 height 11
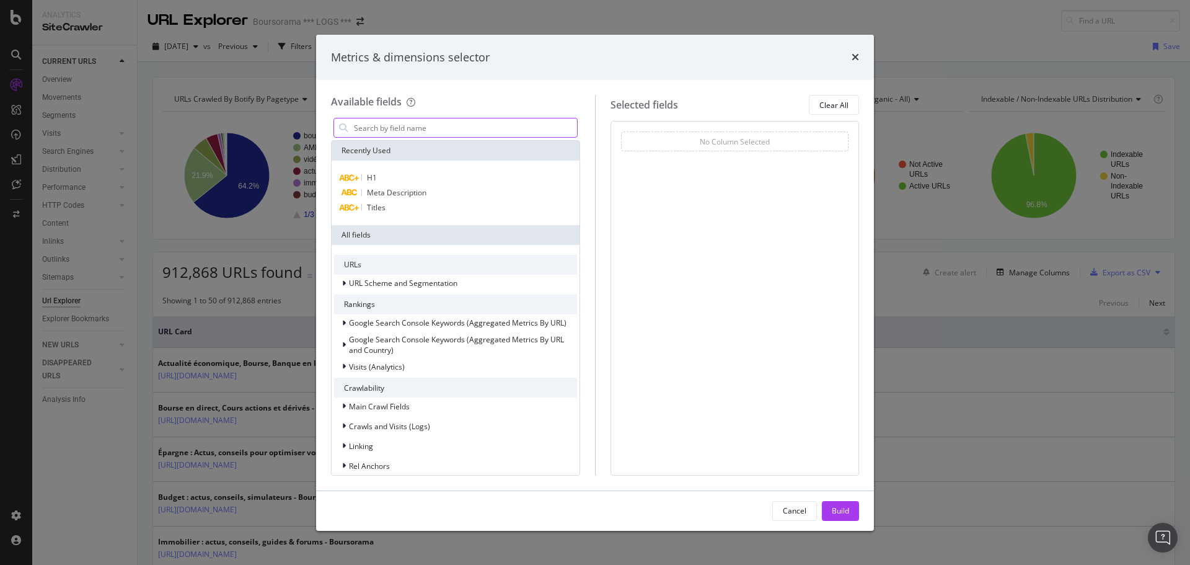
click at [387, 133] on input "modal" at bounding box center [465, 127] width 224 height 19
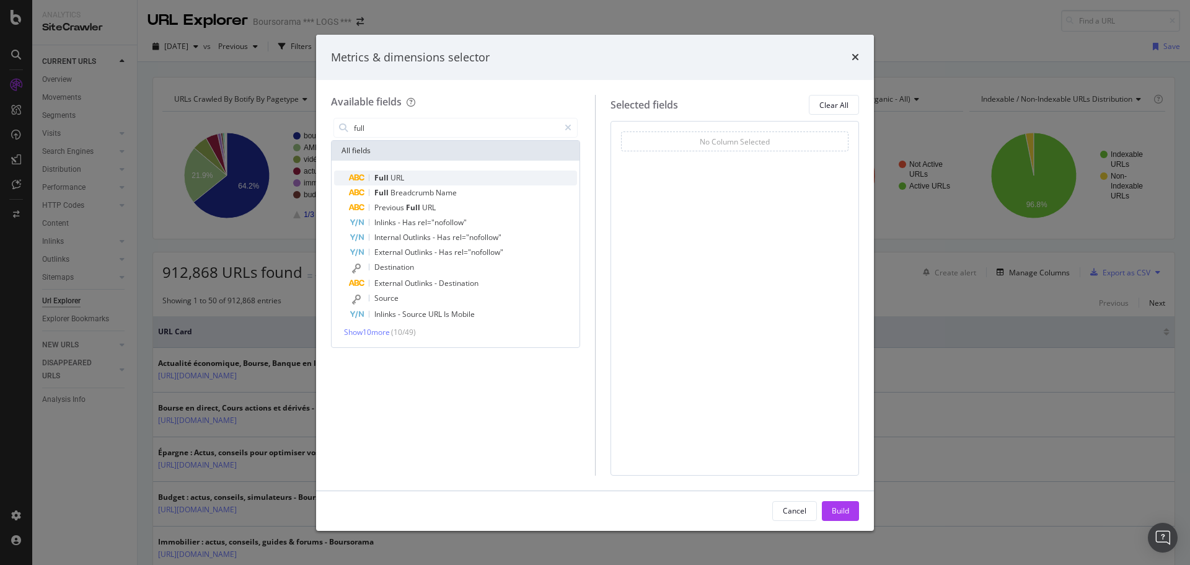
type input "full"
click at [407, 177] on div "Full URL" at bounding box center [463, 177] width 228 height 15
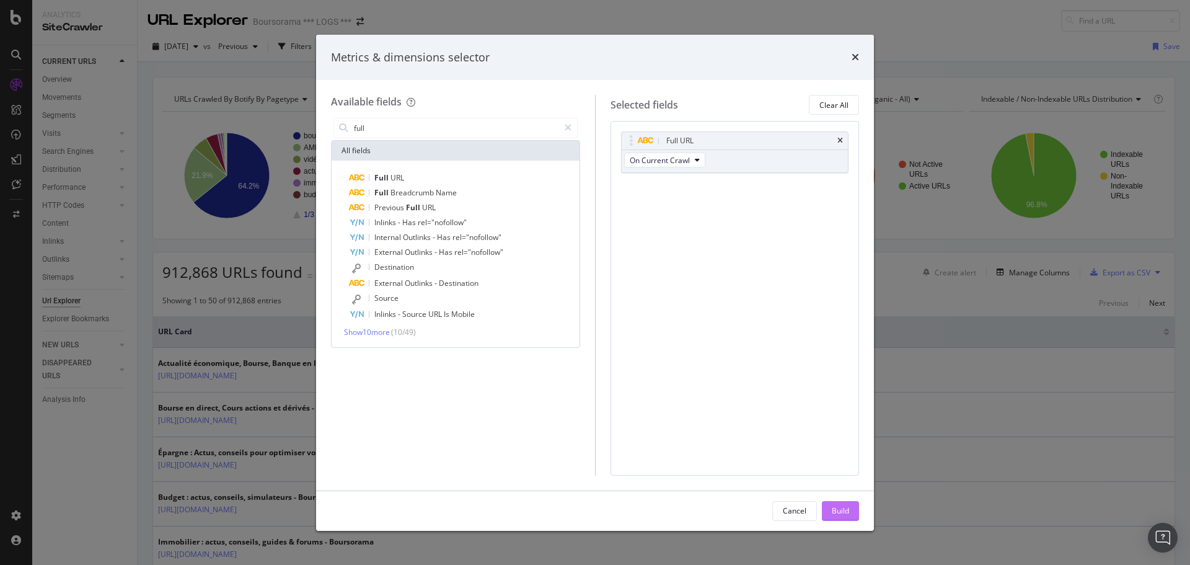
click at [845, 509] on div "Build" at bounding box center [840, 510] width 17 height 11
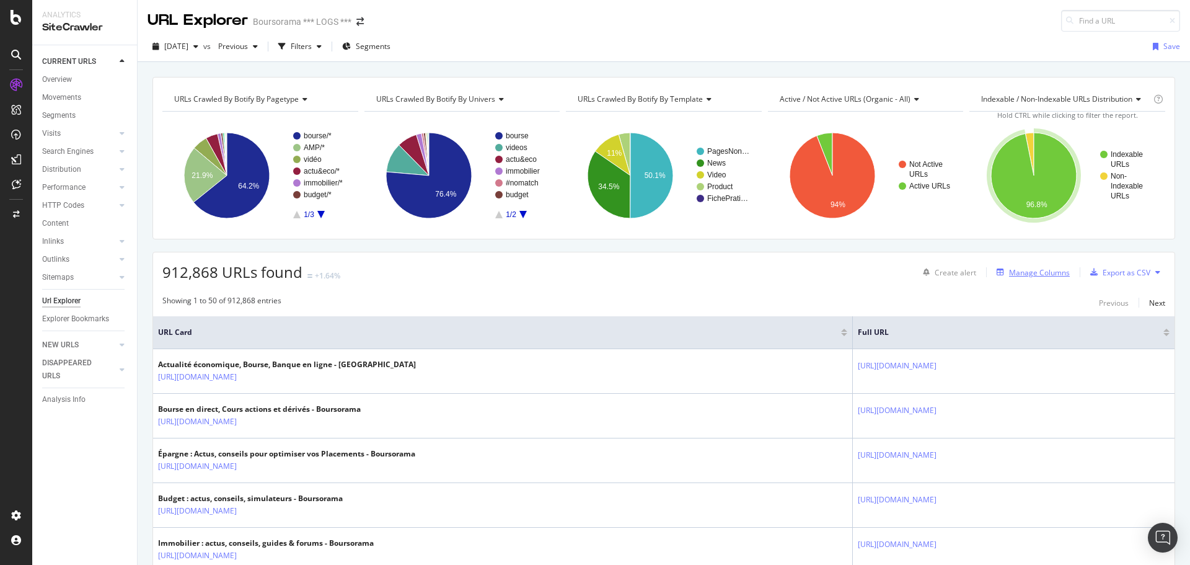
click at [1015, 268] on div "Manage Columns" at bounding box center [1039, 272] width 61 height 11
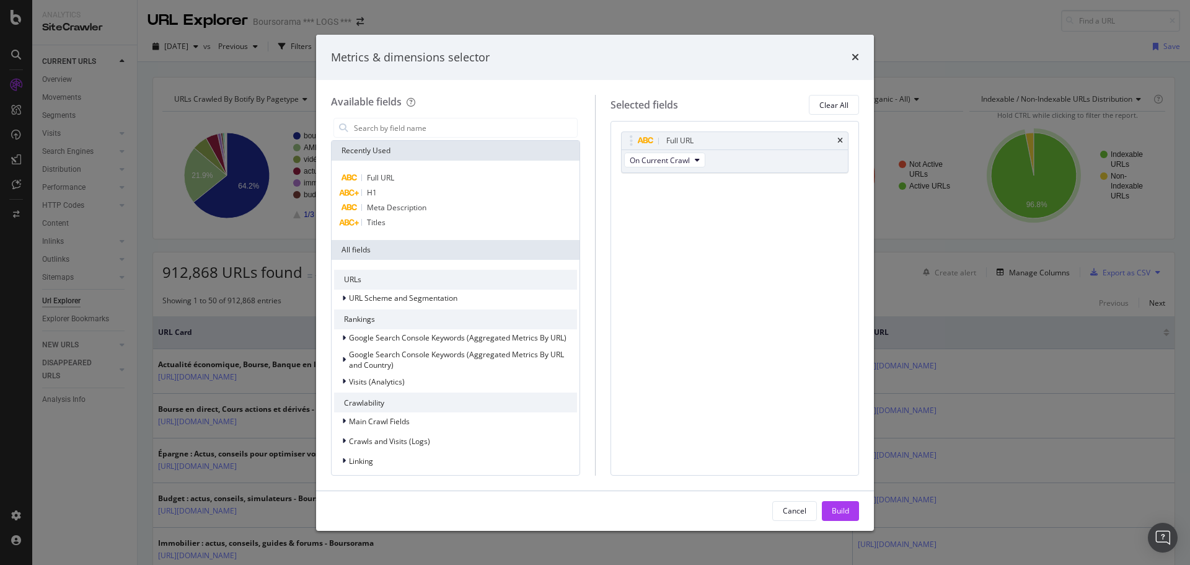
click at [862, 51] on div "Metrics & dimensions selector" at bounding box center [595, 58] width 558 height 46
click at [857, 53] on div "Metrics & dimensions selector" at bounding box center [595, 58] width 558 height 46
click at [854, 54] on icon "times" at bounding box center [855, 57] width 7 height 10
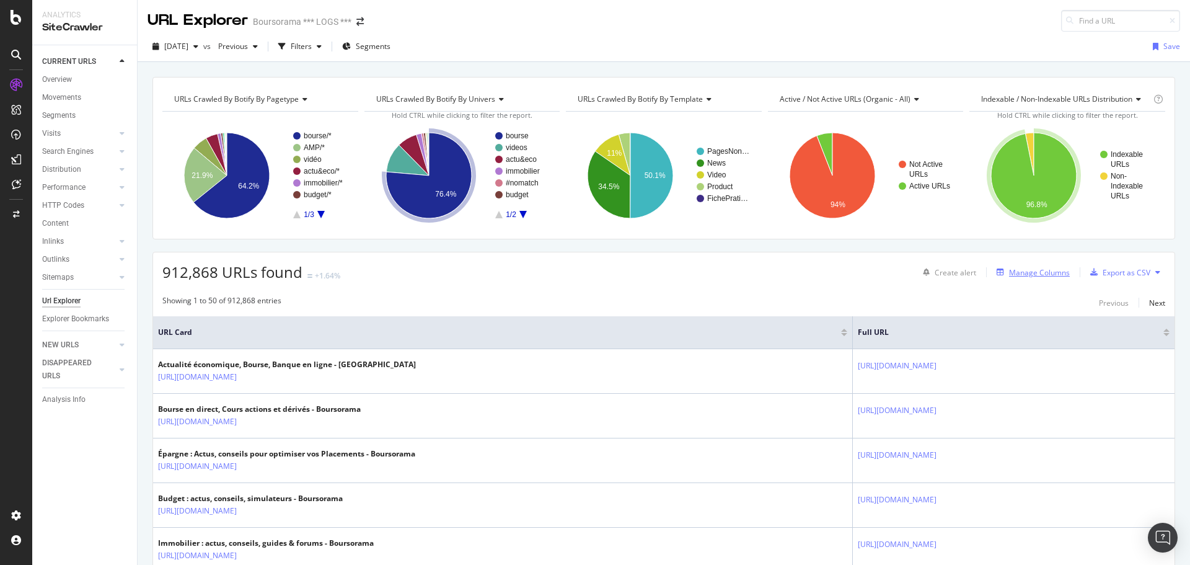
click at [1050, 270] on div "Manage Columns" at bounding box center [1039, 272] width 61 height 11
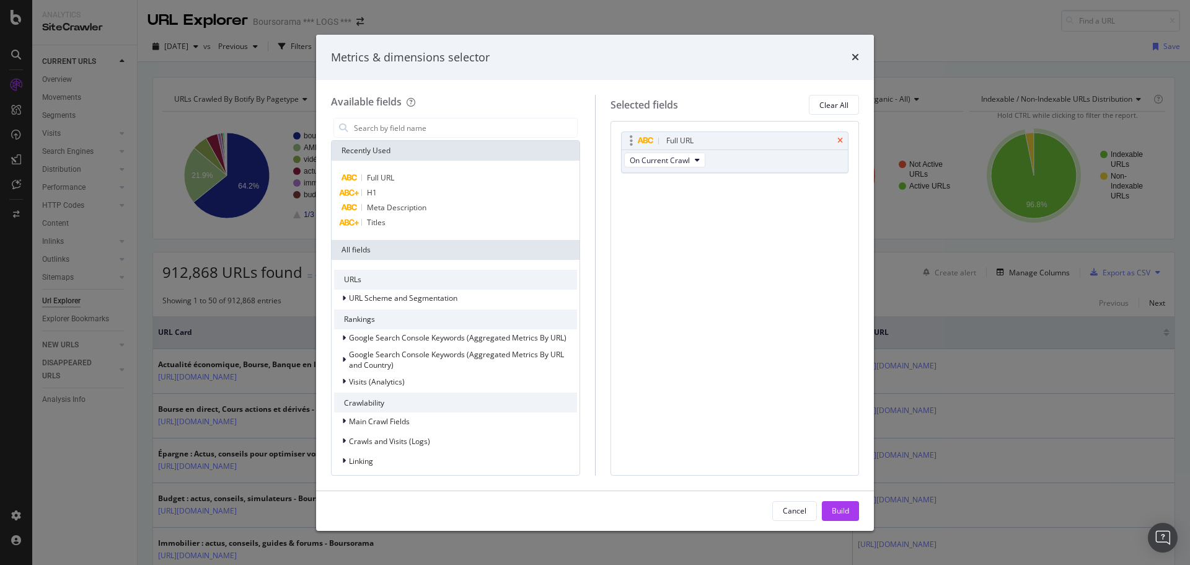
click at [841, 139] on icon "times" at bounding box center [841, 140] width 6 height 7
click at [851, 519] on button "Build" at bounding box center [840, 511] width 37 height 20
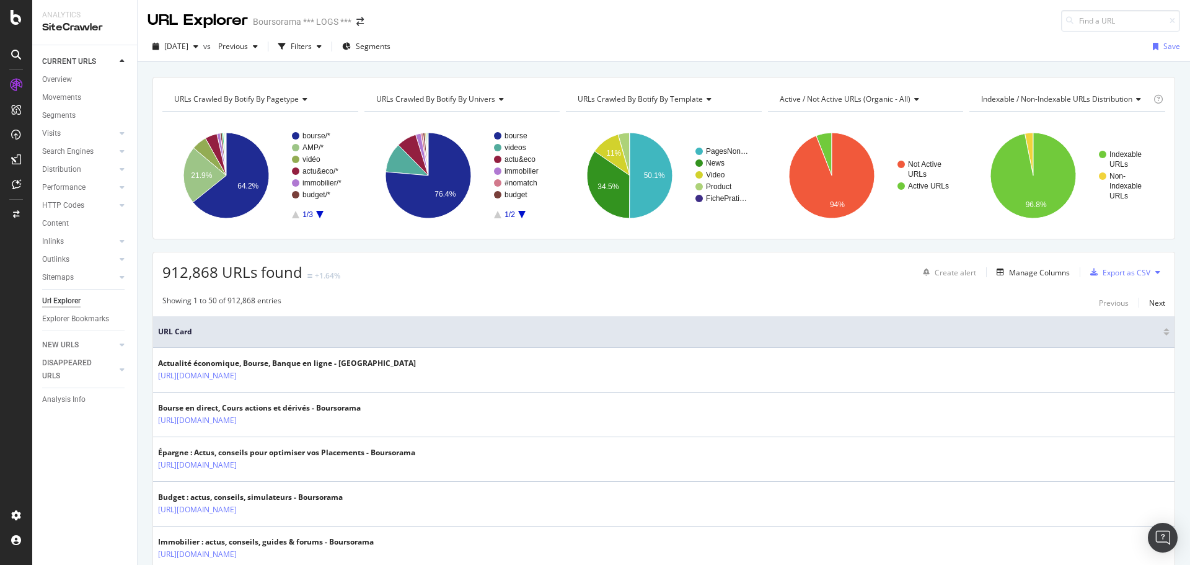
click at [843, 510] on div "Budget : actus, conseils, simulateurs - Boursorama https://www.boursorama.com/b…" at bounding box center [664, 504] width 1012 height 24
click at [391, 48] on span "Segments" at bounding box center [373, 46] width 35 height 11
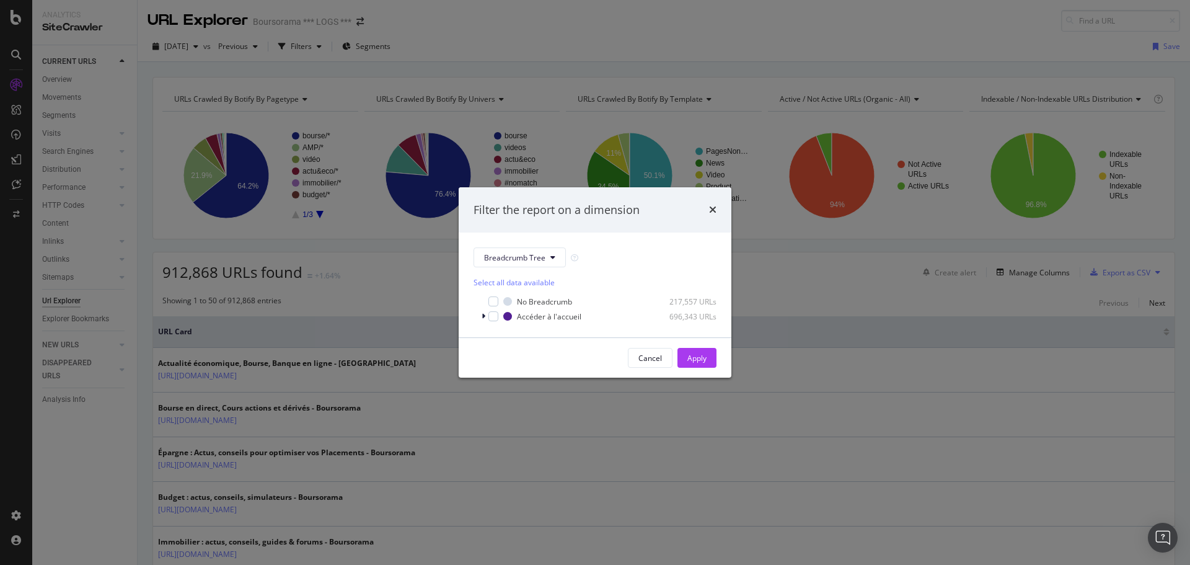
click at [720, 208] on div "Filter the report on a dimension" at bounding box center [595, 210] width 273 height 46
click at [713, 206] on icon "times" at bounding box center [712, 210] width 7 height 10
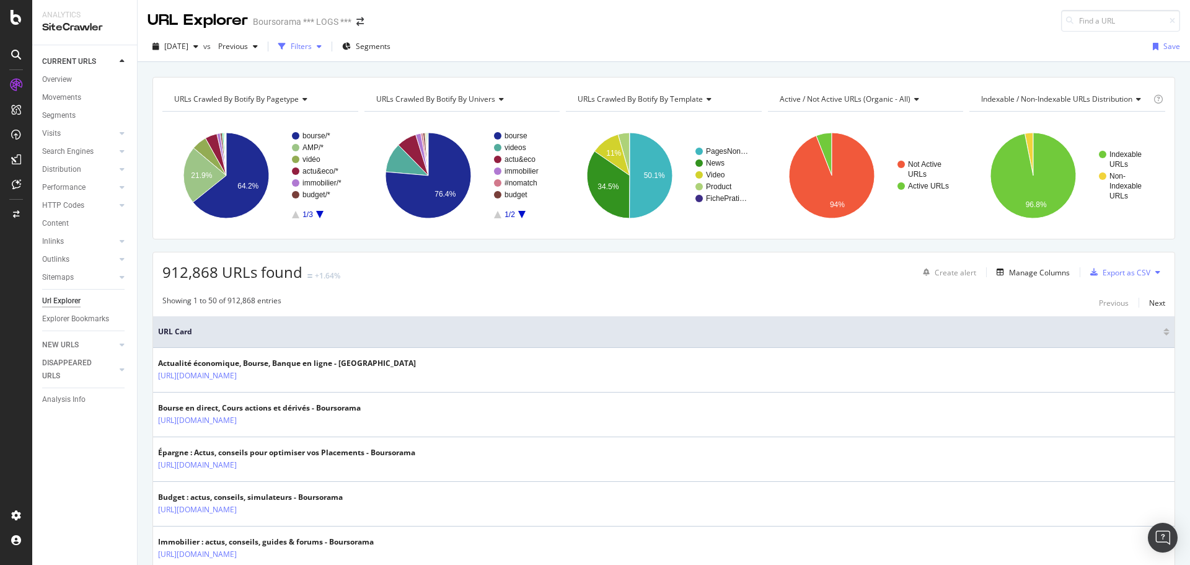
click at [312, 48] on div "Filters" at bounding box center [301, 46] width 21 height 11
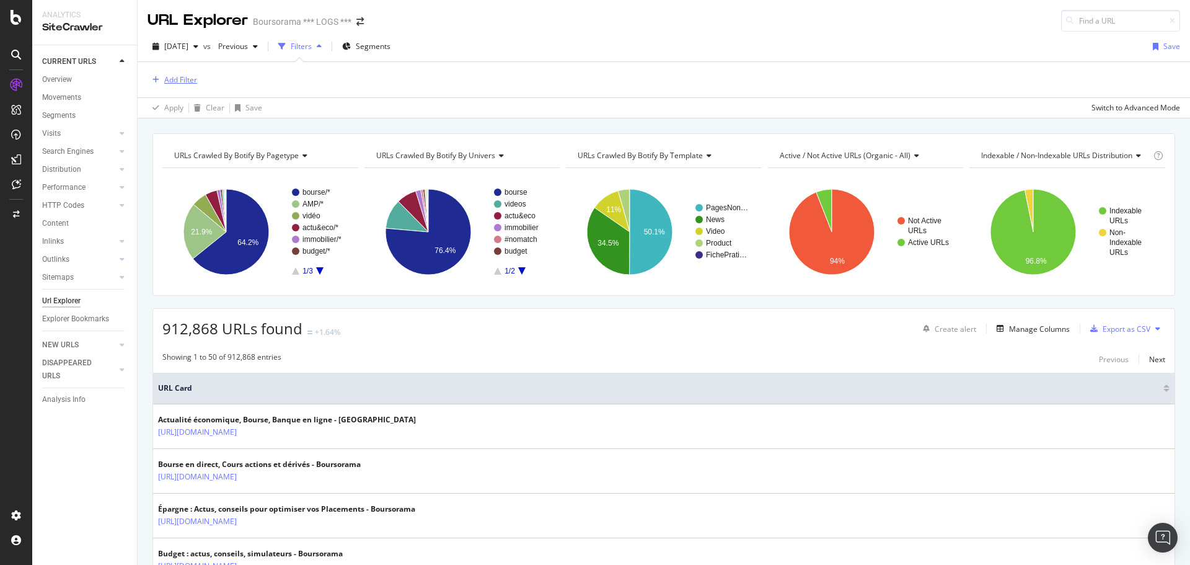
click at [176, 78] on div "Add Filter" at bounding box center [180, 79] width 33 height 11
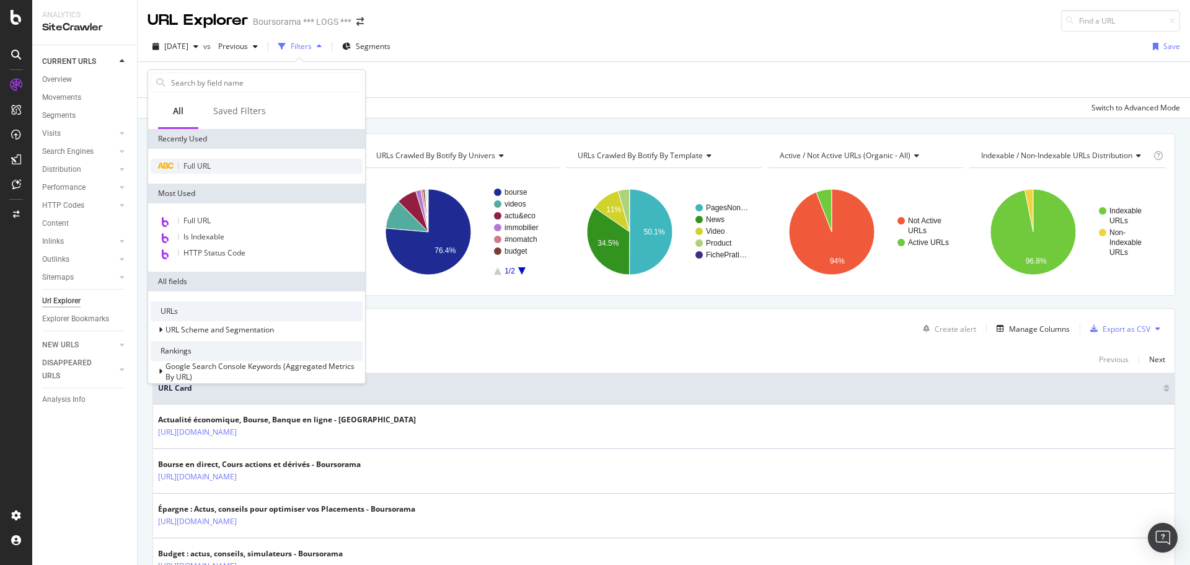
click at [200, 171] on div "Full URL" at bounding box center [257, 166] width 212 height 15
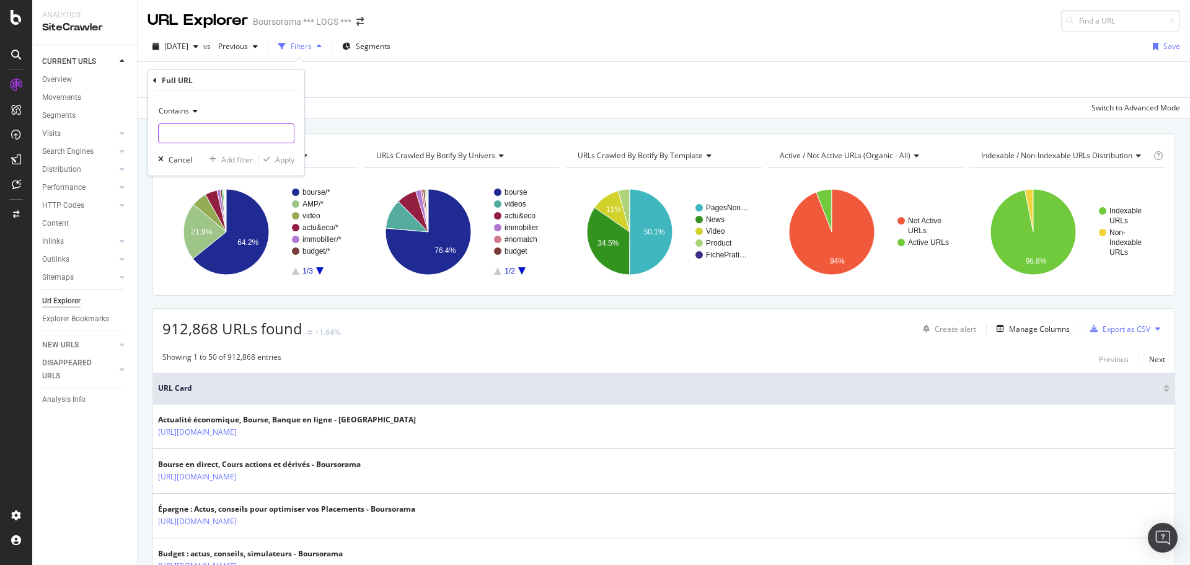
click at [188, 134] on input "text" at bounding box center [226, 133] width 135 height 20
paste input "/bourse/obligations"
type input "/bourse/obligations"
click at [281, 165] on div "Apply" at bounding box center [277, 159] width 36 height 11
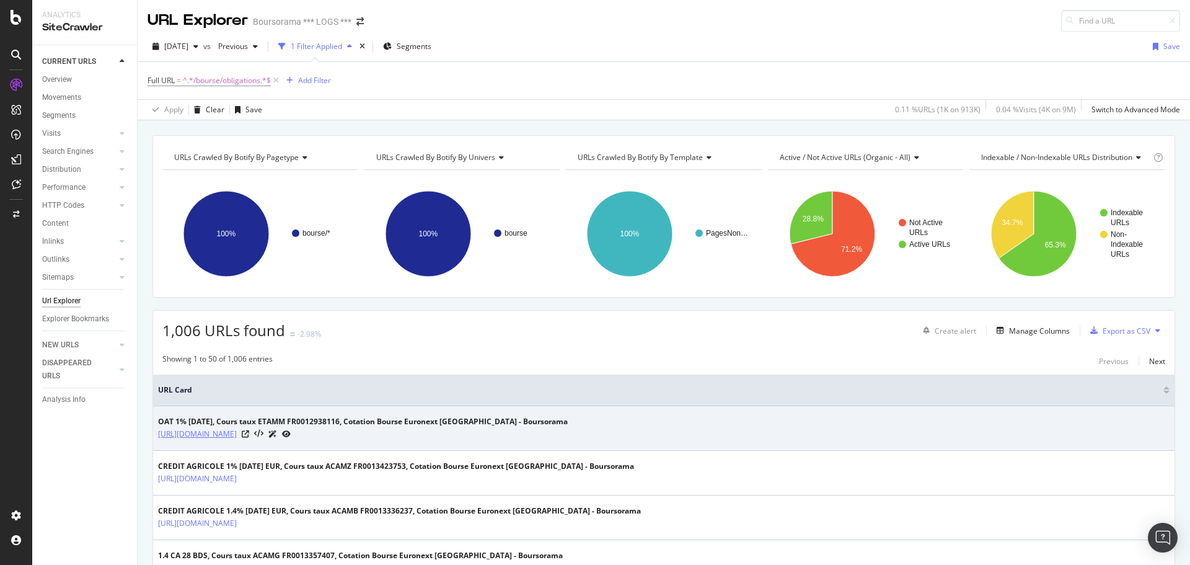
drag, startPoint x: 423, startPoint y: 440, endPoint x: 261, endPoint y: 431, distance: 162.0
click at [261, 431] on div "https://www.boursorama.com/bourse/obligations/cours/1rPFR0012938116/" at bounding box center [363, 433] width 410 height 13
copy tbody "/bourse/obligations/cours/1rPFR0012938116/"
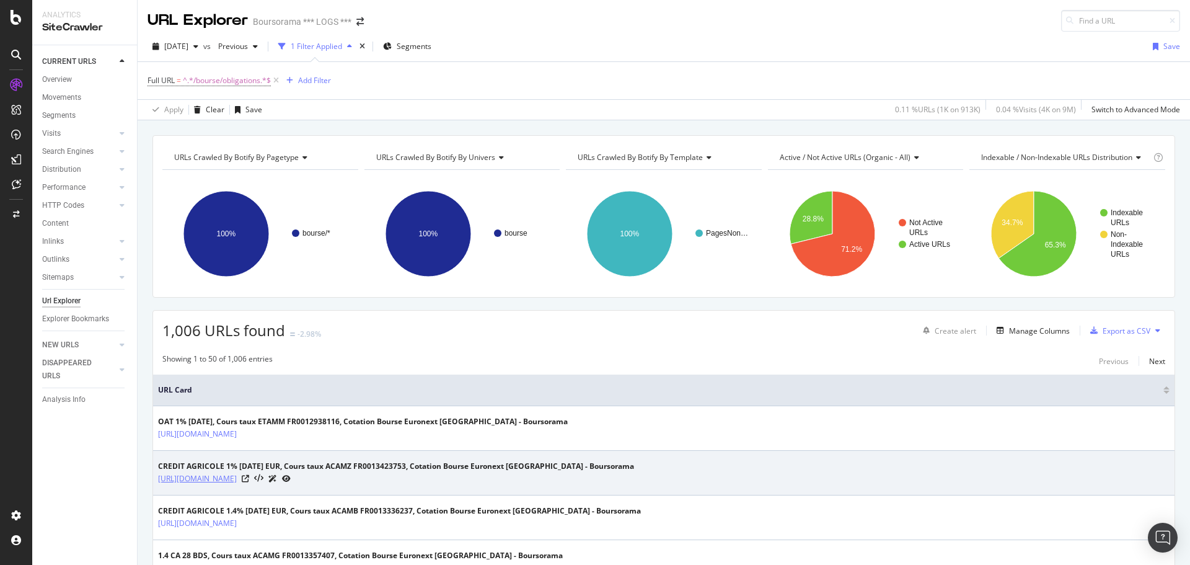
drag, startPoint x: 422, startPoint y: 482, endPoint x: 262, endPoint y: 474, distance: 160.1
click at [262, 474] on div "https://www.boursorama.com/bourse/obligations/cours/1rPFR0013423753/" at bounding box center [396, 478] width 476 height 13
copy tbody "/bourse/obligations/cours/1rPFR0013423753/"
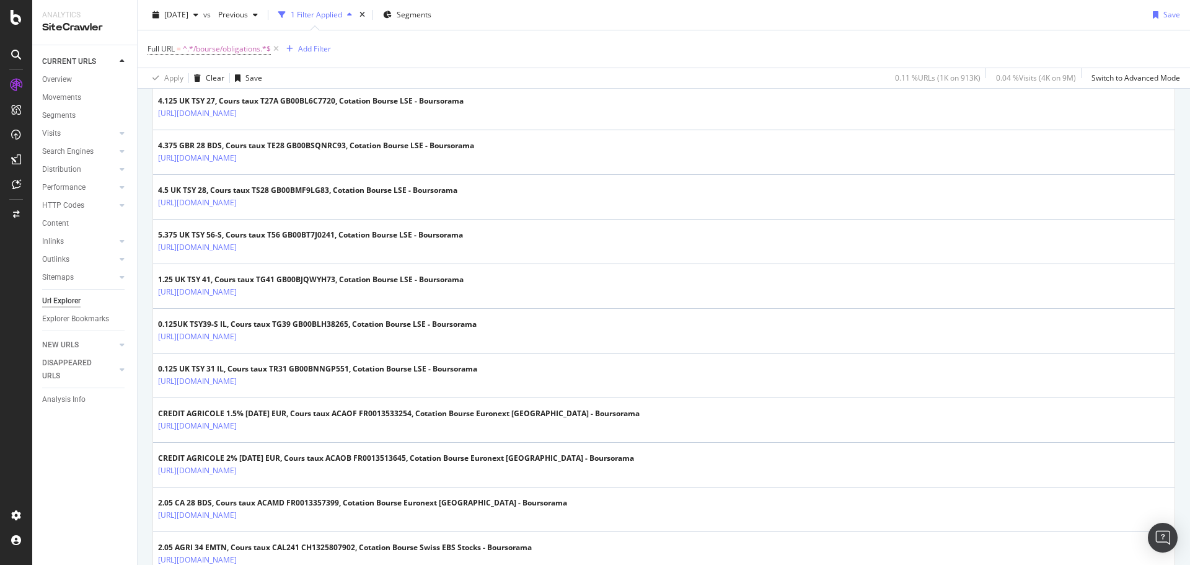
scroll to position [2144, 0]
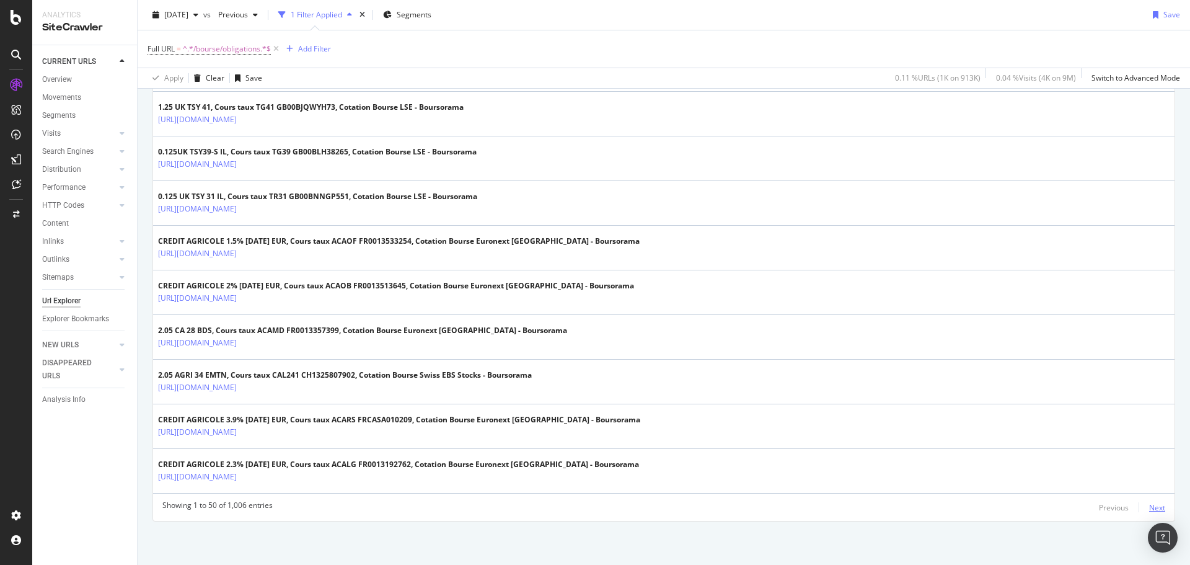
click at [1149, 506] on div "Next" at bounding box center [1157, 507] width 16 height 11
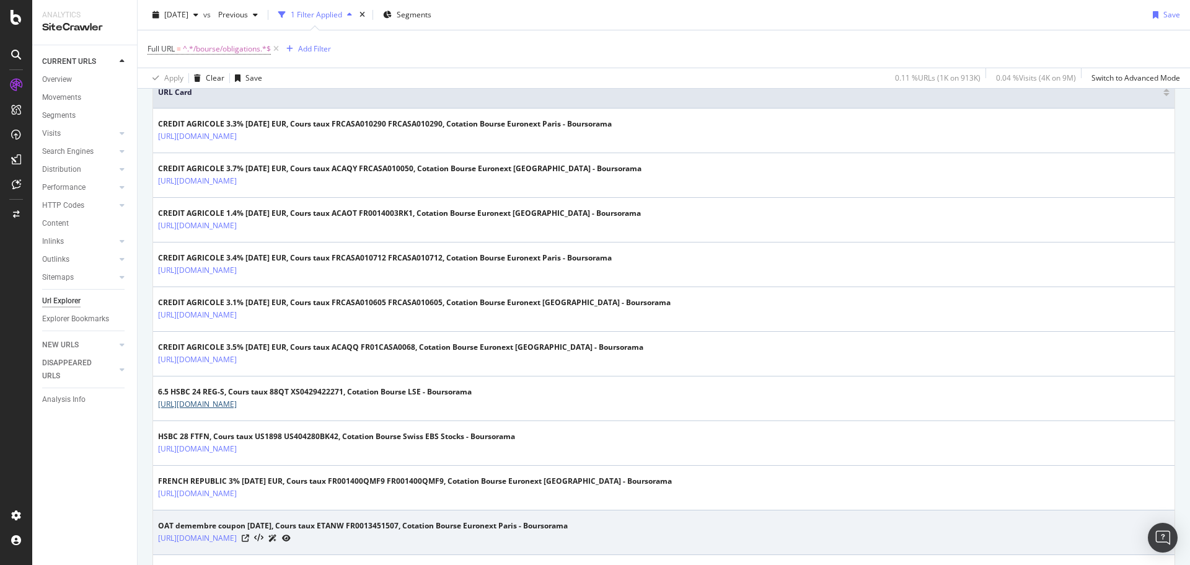
scroll to position [372, 0]
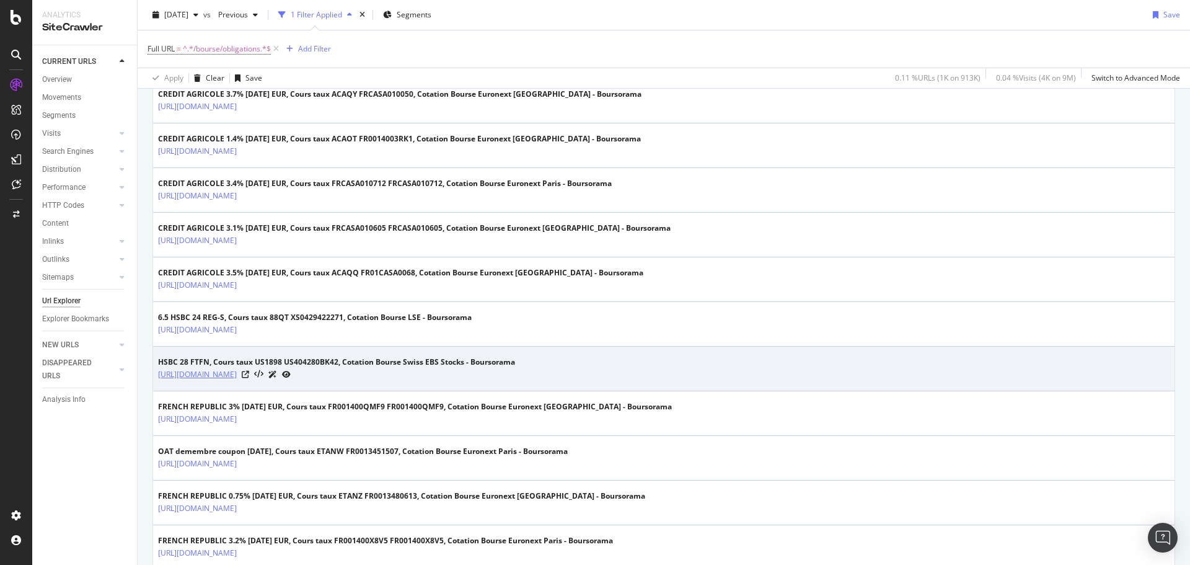
drag, startPoint x: 396, startPoint y: 379, endPoint x: 339, endPoint y: 368, distance: 57.4
click at [263, 378] on div "https://www.boursorama.com/bourse/obligations/cours/2aUS1898/" at bounding box center [336, 374] width 357 height 13
copy tbody "/bourse/obligations/cours/2aUS1898/"
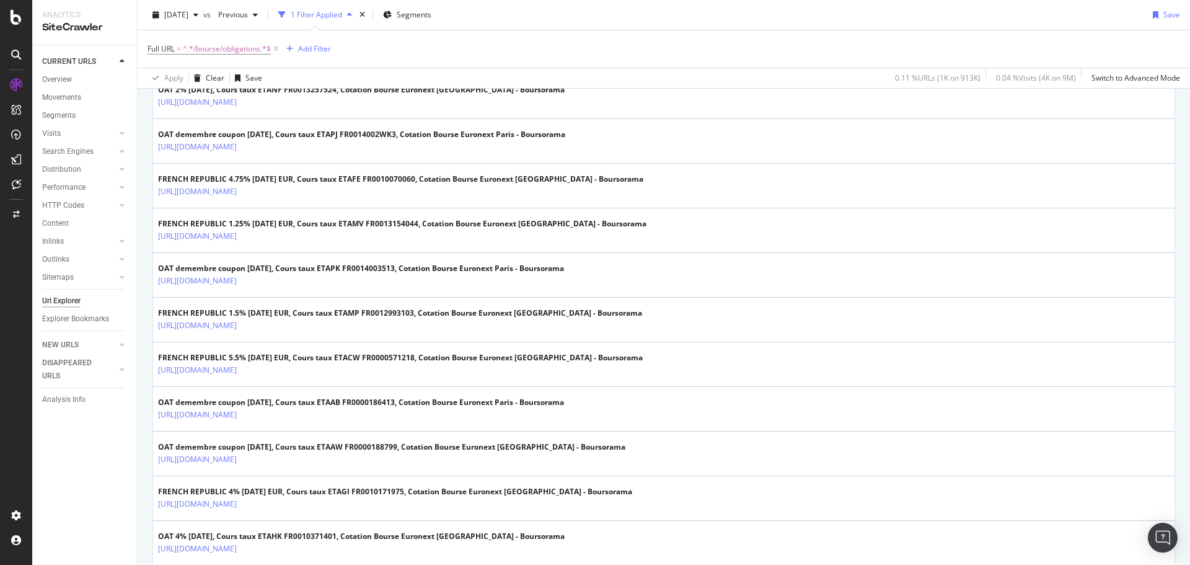
scroll to position [1178, 0]
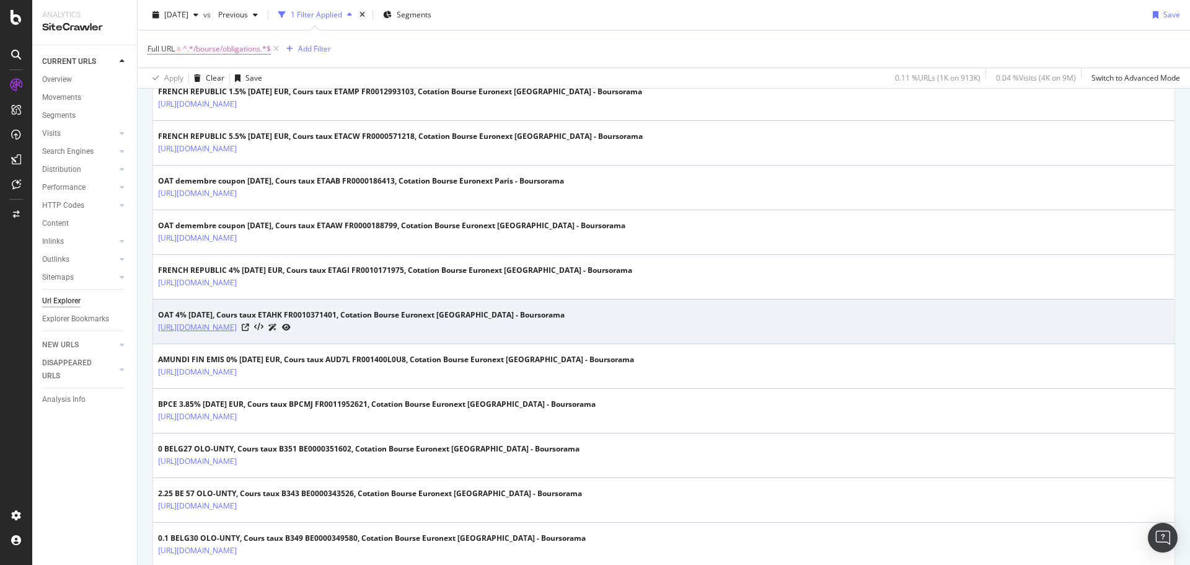
drag, startPoint x: 423, startPoint y: 332, endPoint x: 261, endPoint y: 322, distance: 162.7
click at [261, 322] on div "https://www.boursorama.com/bourse/obligations/cours/1rPFR0010371401/" at bounding box center [361, 327] width 407 height 13
copy tbody "/bourse/obligations/cours/1rPFR0010371401/"
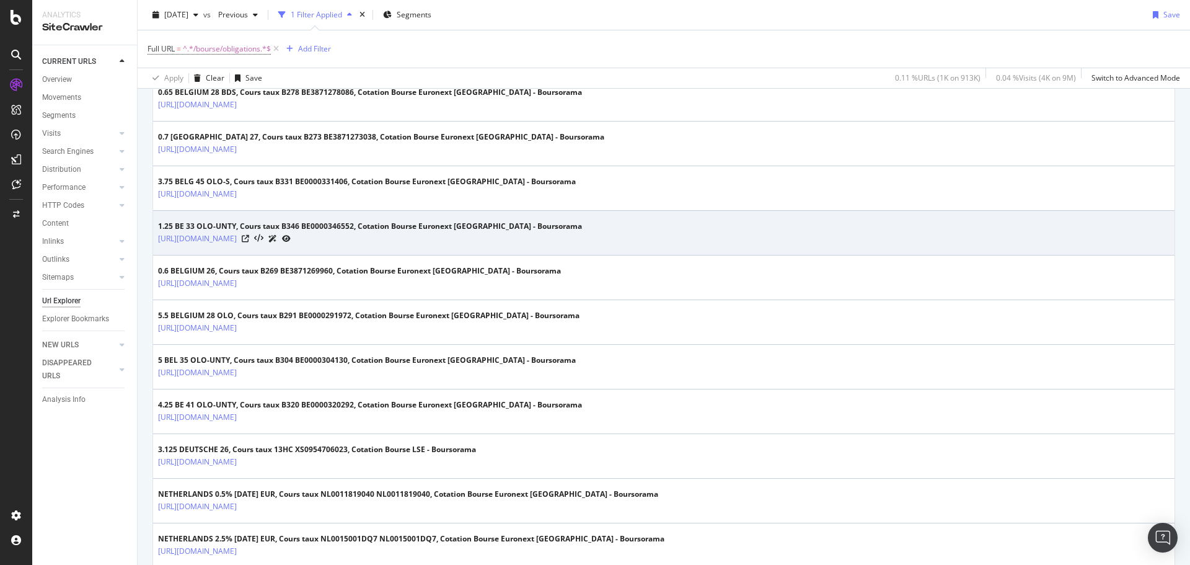
scroll to position [2144, 0]
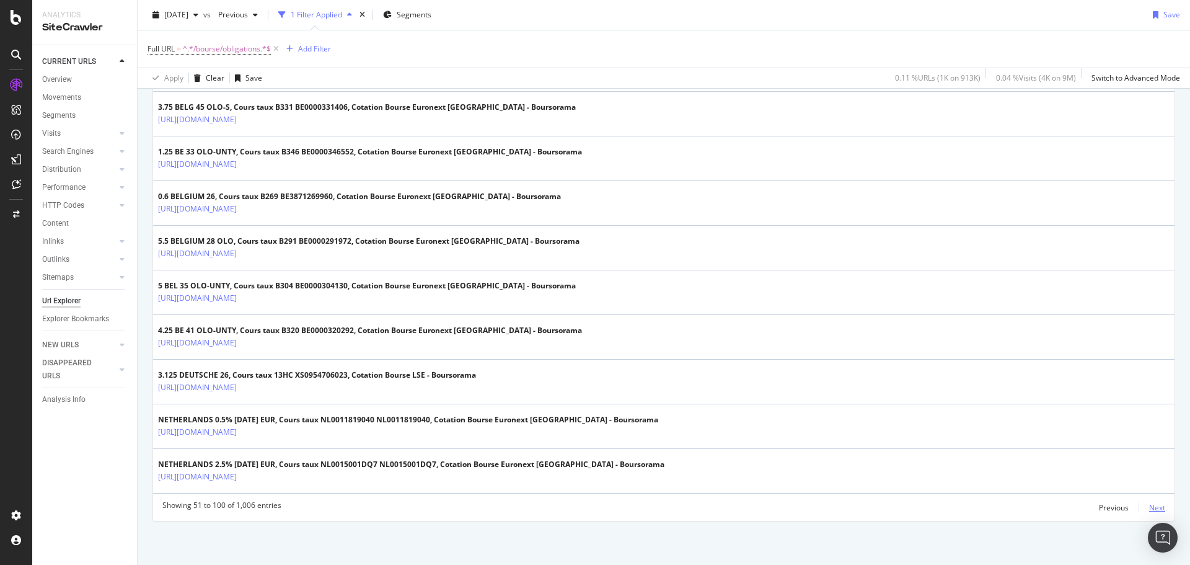
click at [1149, 508] on div "Next" at bounding box center [1157, 507] width 16 height 11
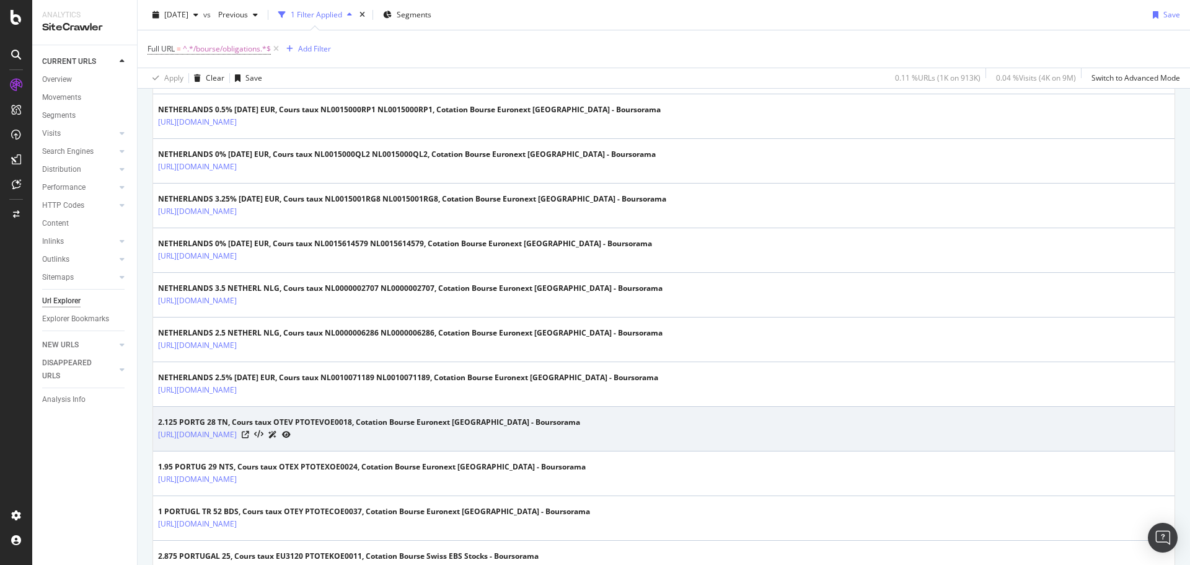
scroll to position [930, 0]
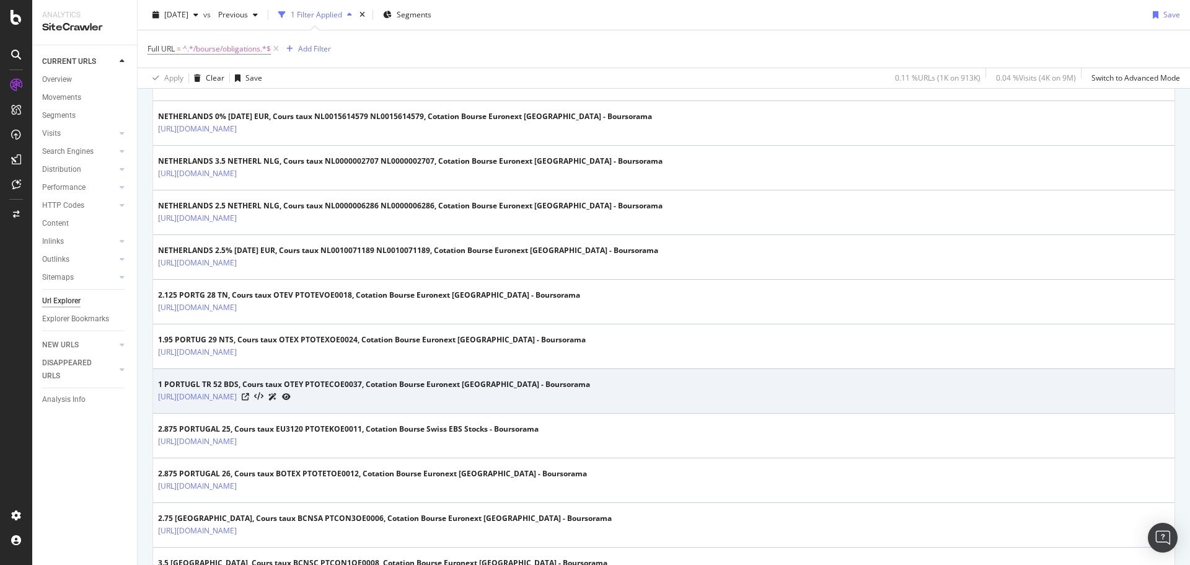
drag, startPoint x: 394, startPoint y: 404, endPoint x: 262, endPoint y: 406, distance: 131.4
click at [262, 406] on td "1 PORTUGL TR 52 BDS, Cours taux OTEY PTOTECOE0037, Cotation Bourse Euronext Lis…" at bounding box center [664, 391] width 1022 height 45
copy tbody "/bourse/obligations/cours/1rLOTEY/"
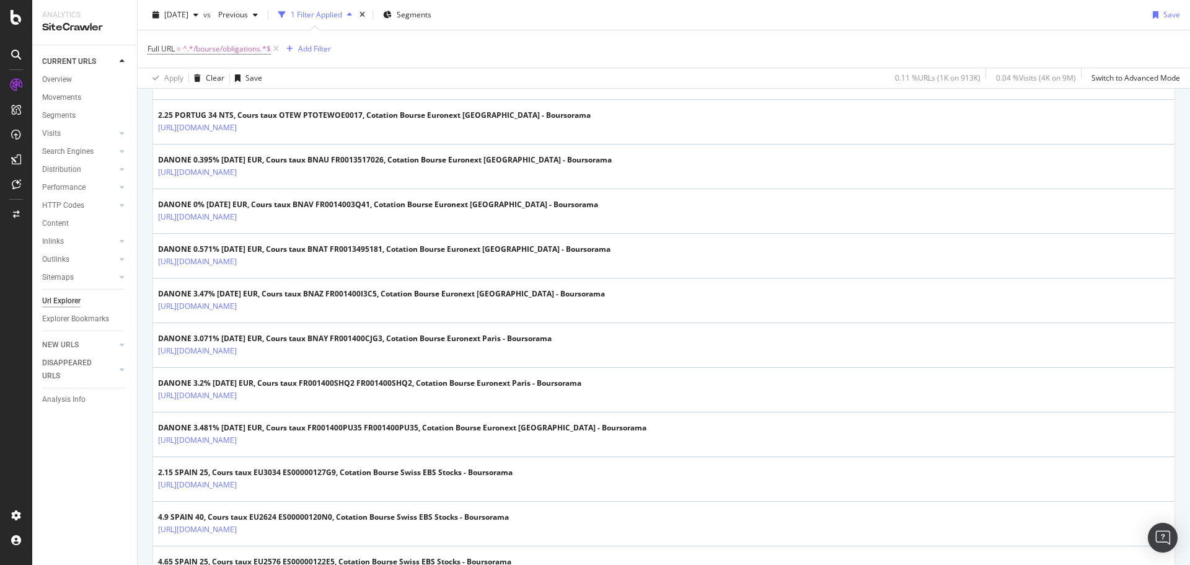
scroll to position [2144, 0]
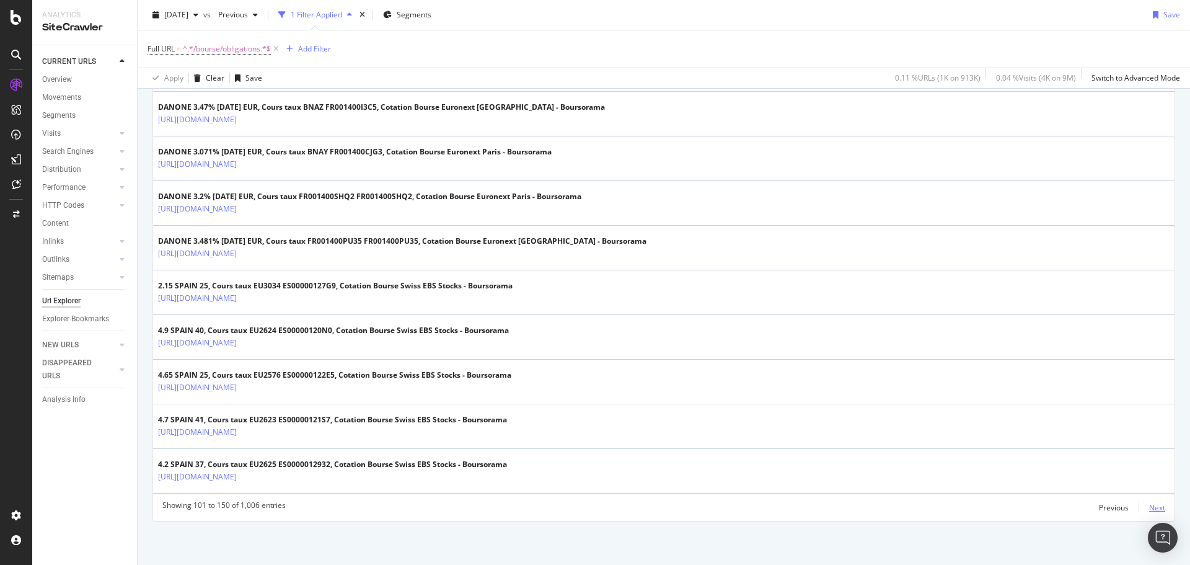
click at [1152, 509] on div "Next" at bounding box center [1157, 507] width 16 height 11
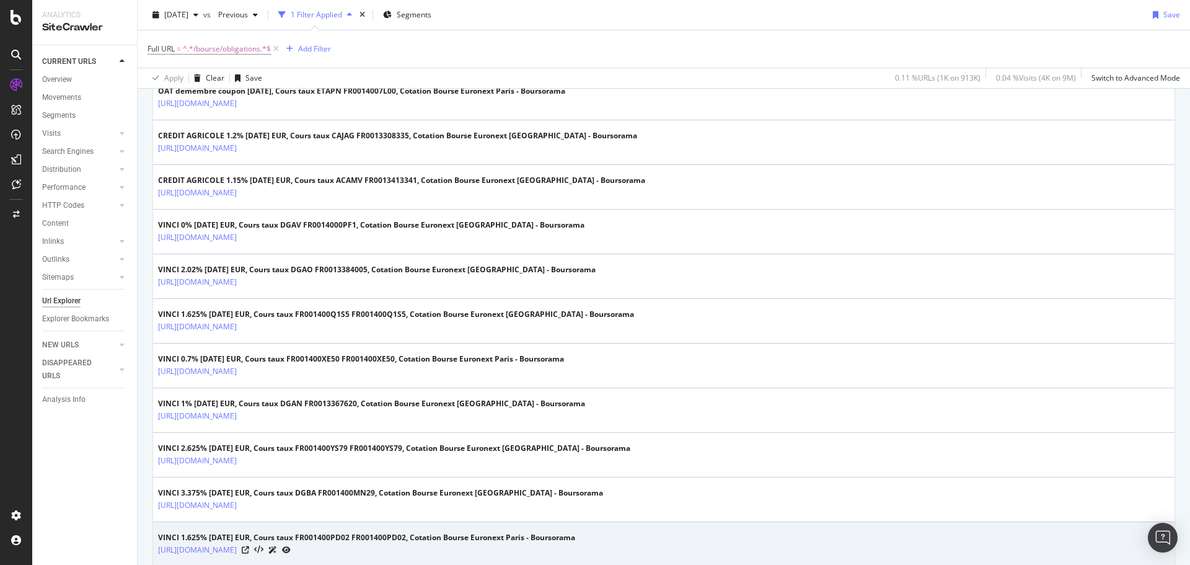
scroll to position [620, 0]
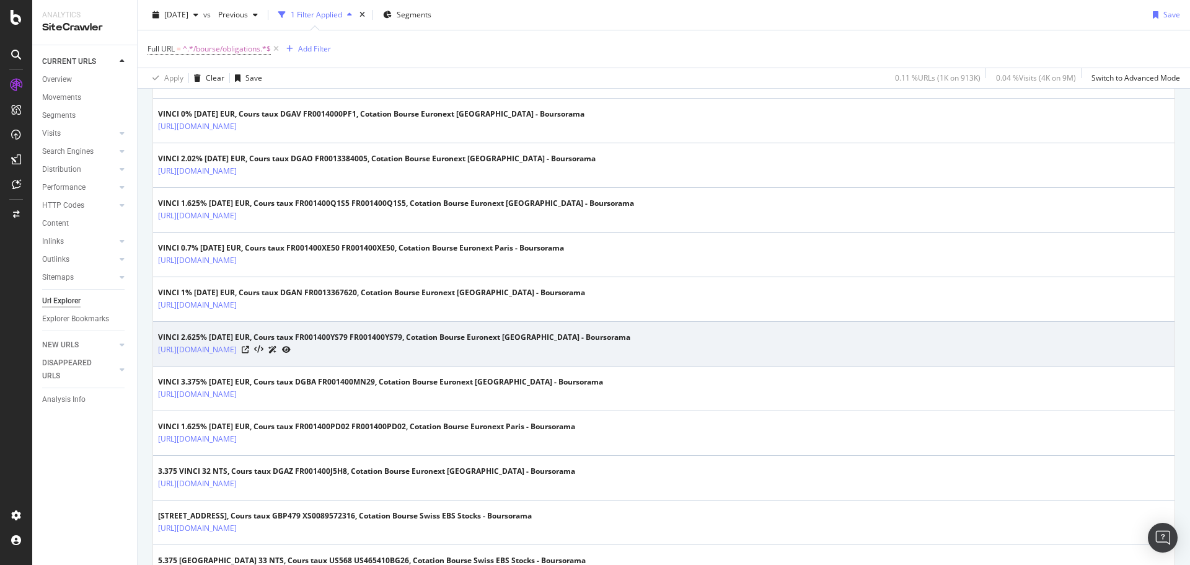
drag, startPoint x: 422, startPoint y: 352, endPoint x: 263, endPoint y: 356, distance: 158.8
click at [263, 356] on td "VINCI 2.625% 07/04/28 EUR, Cours taux FR001400YS79 FR001400YS79, Cotation Bours…" at bounding box center [664, 344] width 1022 height 45
copy link "/bourse/obligations/cours/1rPFR001400YS79/"
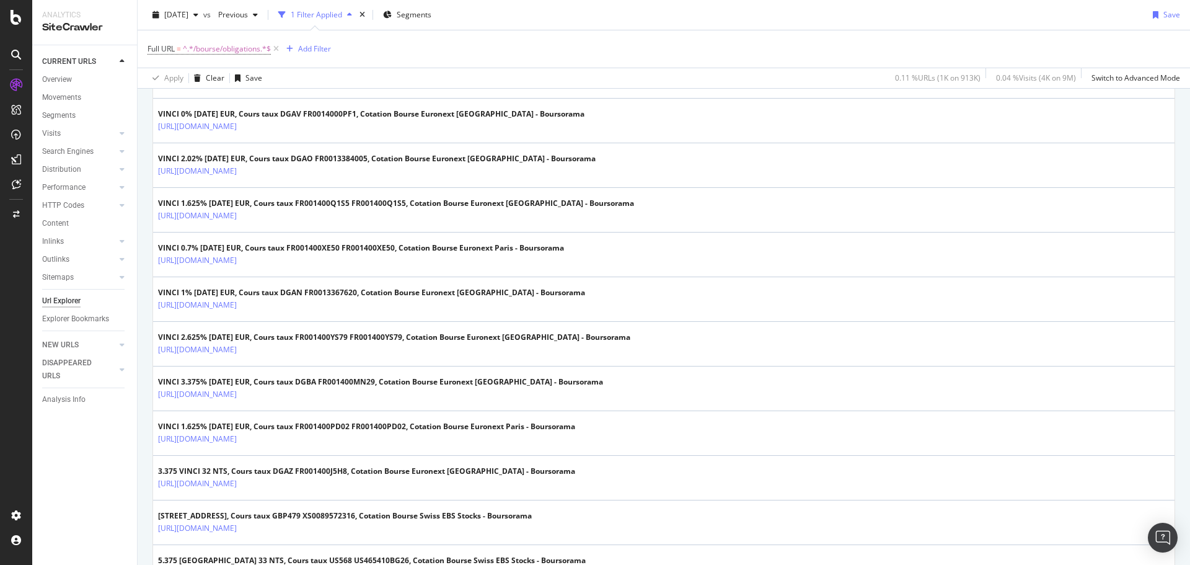
click at [583, 67] on div "Full URL = ^.*/bourse/obligations.*$ Add Filter" at bounding box center [664, 48] width 1033 height 37
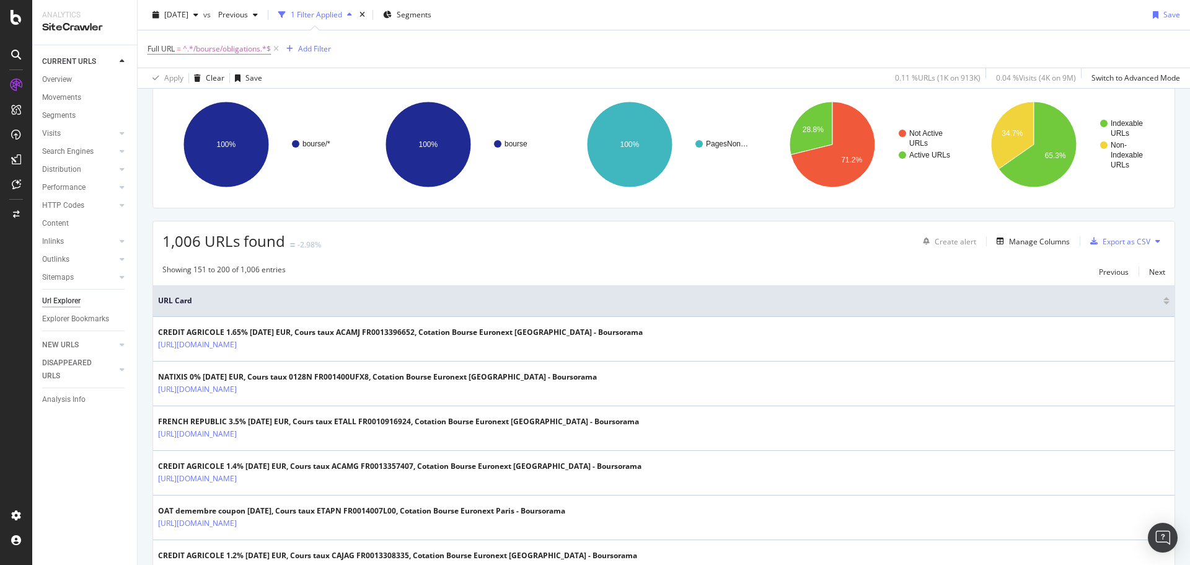
scroll to position [0, 0]
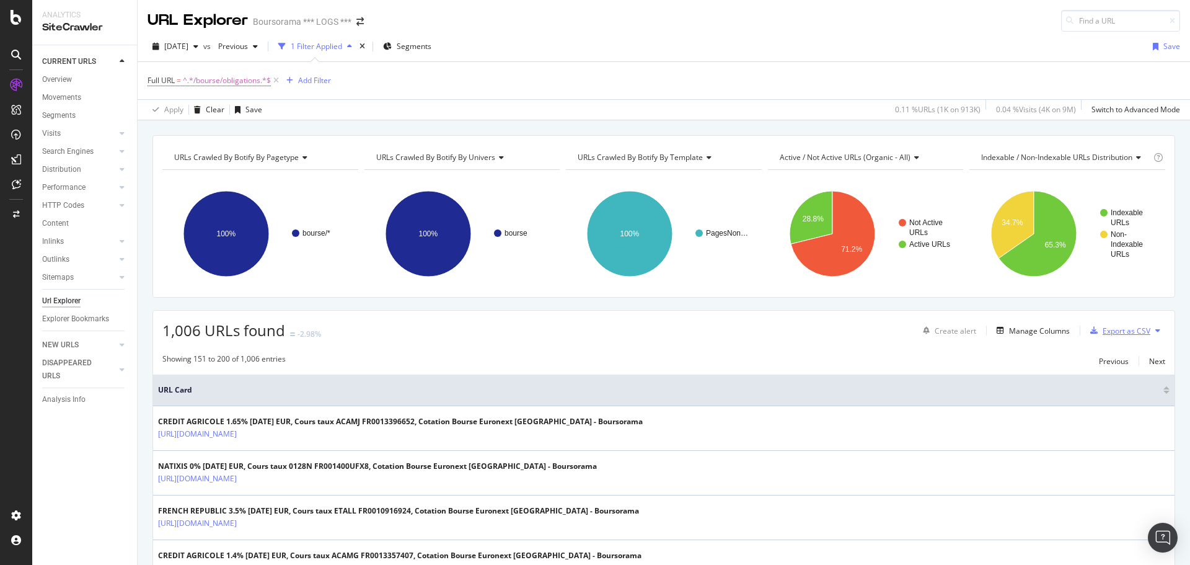
click at [1105, 327] on div "Export as CSV" at bounding box center [1127, 330] width 48 height 11
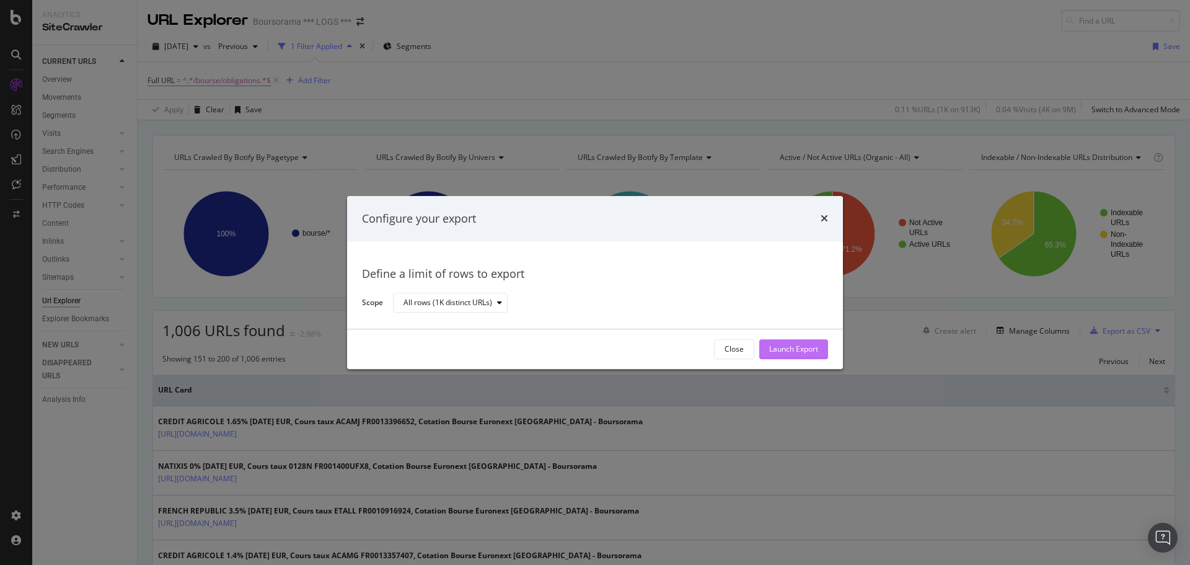
click at [811, 344] on div "Launch Export" at bounding box center [793, 349] width 49 height 11
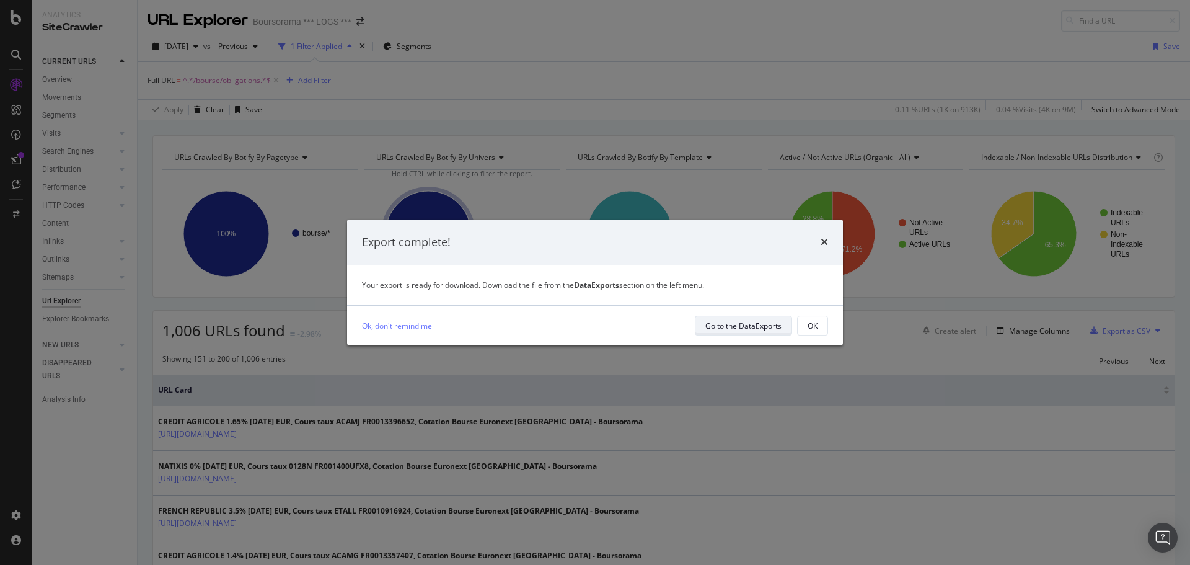
click at [755, 326] on div "Go to the DataExports" at bounding box center [743, 326] width 76 height 11
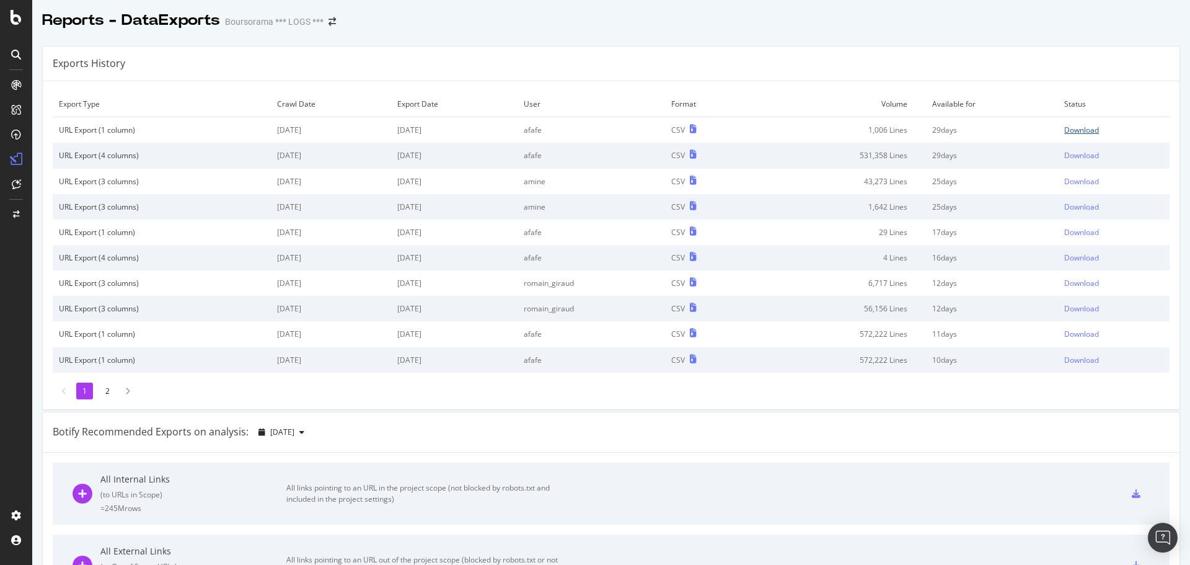
click at [1069, 133] on div "Download" at bounding box center [1081, 130] width 35 height 11
